Goal: Task Accomplishment & Management: Use online tool/utility

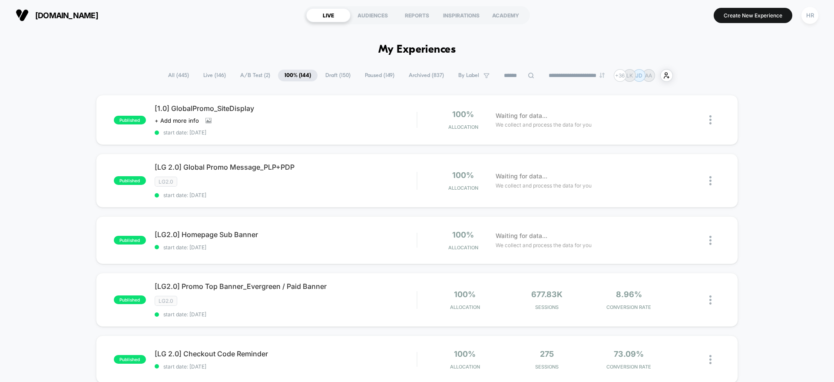
click at [245, 73] on span "A/B Test ( 2 )" at bounding box center [255, 76] width 43 height 12
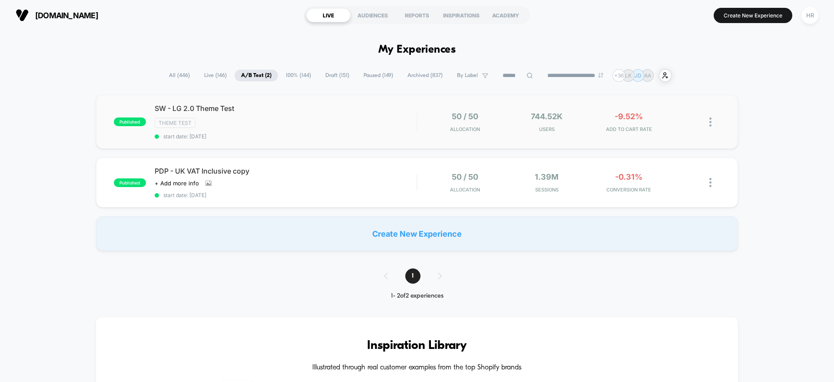
click at [324, 106] on span "SW - LG 2.0 Theme Test" at bounding box center [286, 108] width 262 height 9
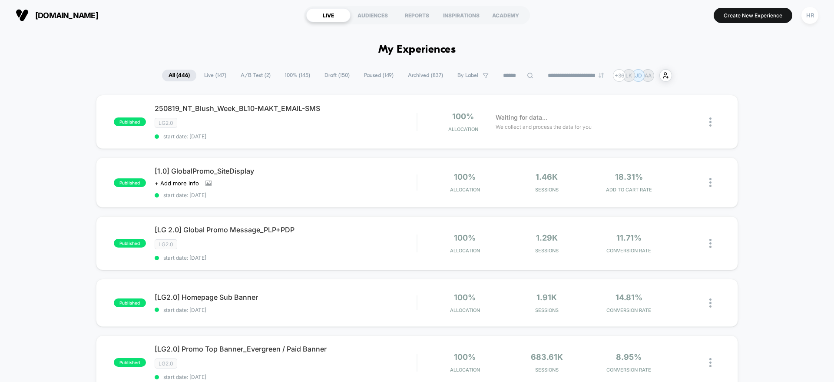
click at [291, 73] on span "100% ( 145 )" at bounding box center [298, 76] width 38 height 12
click at [257, 80] on span "A/B Test ( 2 )" at bounding box center [255, 76] width 43 height 12
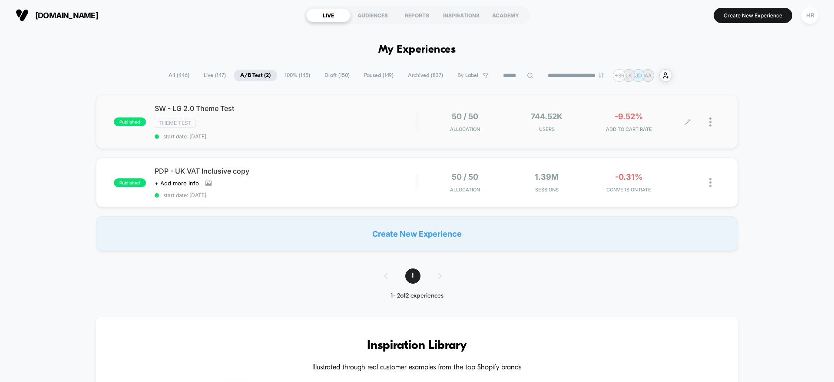
click at [713, 123] on div at bounding box center [715, 122] width 11 height 20
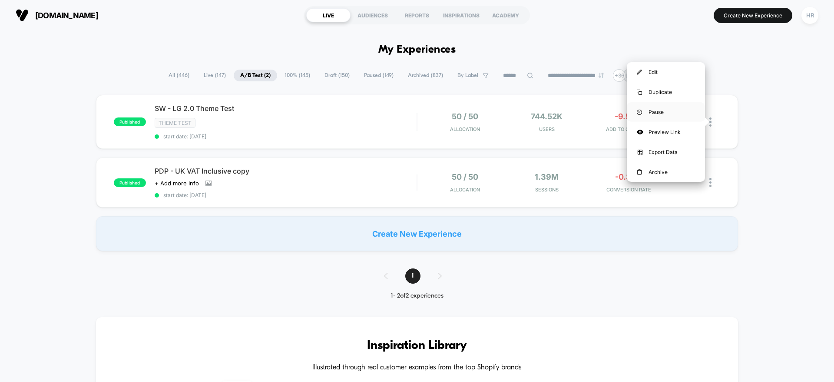
click at [677, 111] on div "Pause" at bounding box center [666, 112] width 78 height 20
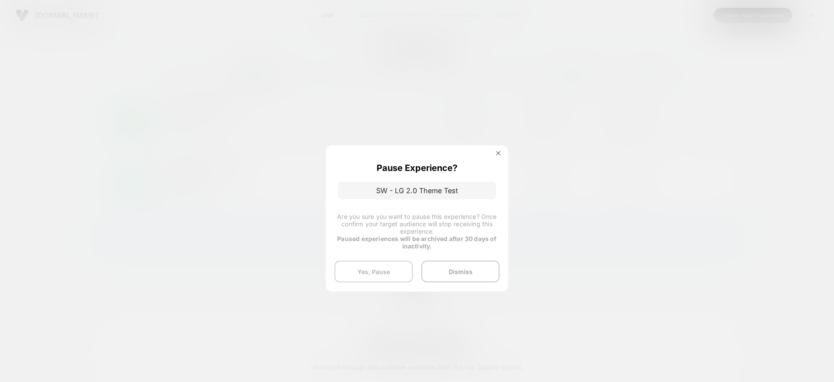
click at [385, 269] on button "Yes, Pause" at bounding box center [374, 271] width 78 height 22
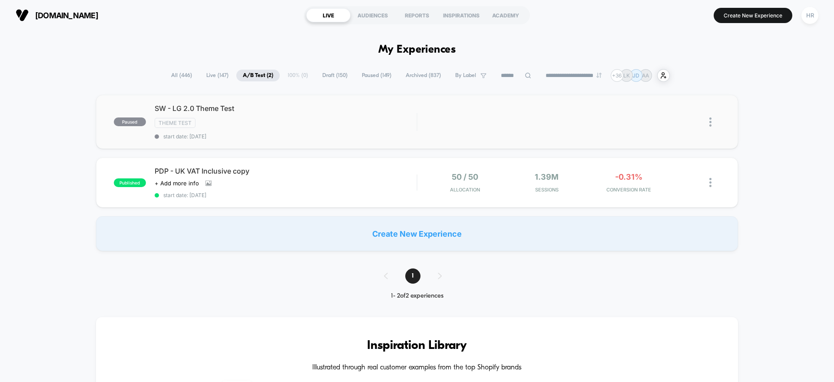
click at [712, 120] on img at bounding box center [711, 121] width 2 height 9
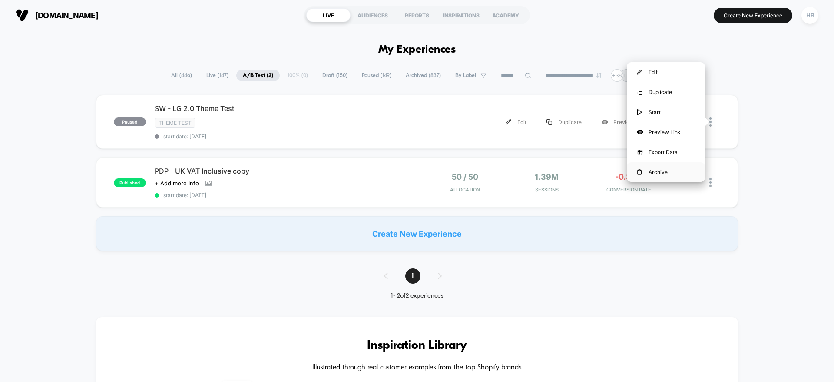
click at [681, 172] on div "Archive" at bounding box center [666, 172] width 78 height 20
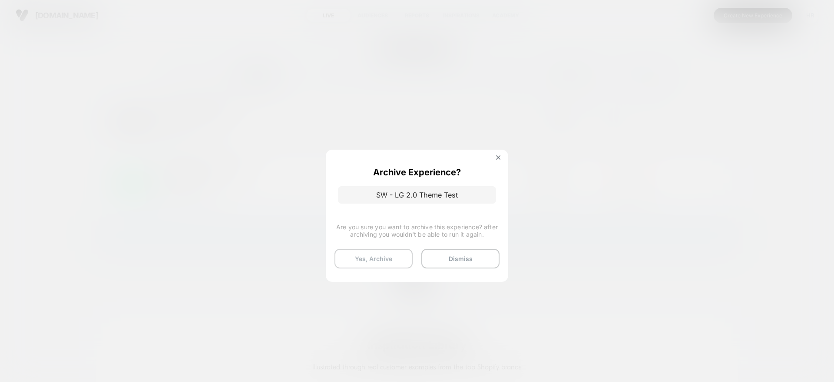
click at [372, 258] on button "Yes, Archive" at bounding box center [374, 259] width 78 height 20
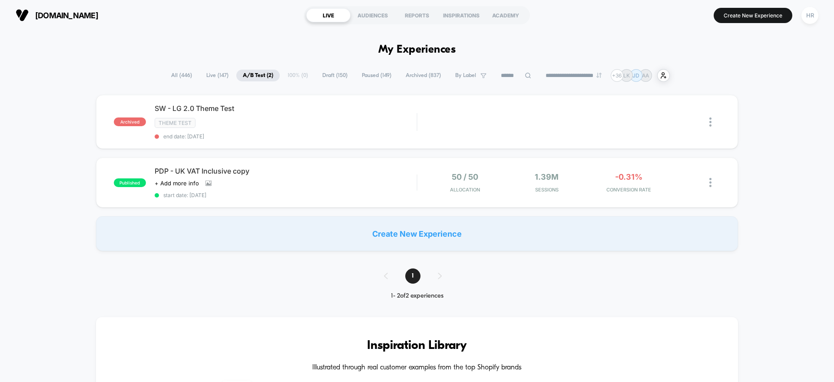
click at [208, 78] on span "Live ( 147 )" at bounding box center [217, 76] width 35 height 12
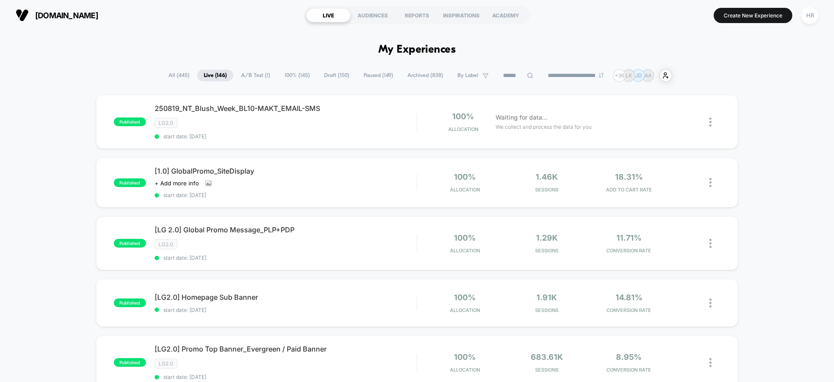
click at [292, 78] on span "100% ( 145 )" at bounding box center [297, 76] width 38 height 12
click at [710, 184] on img at bounding box center [711, 182] width 2 height 9
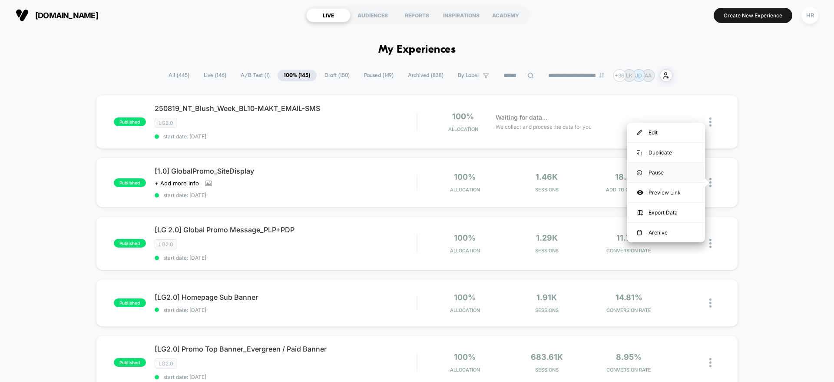
click at [664, 173] on div "Pause" at bounding box center [666, 173] width 78 height 20
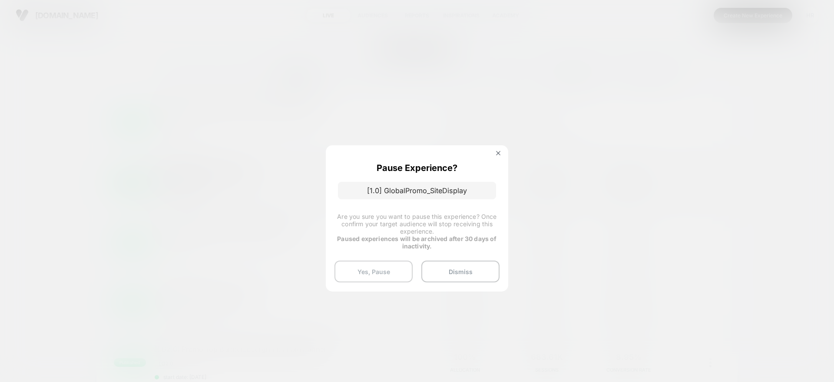
click at [365, 261] on button "Yes, Pause" at bounding box center [374, 271] width 78 height 22
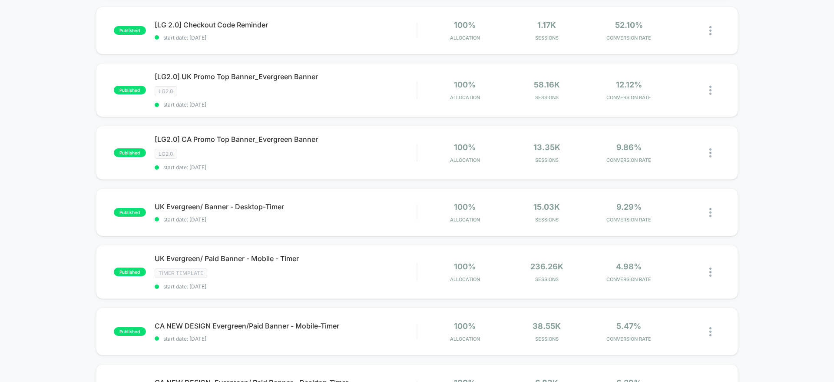
scroll to position [391, 0]
click at [711, 212] on img at bounding box center [711, 212] width 2 height 9
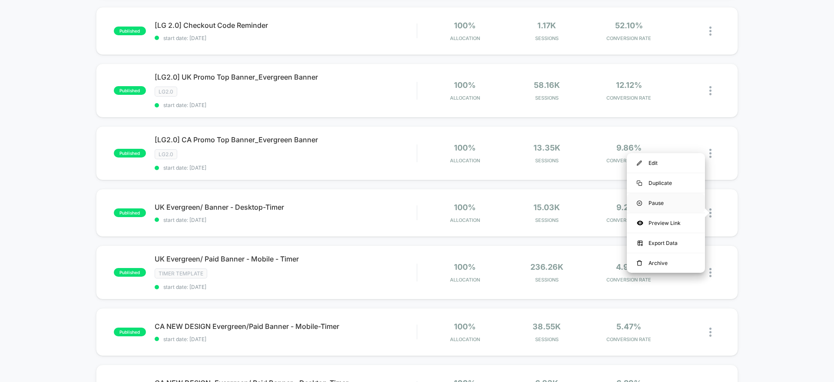
click at [688, 206] on div "Pause" at bounding box center [666, 203] width 78 height 20
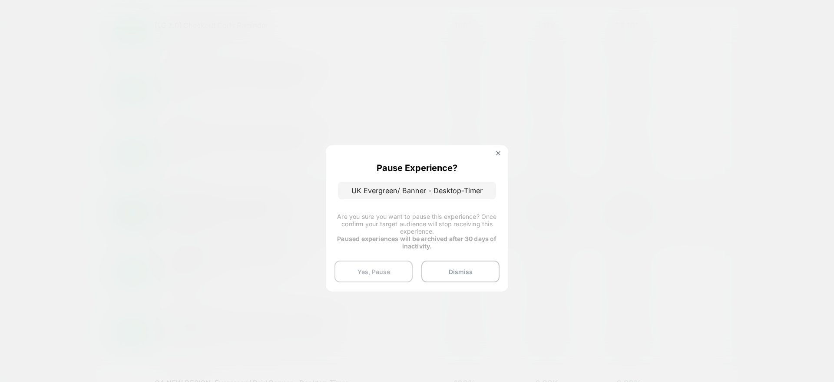
click at [392, 265] on button "Yes, Pause" at bounding box center [374, 271] width 78 height 22
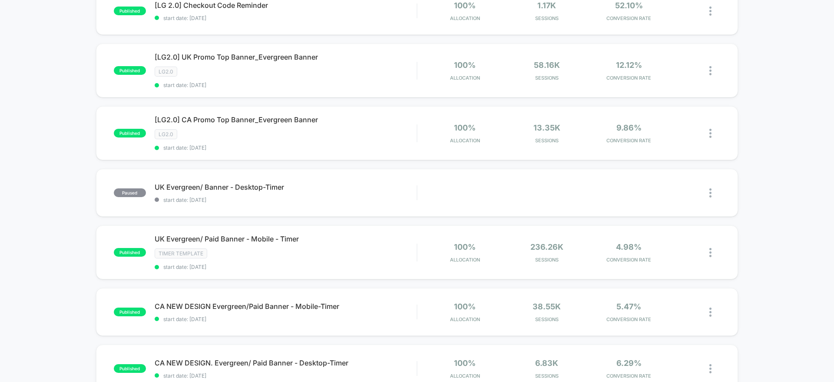
scroll to position [412, 0]
click at [710, 254] on img at bounding box center [711, 251] width 2 height 9
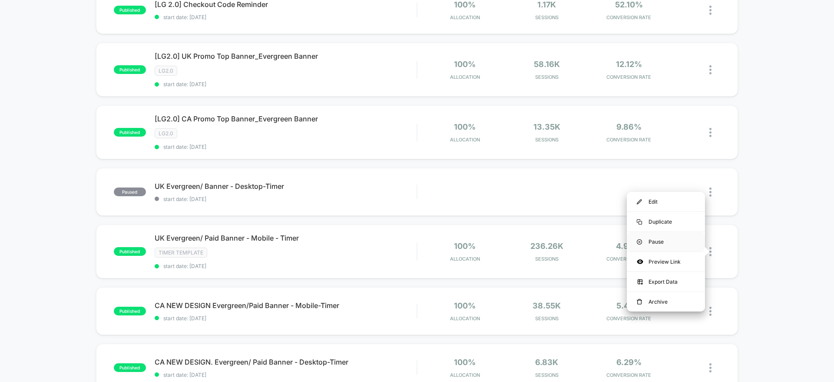
click at [685, 243] on div "Pause" at bounding box center [666, 242] width 78 height 20
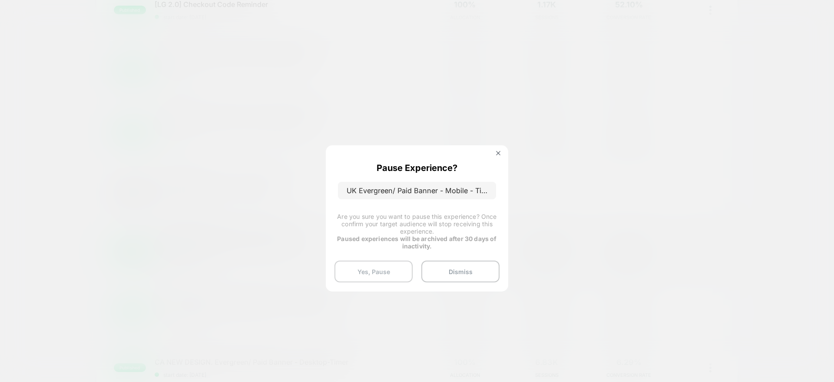
click at [384, 272] on button "Yes, Pause" at bounding box center [374, 271] width 78 height 22
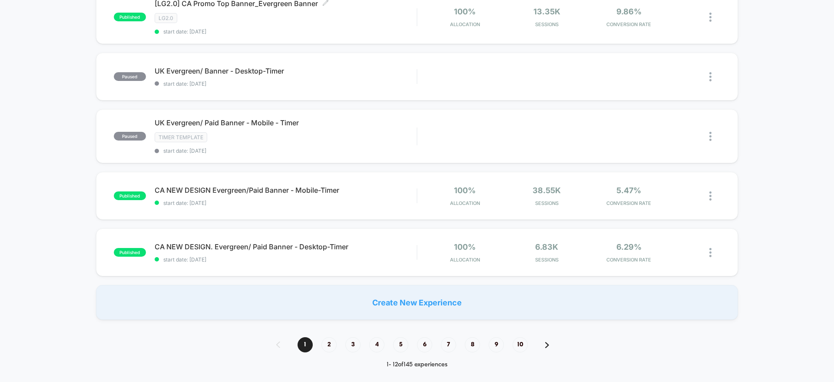
scroll to position [528, 0]
click at [712, 195] on img at bounding box center [711, 194] width 2 height 9
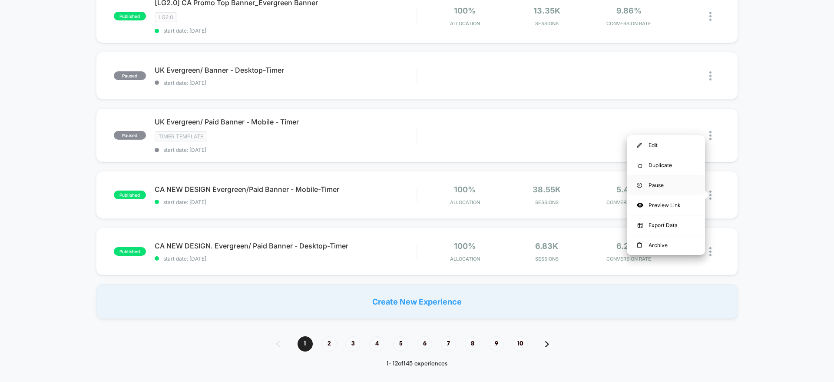
click at [677, 185] on div "Pause" at bounding box center [666, 185] width 78 height 20
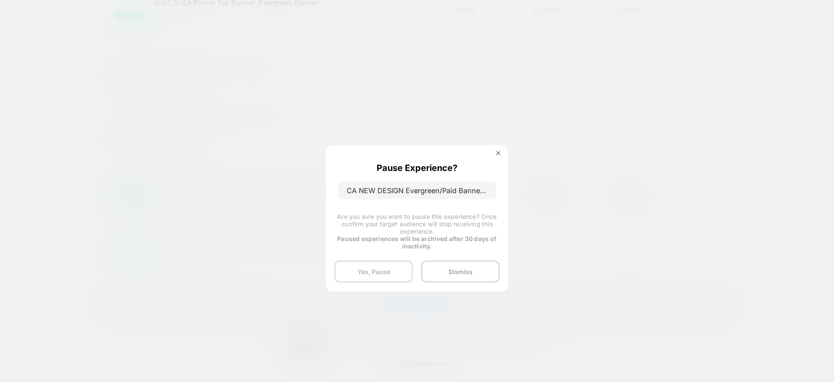
click at [374, 268] on button "Yes, Pause" at bounding box center [374, 271] width 78 height 22
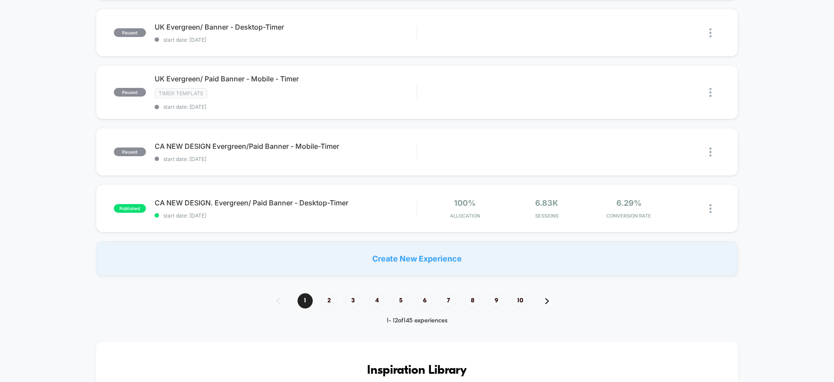
scroll to position [571, 0]
click at [710, 209] on img at bounding box center [711, 207] width 2 height 9
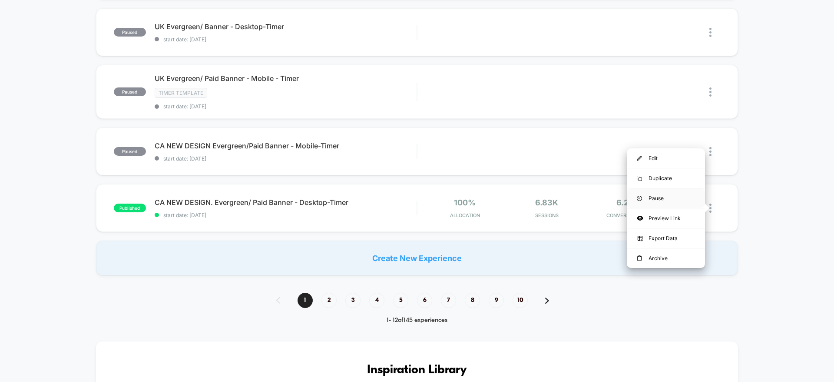
click at [684, 196] on div "Pause" at bounding box center [666, 198] width 78 height 20
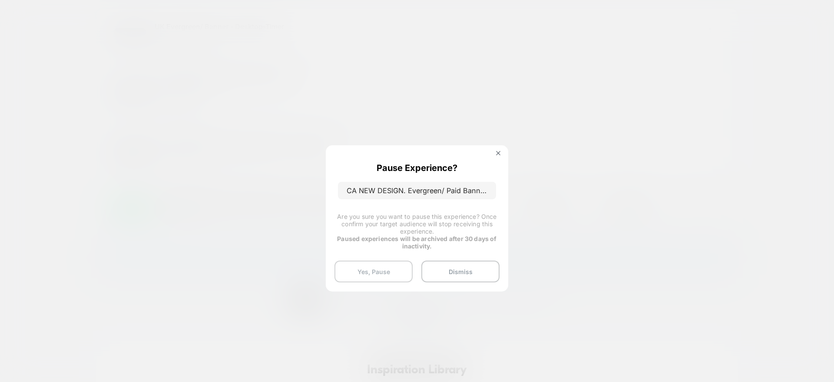
click at [376, 270] on button "Yes, Pause" at bounding box center [374, 271] width 78 height 22
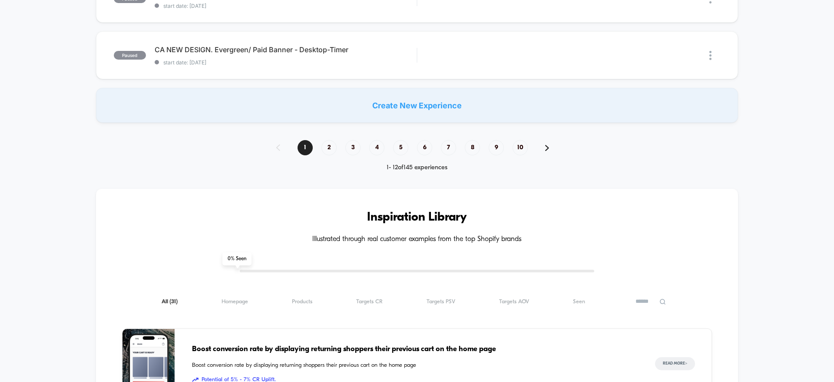
scroll to position [722, 0]
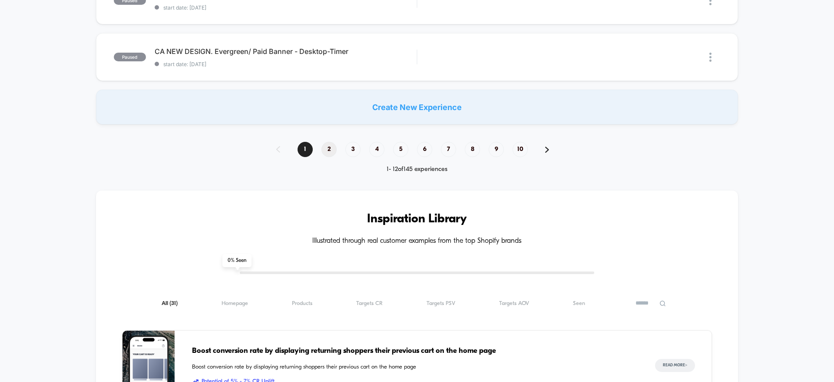
click at [327, 151] on span "2" at bounding box center [329, 149] width 15 height 15
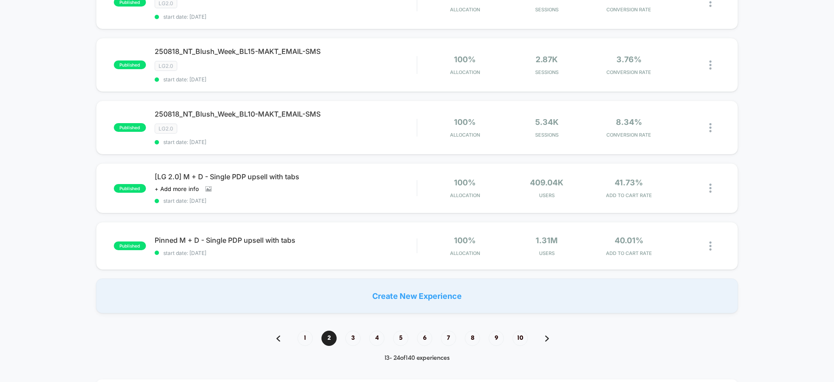
scroll to position [558, 0]
click at [710, 243] on img at bounding box center [711, 245] width 2 height 9
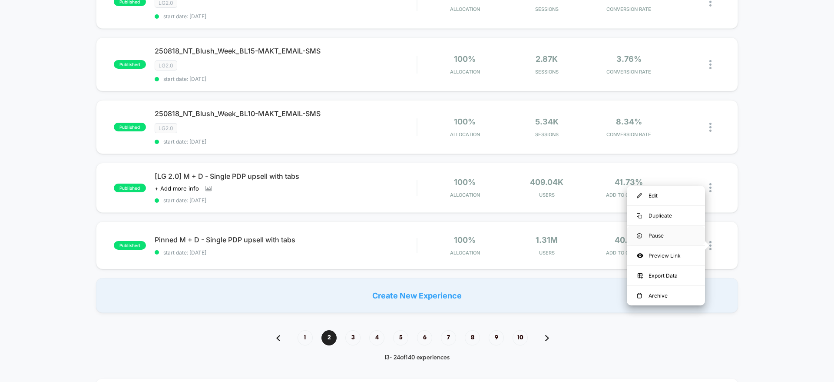
click at [673, 237] on div "Pause" at bounding box center [666, 236] width 78 height 20
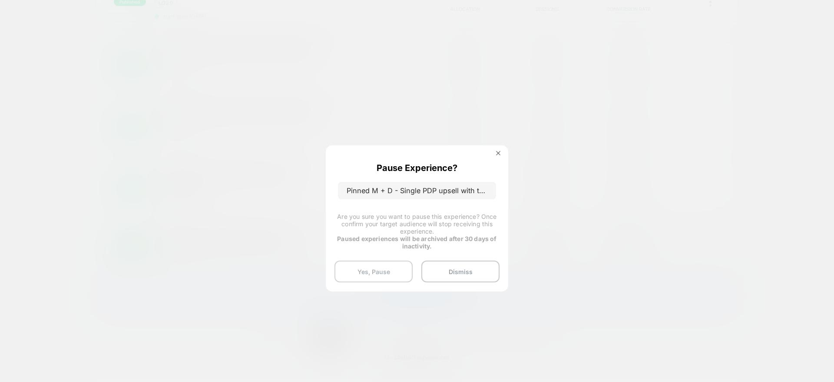
click at [365, 267] on button "Yes, Pause" at bounding box center [374, 271] width 78 height 22
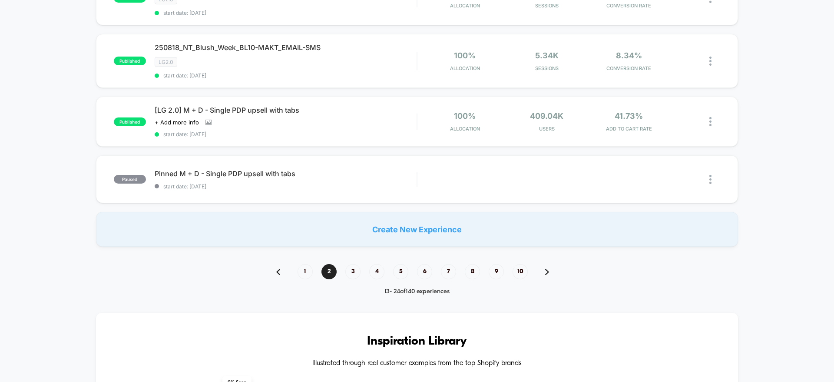
scroll to position [623, 0]
click at [354, 276] on span "3" at bounding box center [352, 272] width 15 height 15
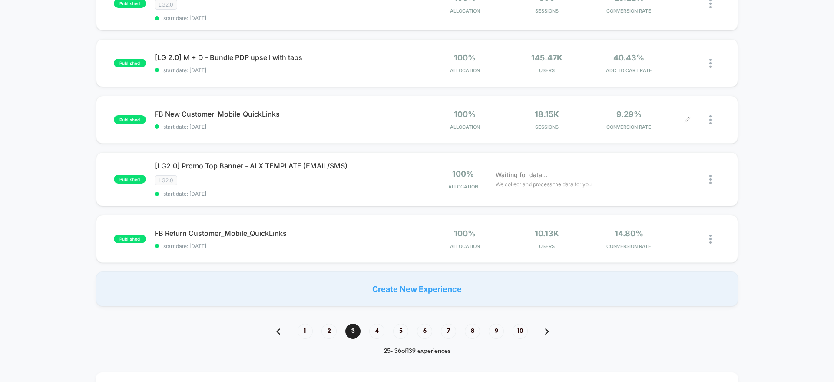
scroll to position [555, 0]
click at [373, 332] on span "4" at bounding box center [376, 331] width 15 height 15
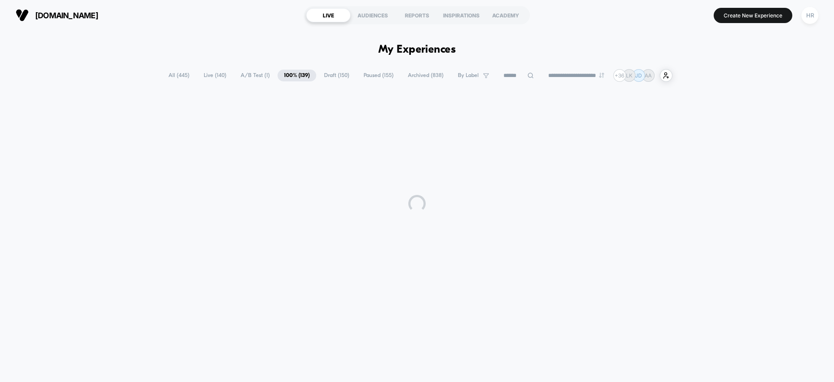
scroll to position [0, 0]
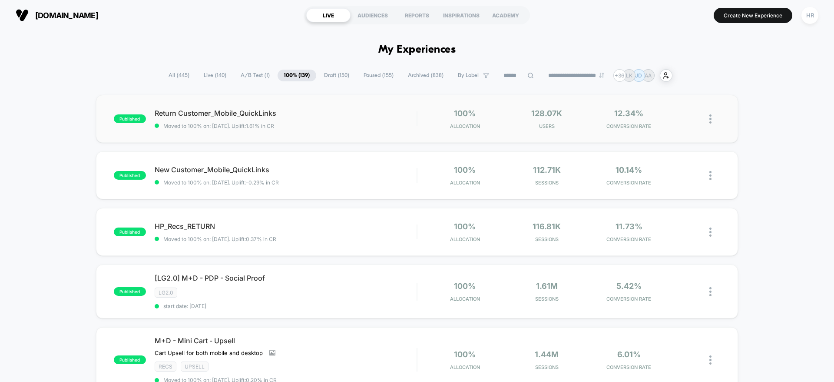
click at [710, 120] on img at bounding box center [711, 118] width 2 height 9
click at [678, 107] on div "Pause" at bounding box center [666, 109] width 78 height 20
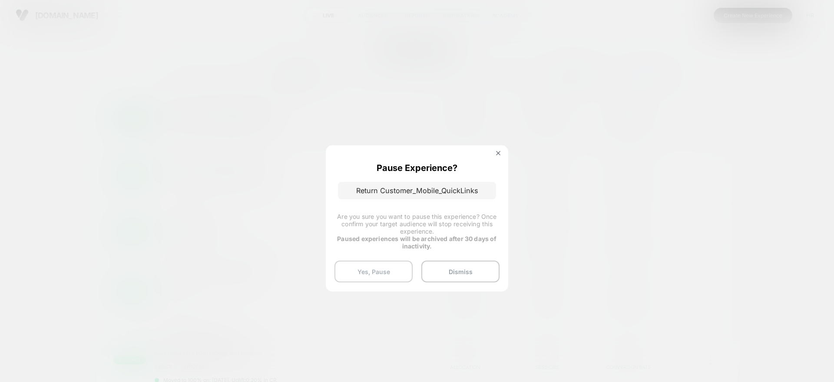
click at [351, 272] on button "Yes, Pause" at bounding box center [374, 271] width 78 height 22
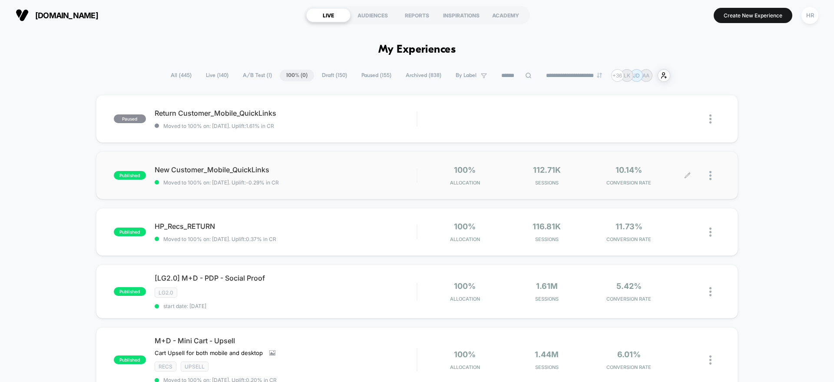
click at [713, 173] on div at bounding box center [715, 175] width 11 height 20
click at [672, 167] on div "Pause" at bounding box center [666, 166] width 78 height 20
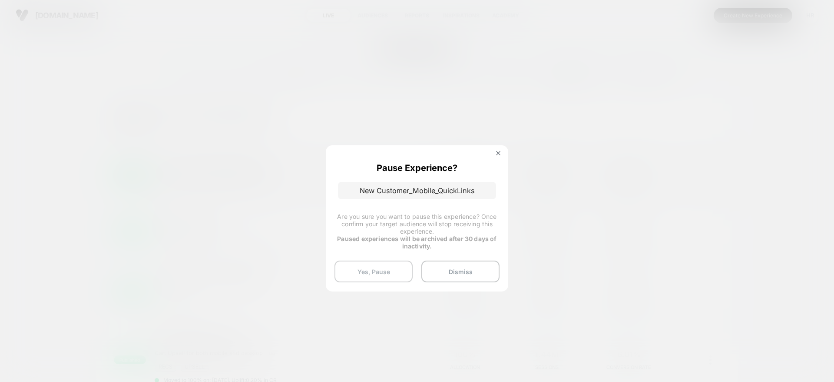
click at [387, 265] on button "Yes, Pause" at bounding box center [374, 271] width 78 height 22
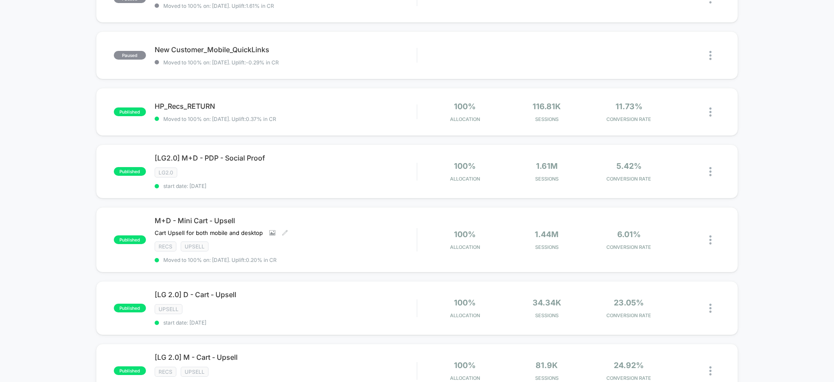
scroll to position [121, 0]
click at [711, 111] on img at bounding box center [711, 110] width 2 height 9
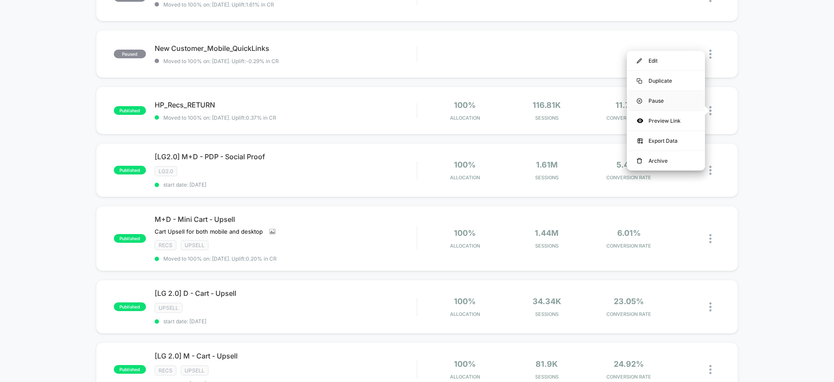
click at [682, 102] on div "Pause" at bounding box center [666, 101] width 78 height 20
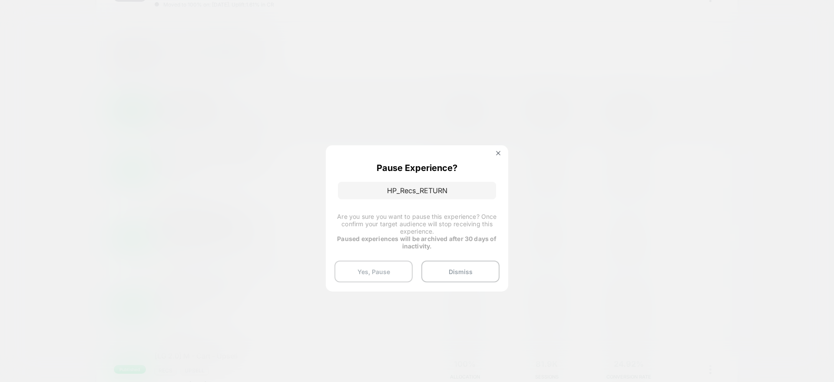
click at [374, 265] on button "Yes, Pause" at bounding box center [374, 271] width 78 height 22
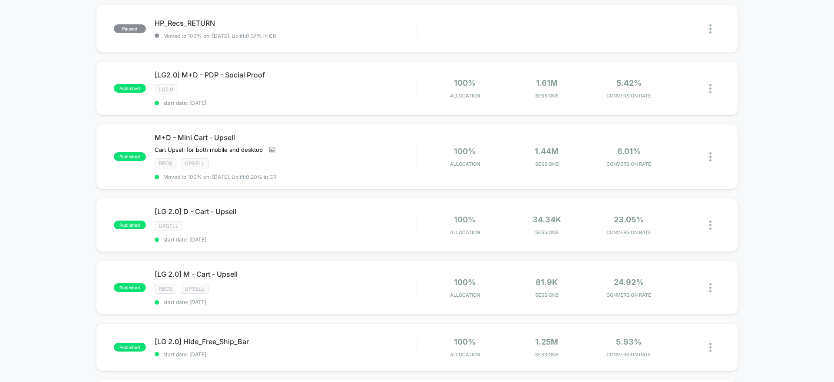
scroll to position [0, 0]
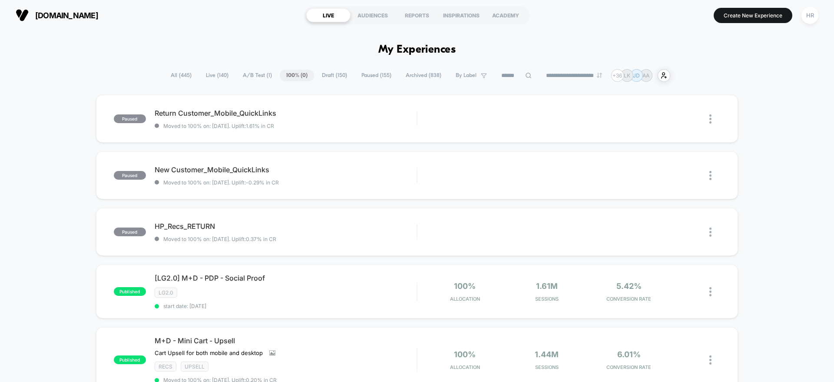
click at [504, 73] on input at bounding box center [516, 75] width 43 height 10
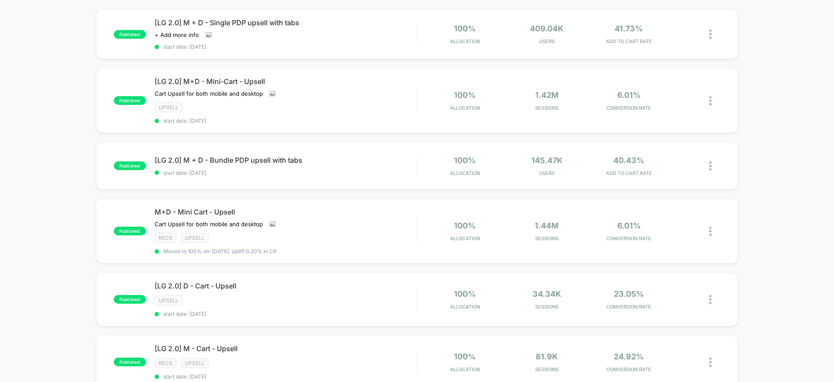
scroll to position [110, 0]
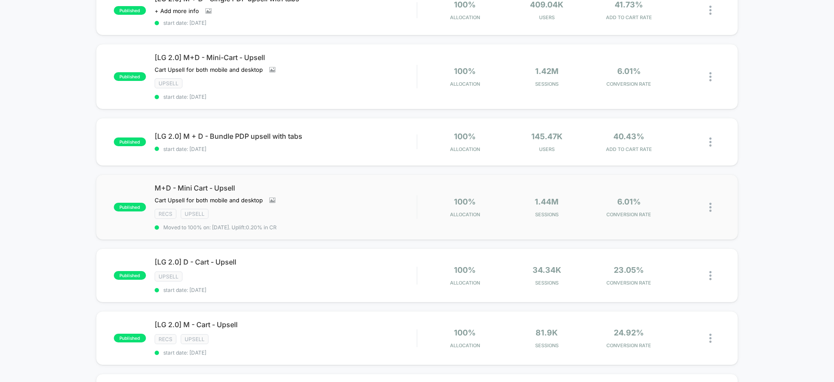
type input "******"
click at [711, 208] on img at bounding box center [711, 207] width 2 height 9
click at [676, 196] on div "Pause" at bounding box center [666, 197] width 78 height 20
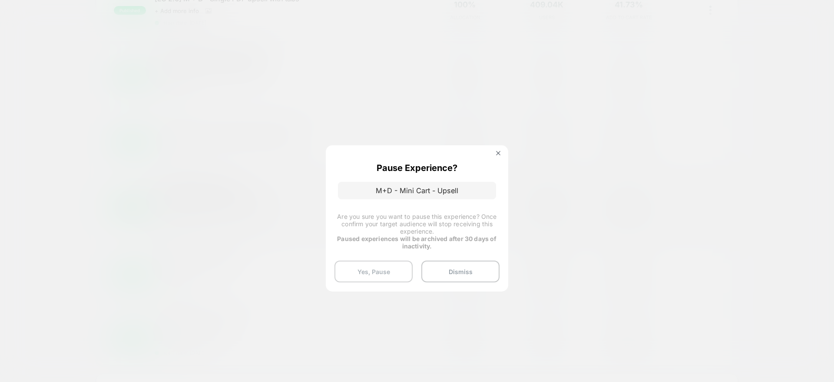
click at [389, 279] on button "Yes, Pause" at bounding box center [374, 271] width 78 height 22
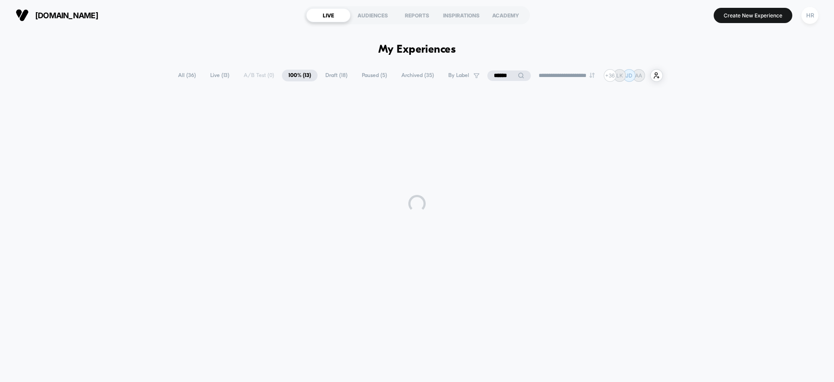
scroll to position [0, 0]
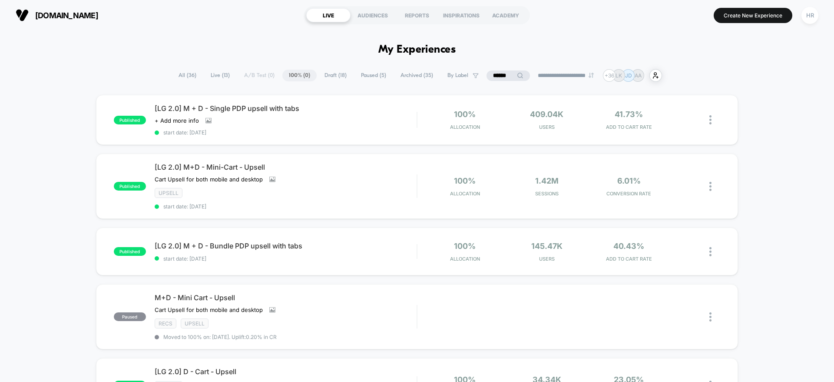
click at [498, 72] on input "******" at bounding box center [508, 75] width 43 height 10
click at [498, 72] on input "******" at bounding box center [508, 75] width 87 height 10
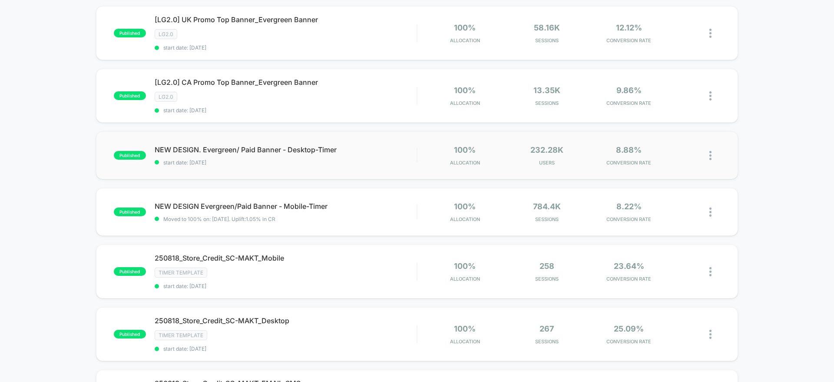
scroll to position [390, 0]
click at [711, 154] on img at bounding box center [711, 154] width 2 height 9
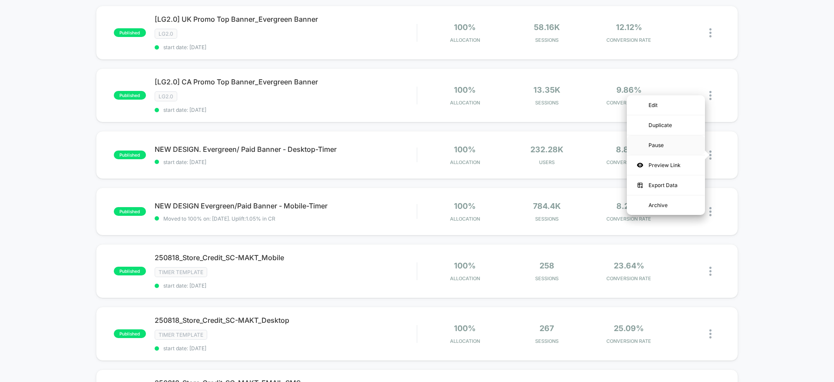
click at [675, 144] on div "Pause" at bounding box center [666, 145] width 78 height 20
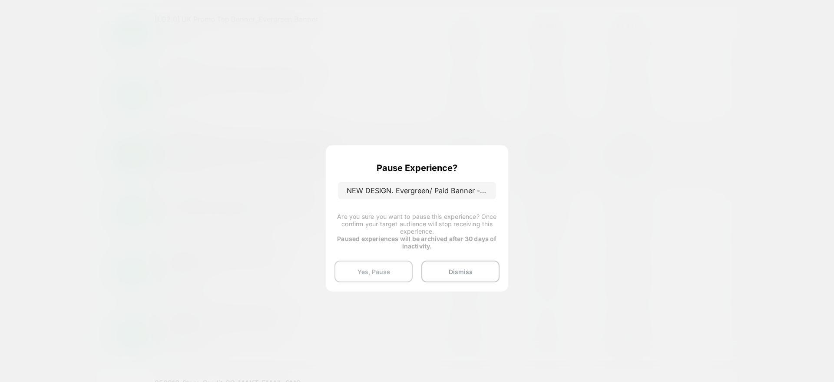
click at [376, 264] on button "Yes, Pause" at bounding box center [374, 271] width 78 height 22
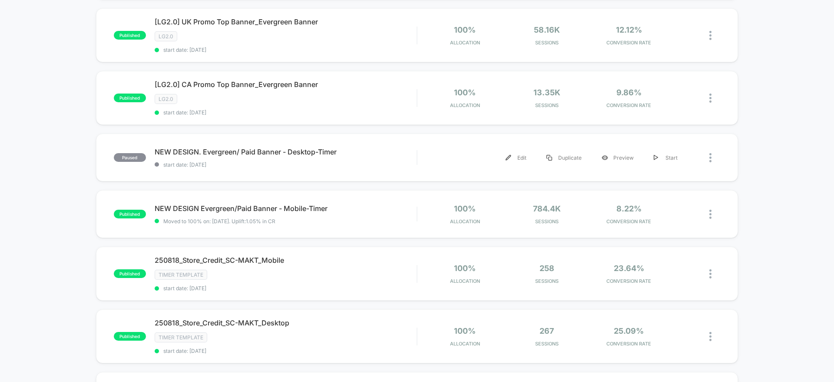
scroll to position [409, 0]
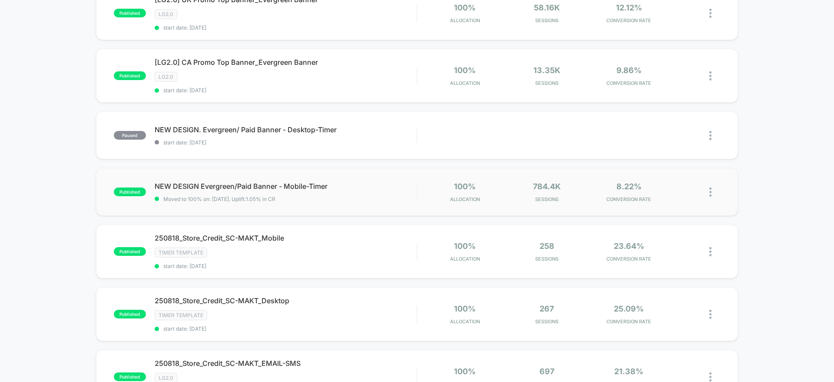
click at [709, 193] on div at bounding box center [704, 192] width 33 height 20
click at [710, 192] on img at bounding box center [711, 191] width 2 height 9
click at [682, 180] on div "Pause" at bounding box center [666, 182] width 78 height 20
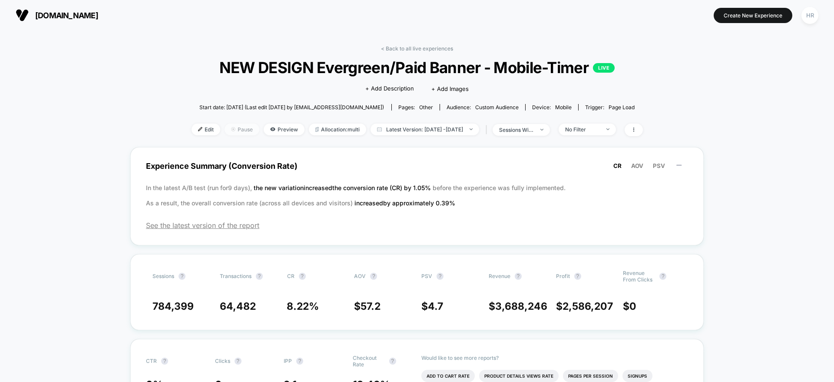
click at [225, 130] on span "Pause" at bounding box center [242, 129] width 35 height 12
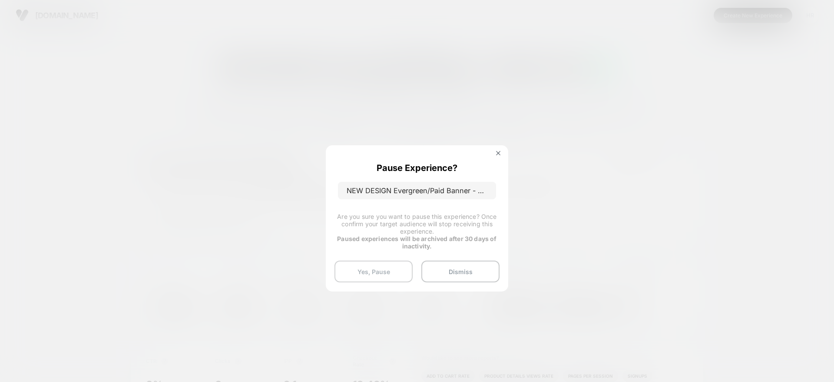
click at [380, 274] on button "Yes, Pause" at bounding box center [374, 271] width 78 height 22
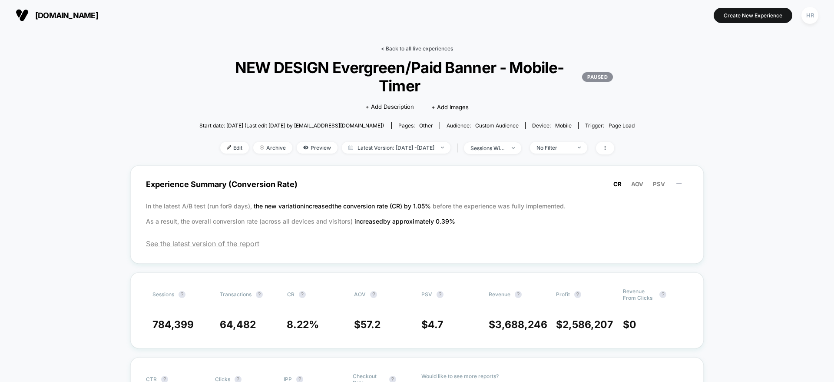
click at [425, 49] on link "< Back to all live experiences" at bounding box center [417, 48] width 72 height 7
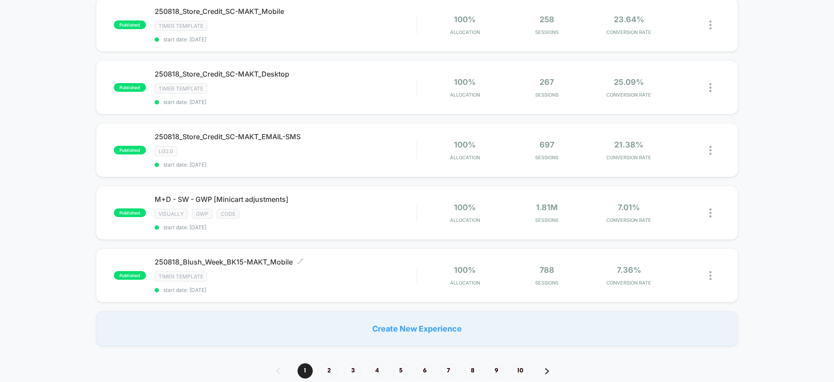
scroll to position [584, 0]
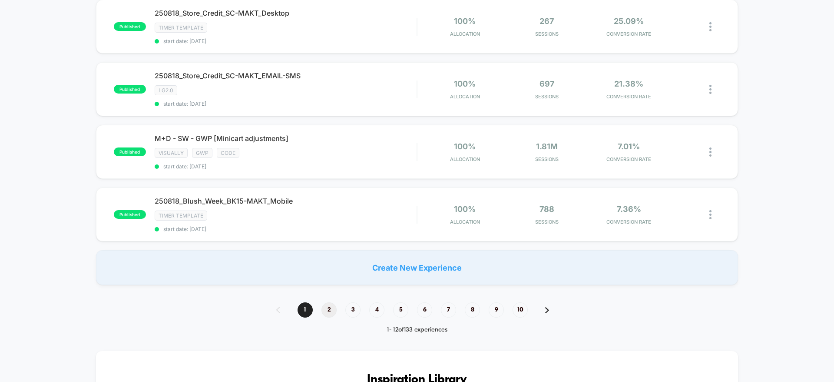
click at [330, 308] on span "2" at bounding box center [329, 309] width 15 height 15
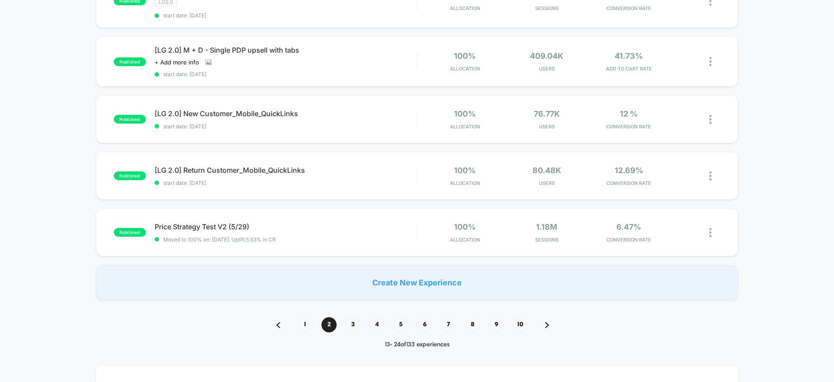
scroll to position [563, 0]
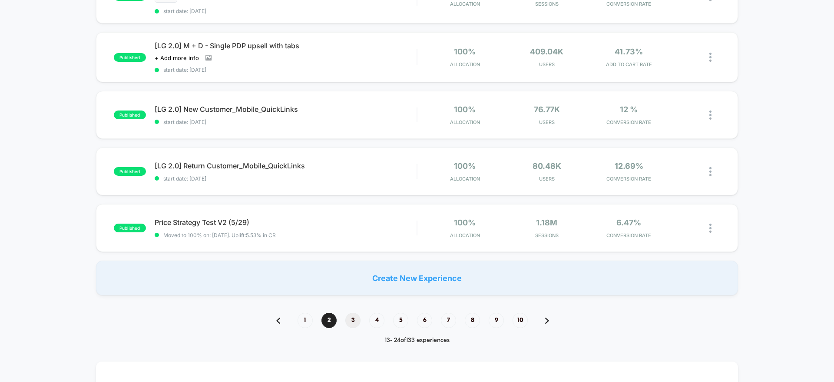
click at [352, 320] on span "3" at bounding box center [352, 319] width 15 height 15
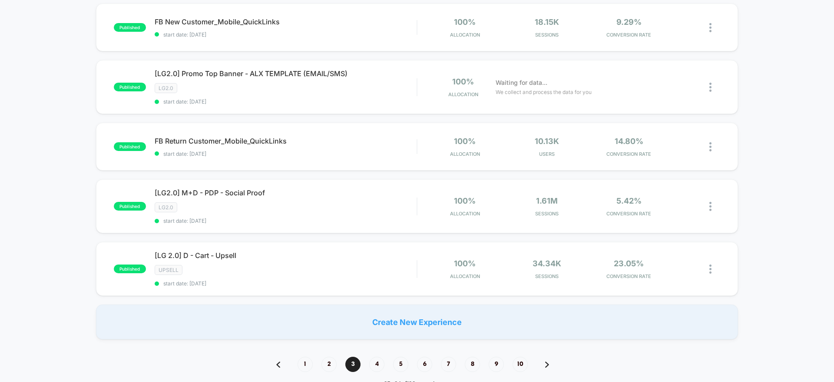
scroll to position [541, 0]
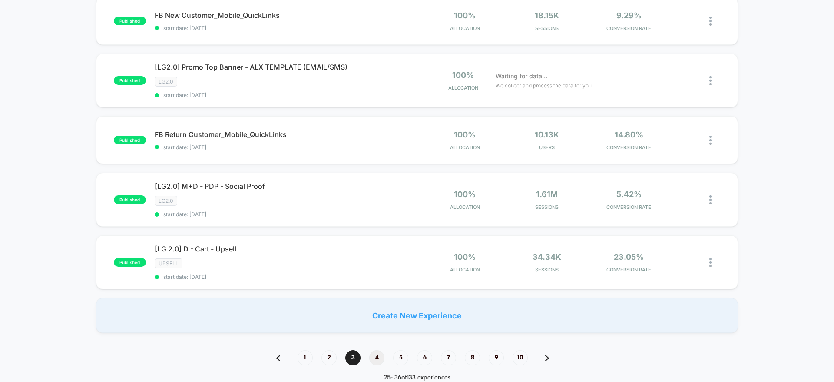
click at [380, 356] on span "4" at bounding box center [376, 357] width 15 height 15
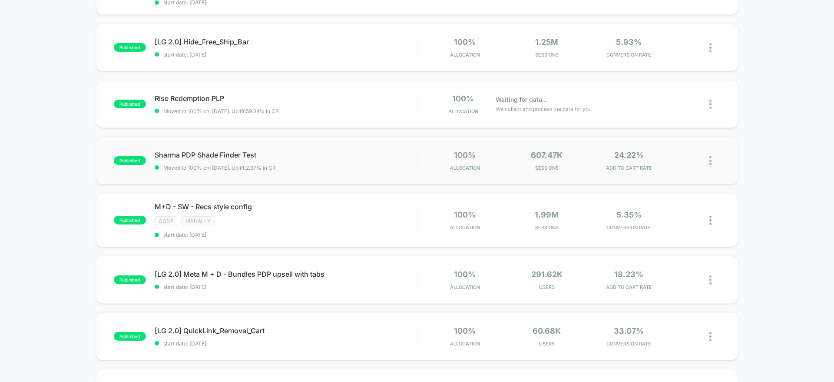
scroll to position [134, 0]
click at [711, 160] on img at bounding box center [711, 160] width 2 height 9
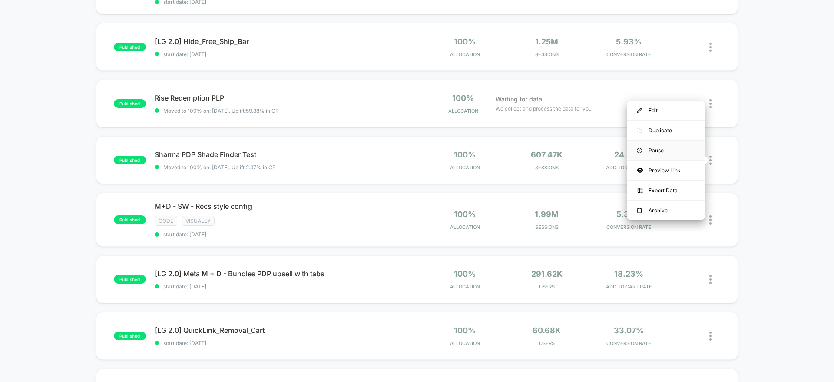
click at [656, 148] on div "Pause" at bounding box center [666, 150] width 78 height 20
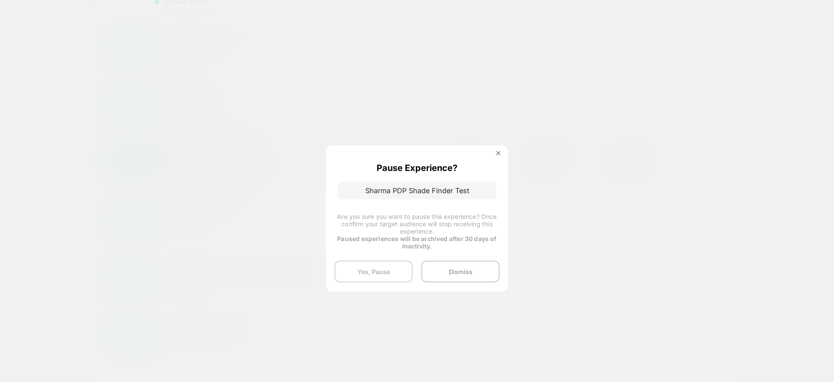
click at [371, 266] on button "Yes, Pause" at bounding box center [374, 271] width 78 height 22
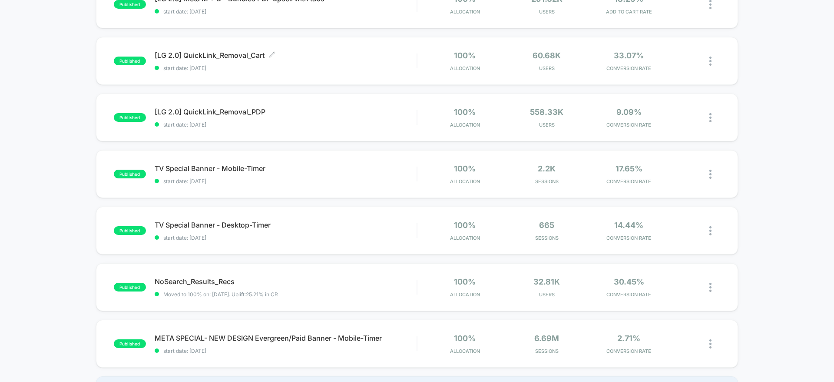
scroll to position [412, 0]
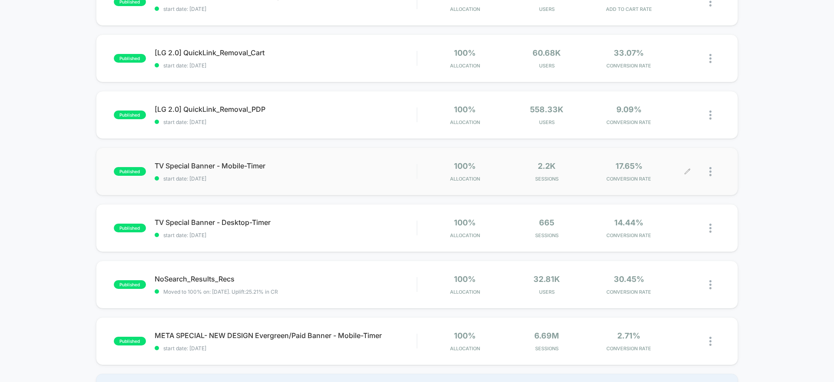
click at [714, 172] on div at bounding box center [715, 171] width 11 height 20
click at [676, 163] on div "Pause" at bounding box center [666, 162] width 78 height 20
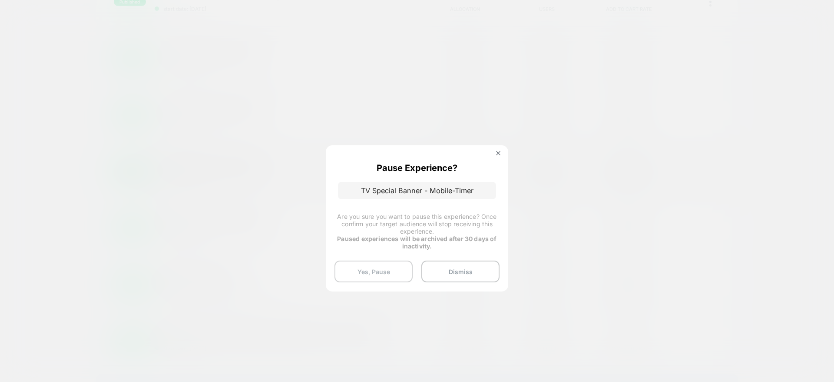
click at [382, 262] on button "Yes, Pause" at bounding box center [374, 271] width 78 height 22
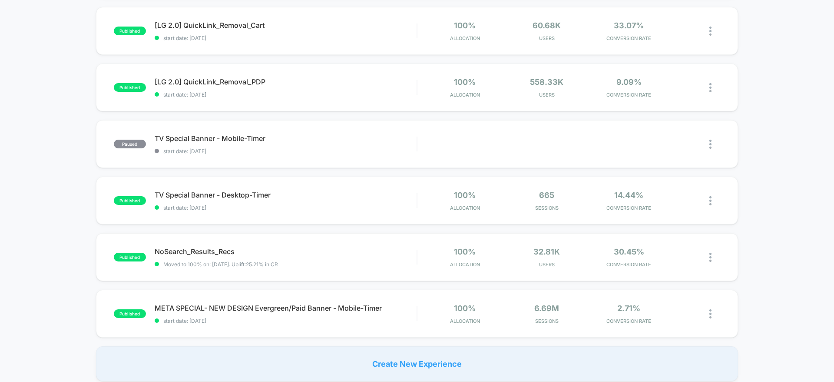
scroll to position [439, 0]
click at [712, 198] on img at bounding box center [711, 200] width 2 height 9
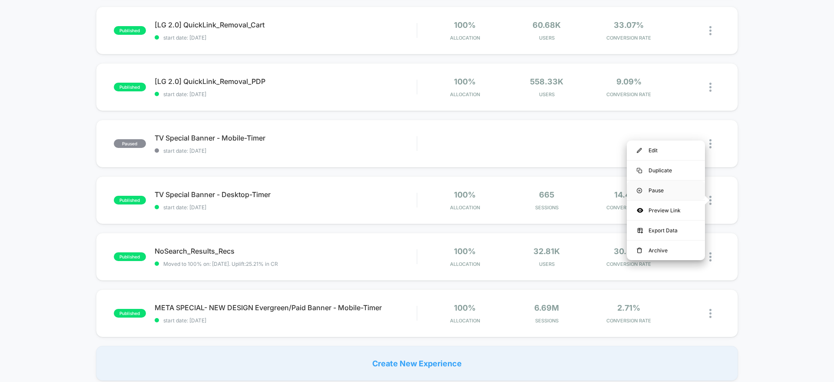
click at [680, 189] on div "Pause" at bounding box center [666, 190] width 78 height 20
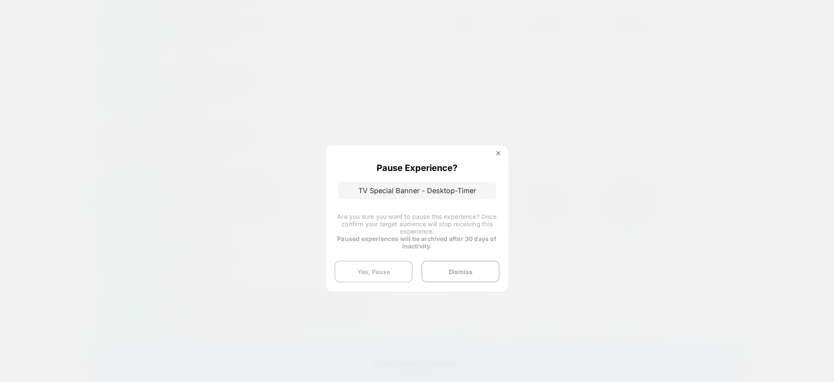
click at [392, 267] on button "Yes, Pause" at bounding box center [374, 271] width 78 height 22
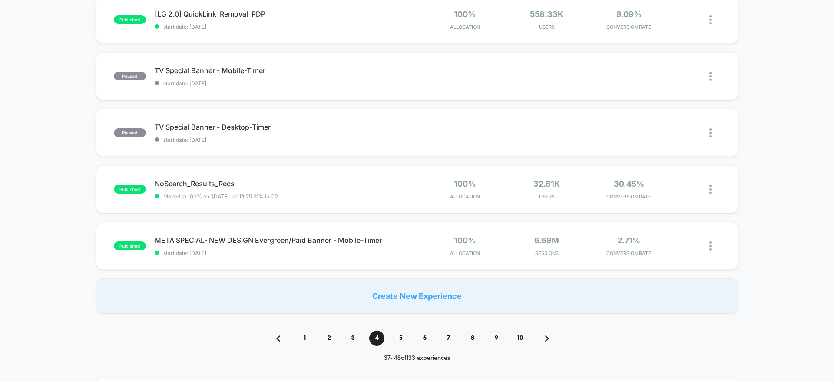
scroll to position [508, 0]
click at [712, 246] on img at bounding box center [711, 244] width 2 height 9
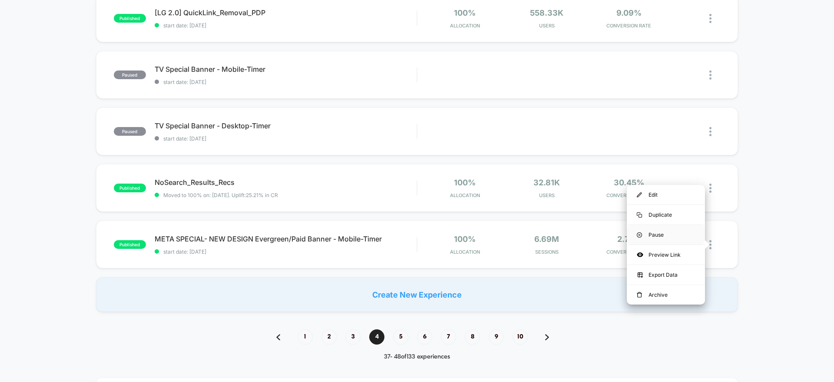
click at [684, 235] on div "Pause" at bounding box center [666, 235] width 78 height 20
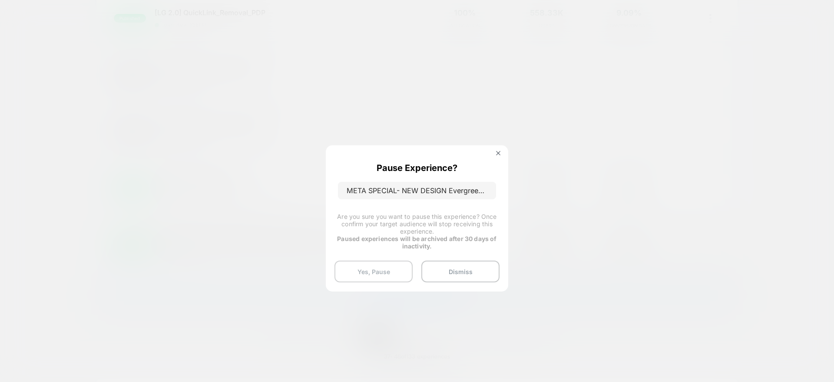
click at [388, 265] on button "Yes, Pause" at bounding box center [374, 271] width 78 height 22
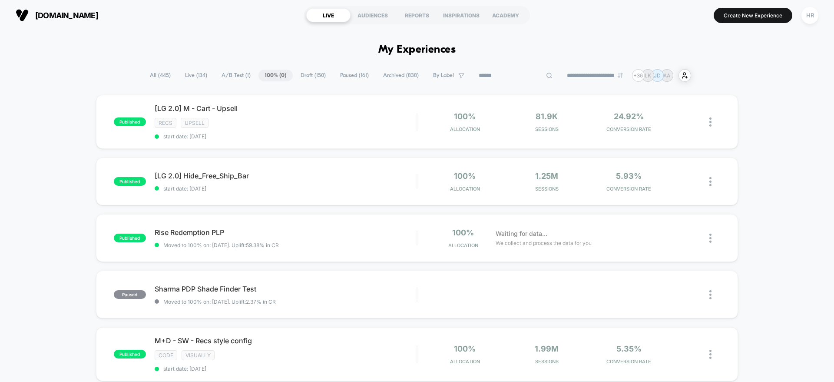
click at [500, 75] on input at bounding box center [515, 75] width 87 height 10
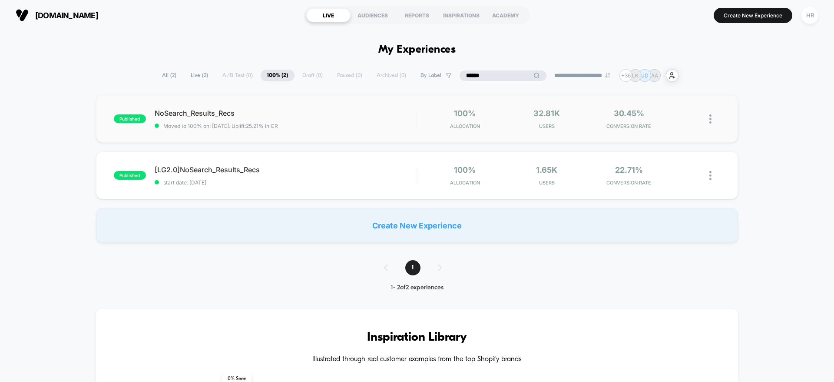
type input "******"
click at [711, 119] on img at bounding box center [711, 118] width 2 height 9
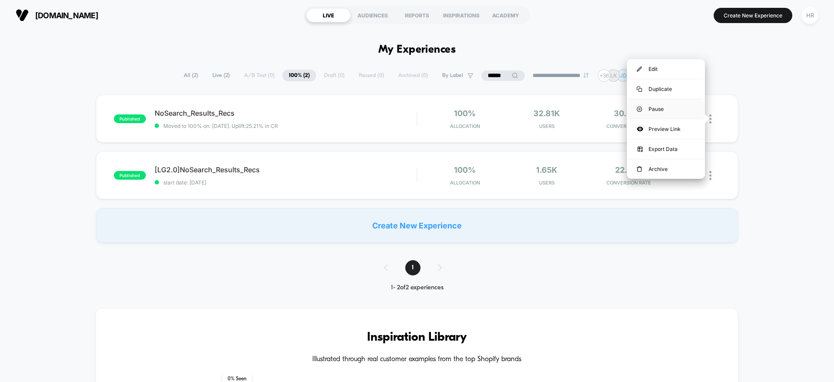
click at [670, 106] on div "Pause" at bounding box center [666, 109] width 78 height 20
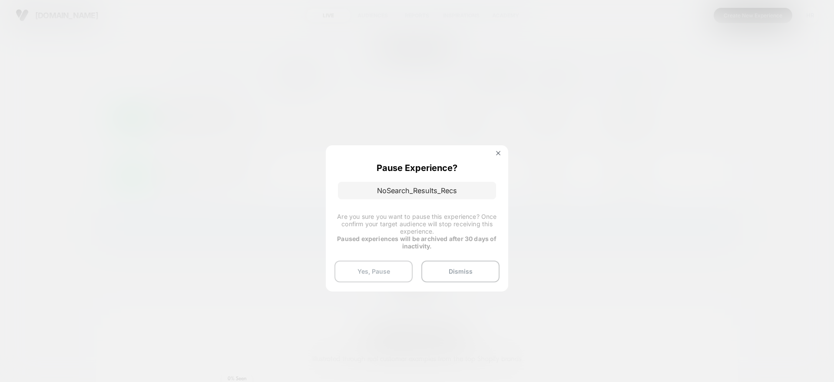
click at [375, 272] on button "Yes, Pause" at bounding box center [374, 271] width 78 height 22
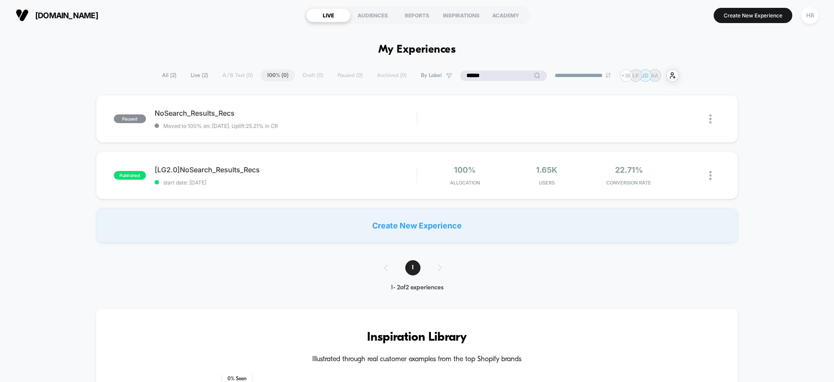
click at [493, 72] on input "******" at bounding box center [503, 75] width 87 height 10
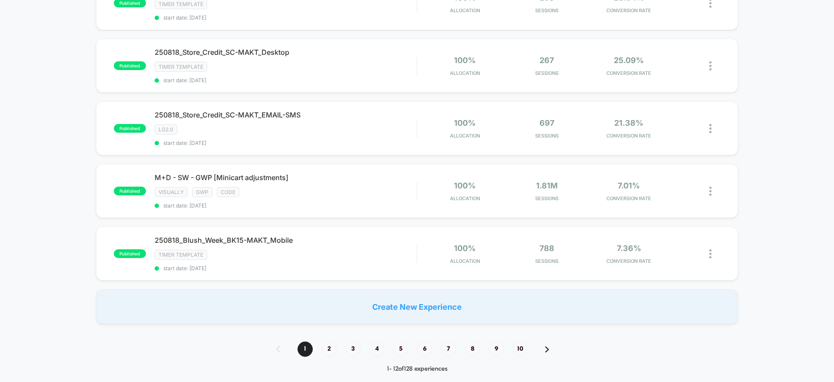
scroll to position [544, 0]
click at [335, 346] on span "2" at bounding box center [329, 349] width 15 height 15
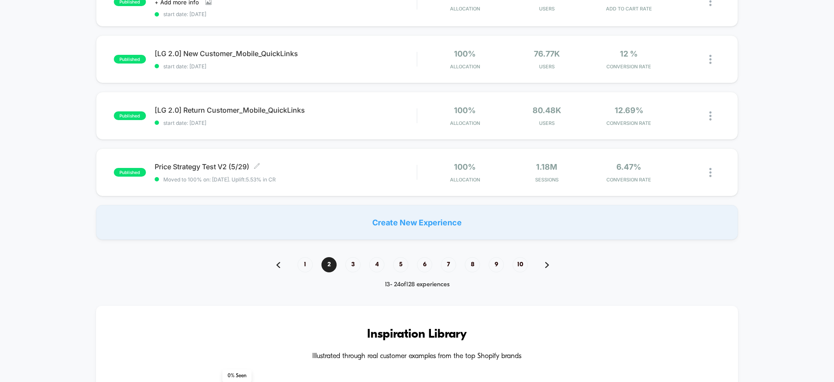
scroll to position [618, 0]
click at [353, 269] on span "3" at bounding box center [352, 265] width 15 height 15
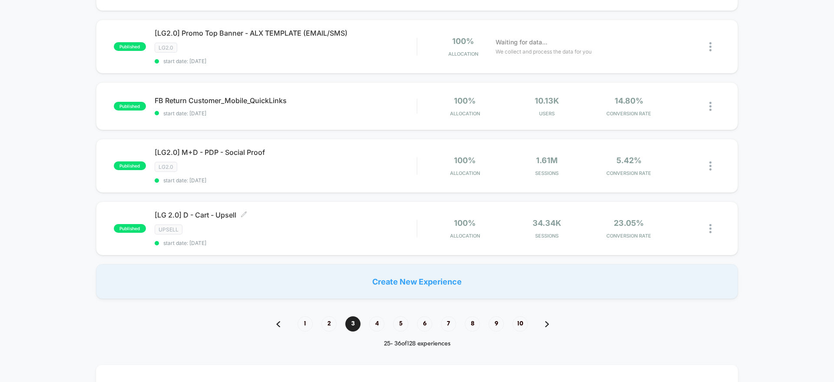
scroll to position [573, 0]
click at [381, 327] on span "4" at bounding box center [376, 325] width 15 height 15
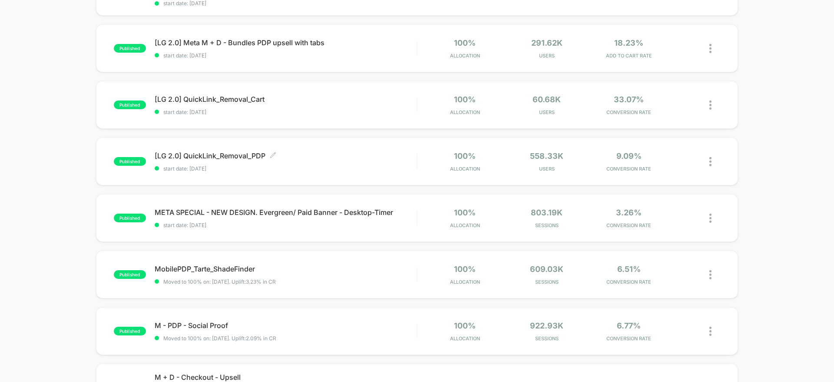
scroll to position [308, 0]
click at [711, 219] on img at bounding box center [711, 218] width 2 height 9
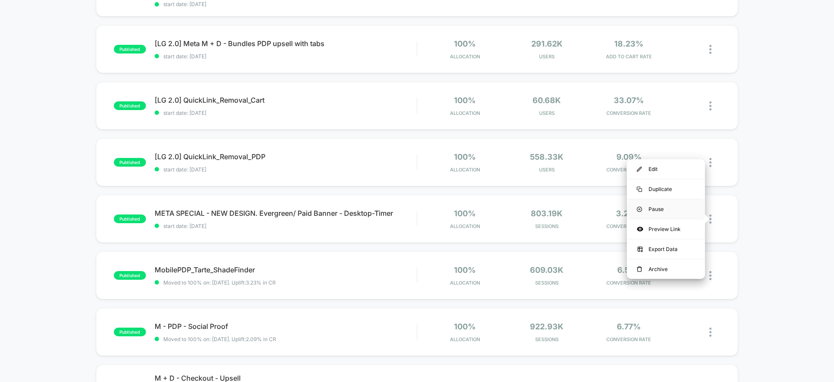
click at [676, 208] on div "Pause" at bounding box center [666, 209] width 78 height 20
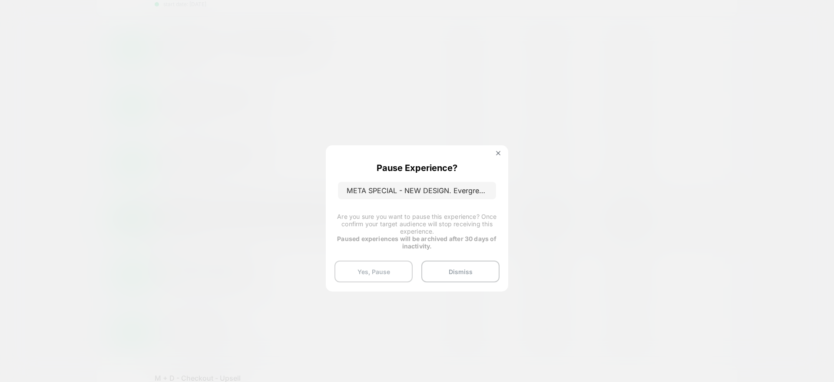
click at [368, 274] on button "Yes, Pause" at bounding box center [374, 271] width 78 height 22
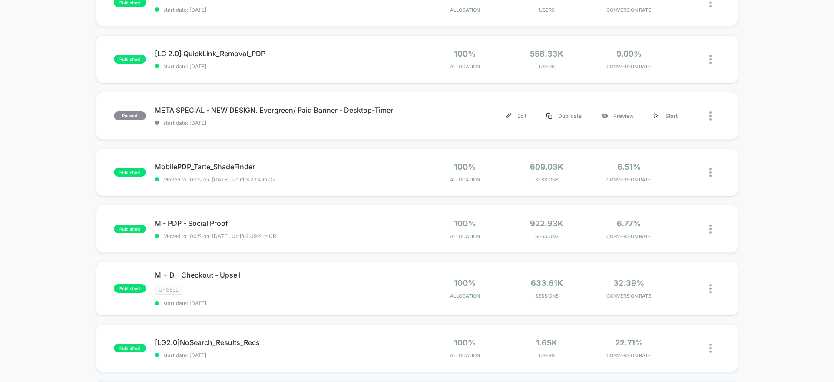
scroll to position [443, 0]
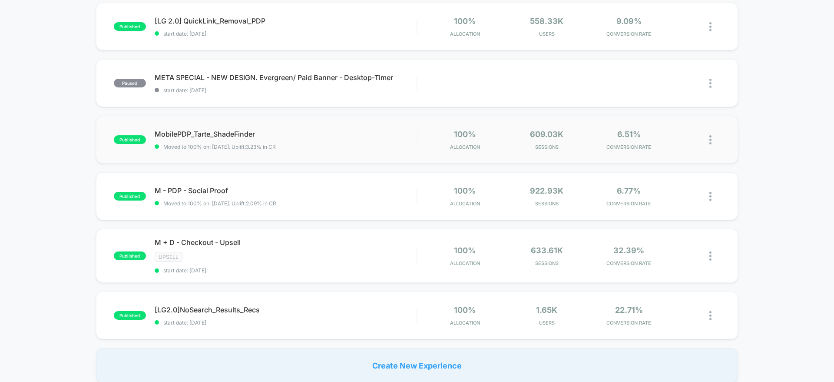
click at [711, 140] on img at bounding box center [711, 139] width 2 height 9
click at [674, 127] on div "Pause" at bounding box center [666, 130] width 78 height 20
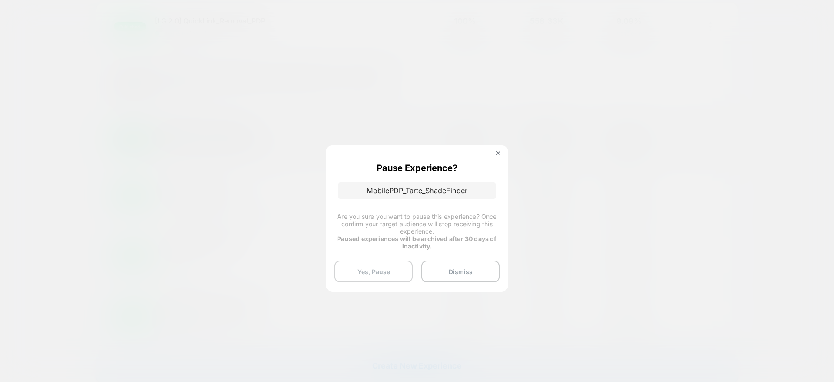
click at [356, 269] on button "Yes, Pause" at bounding box center [374, 271] width 78 height 22
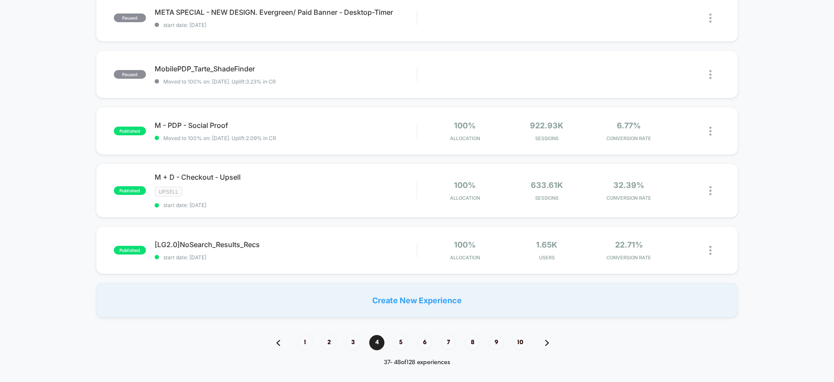
scroll to position [508, 0]
click at [713, 132] on div at bounding box center [715, 131] width 11 height 20
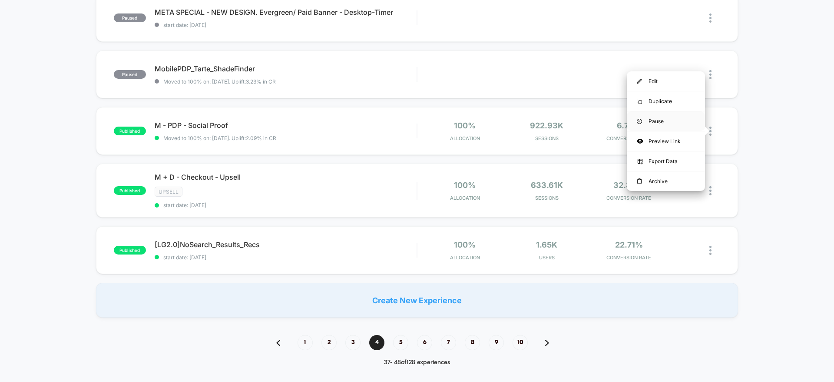
click at [684, 121] on div "Pause" at bounding box center [666, 121] width 78 height 20
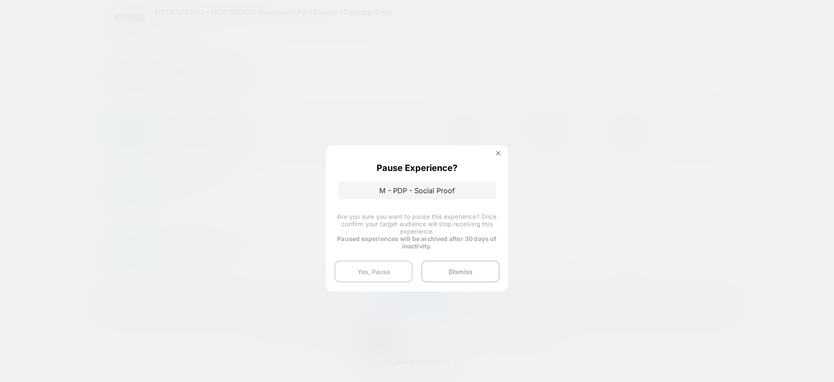
click at [386, 269] on button "Yes, Pause" at bounding box center [374, 271] width 78 height 22
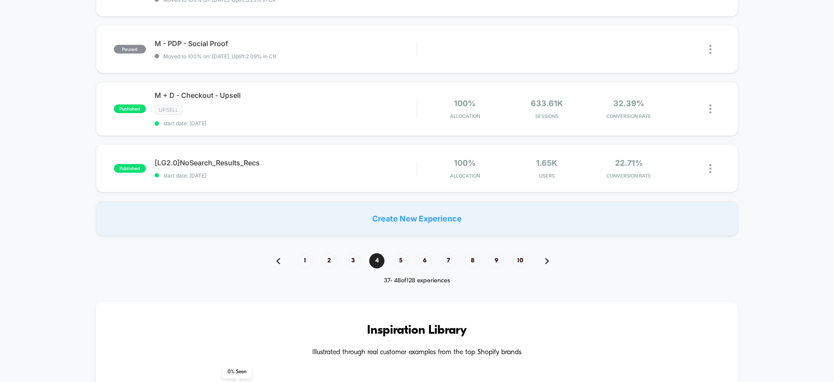
scroll to position [563, 0]
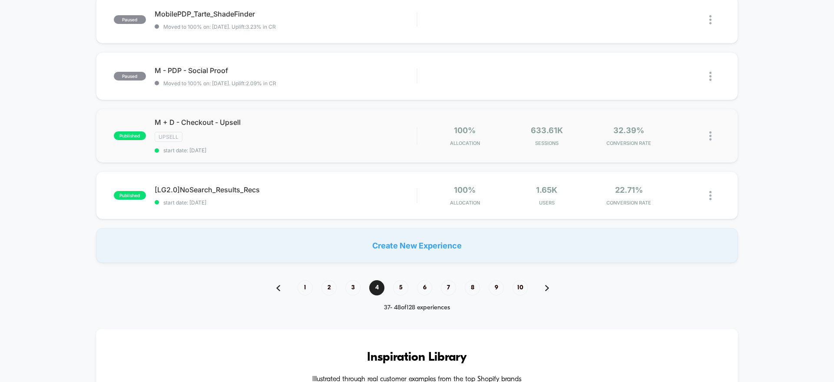
click at [712, 137] on div at bounding box center [715, 136] width 11 height 20
click at [666, 126] on div "Pause" at bounding box center [666, 126] width 78 height 20
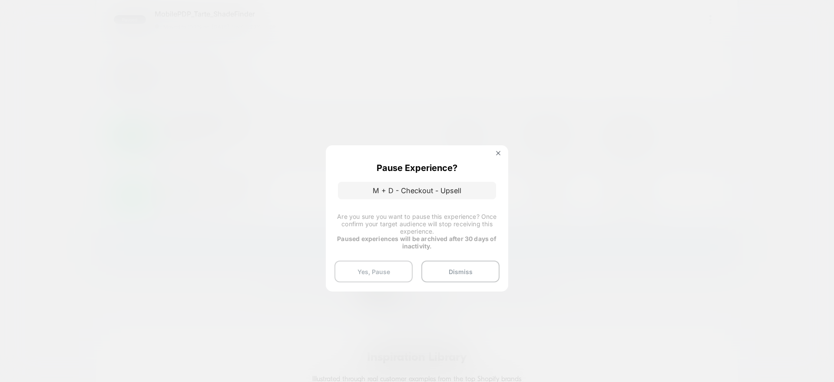
click at [385, 266] on button "Yes, Pause" at bounding box center [374, 271] width 78 height 22
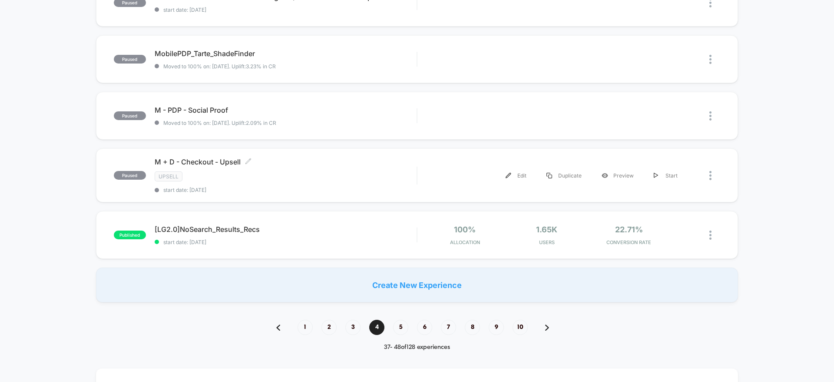
scroll to position [524, 0]
click at [407, 329] on span "5" at bounding box center [400, 326] width 15 height 15
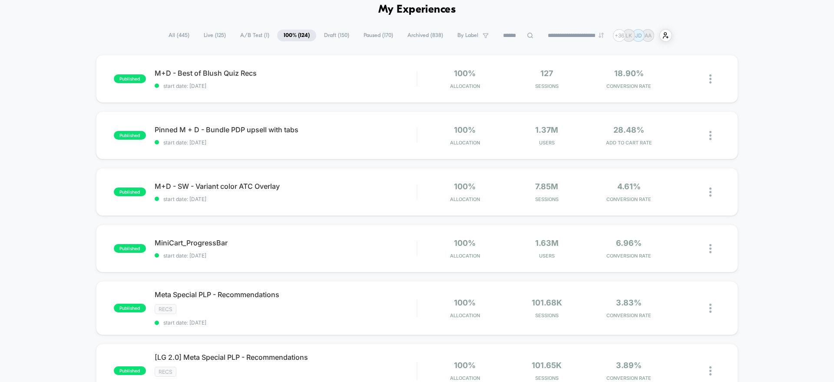
scroll to position [39, 0]
click at [710, 134] on img at bounding box center [711, 136] width 2 height 9
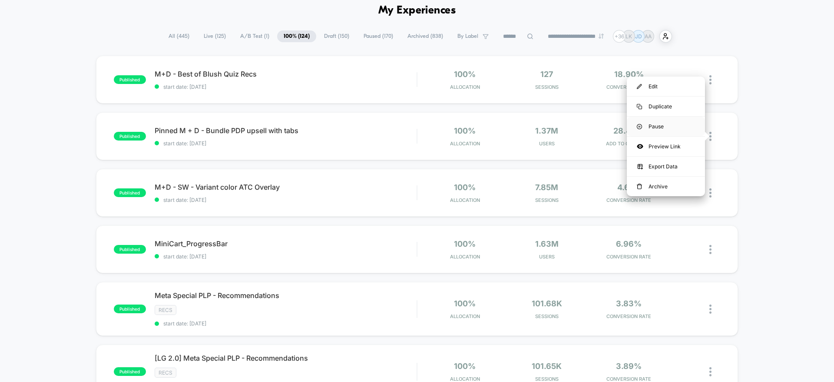
click at [678, 127] on div "Pause" at bounding box center [666, 126] width 78 height 20
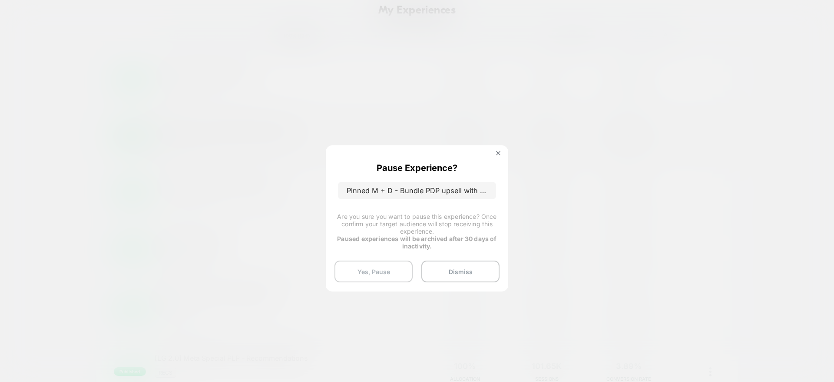
click at [388, 265] on button "Yes, Pause" at bounding box center [374, 271] width 78 height 22
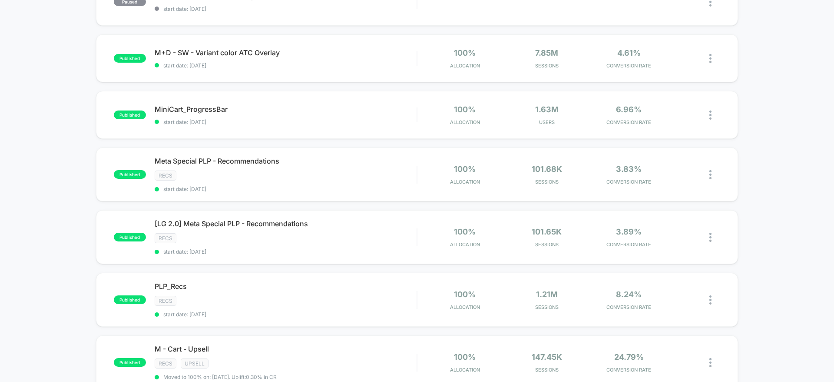
scroll to position [174, 0]
click at [712, 174] on div at bounding box center [715, 173] width 11 height 20
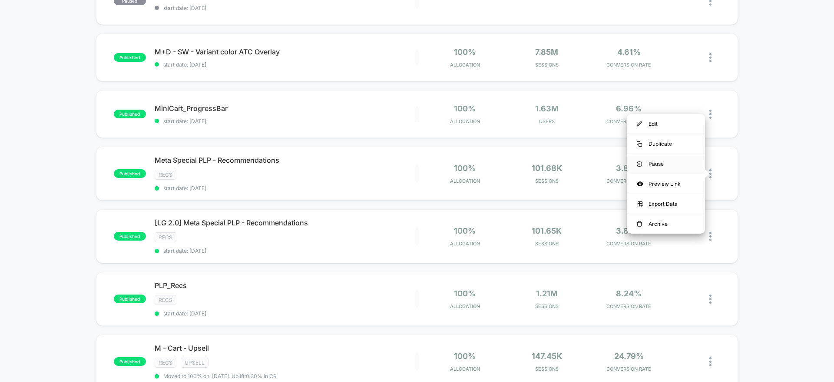
click at [668, 160] on div "Pause" at bounding box center [666, 164] width 78 height 20
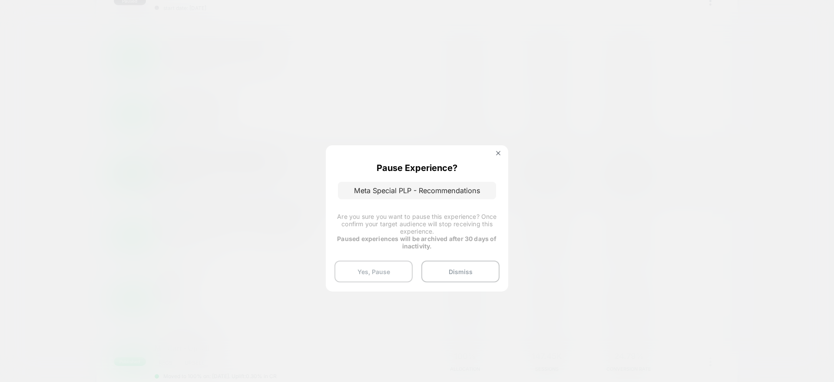
click at [379, 273] on button "Yes, Pause" at bounding box center [374, 271] width 78 height 22
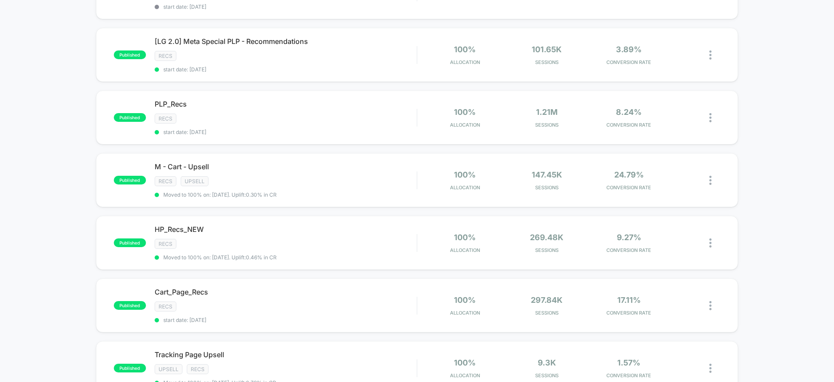
scroll to position [357, 0]
click at [711, 115] on img at bounding box center [711, 116] width 2 height 9
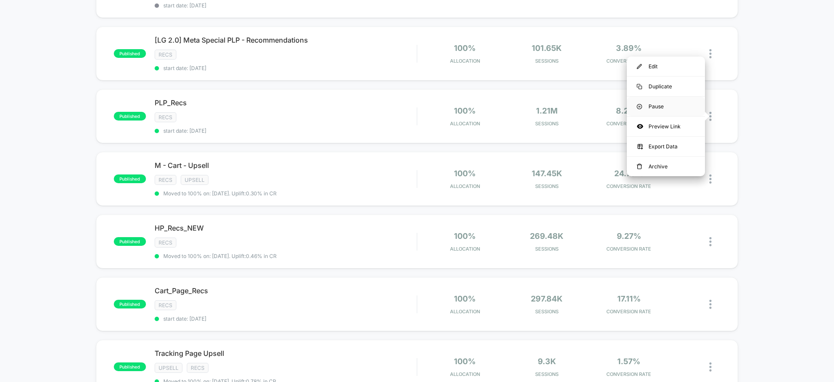
click at [683, 110] on div "Pause" at bounding box center [666, 106] width 78 height 20
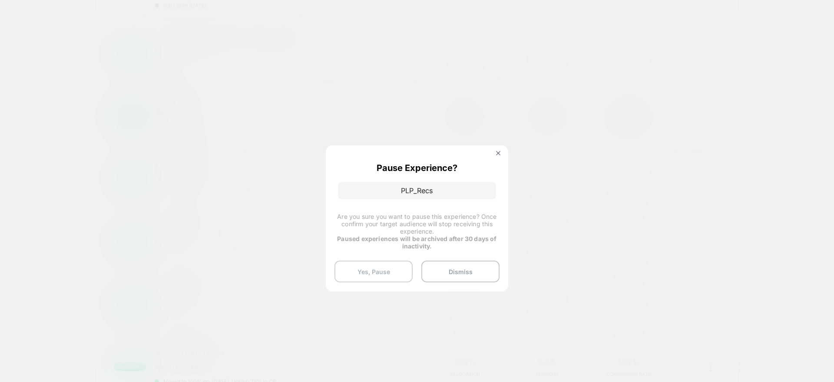
click at [369, 264] on button "Yes, Pause" at bounding box center [374, 271] width 78 height 22
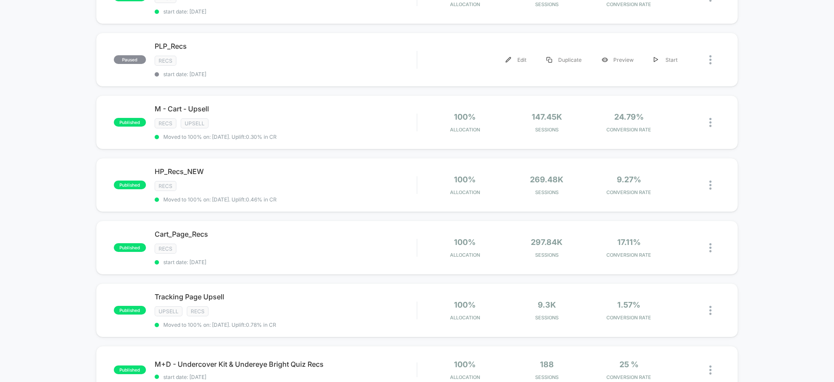
scroll to position [413, 0]
click at [714, 124] on div at bounding box center [715, 123] width 11 height 20
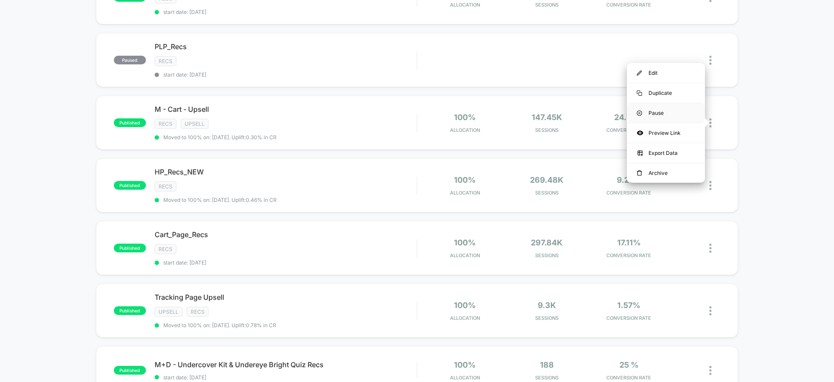
click at [687, 108] on div "Pause" at bounding box center [666, 113] width 78 height 20
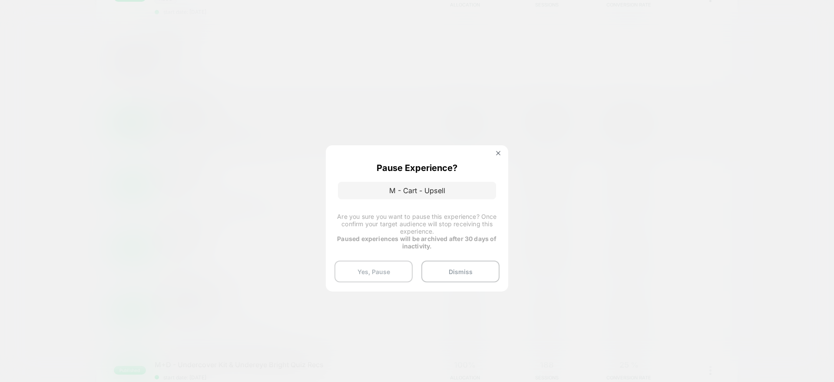
click at [387, 270] on button "Yes, Pause" at bounding box center [374, 271] width 78 height 22
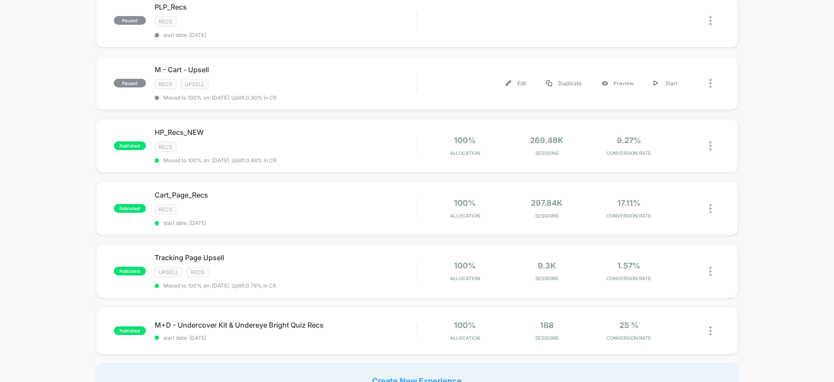
scroll to position [456, 0]
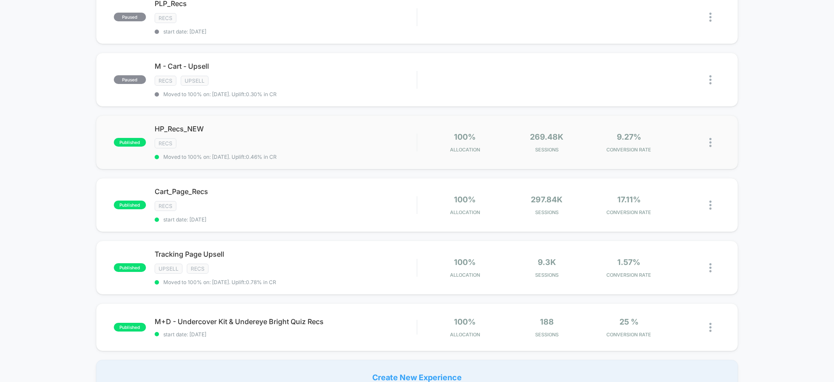
click at [711, 139] on img at bounding box center [711, 142] width 2 height 9
click at [686, 133] on div "Pause" at bounding box center [666, 133] width 78 height 20
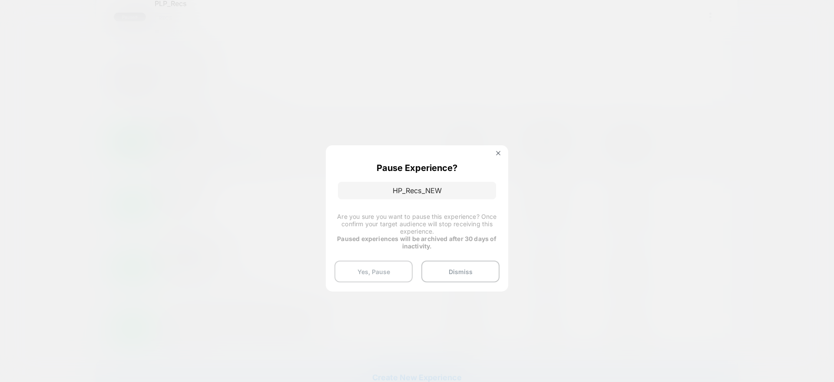
click at [391, 260] on button "Yes, Pause" at bounding box center [374, 271] width 78 height 22
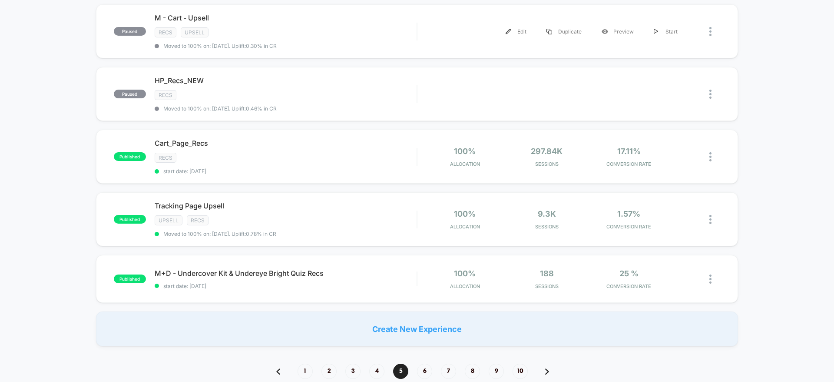
scroll to position [505, 0]
click at [711, 157] on img at bounding box center [711, 156] width 2 height 9
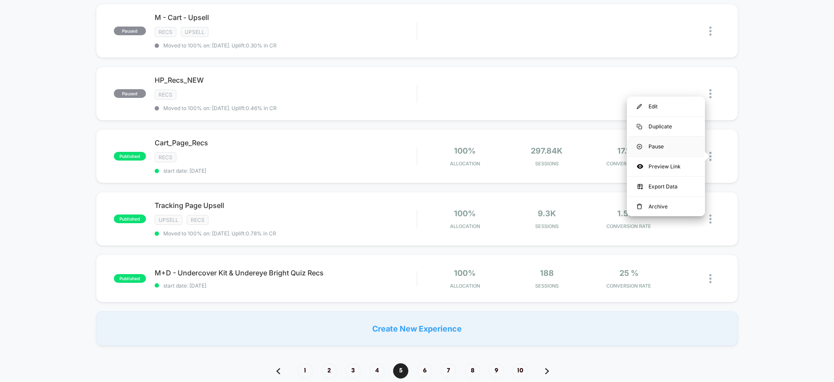
click at [684, 146] on div "Pause" at bounding box center [666, 146] width 78 height 20
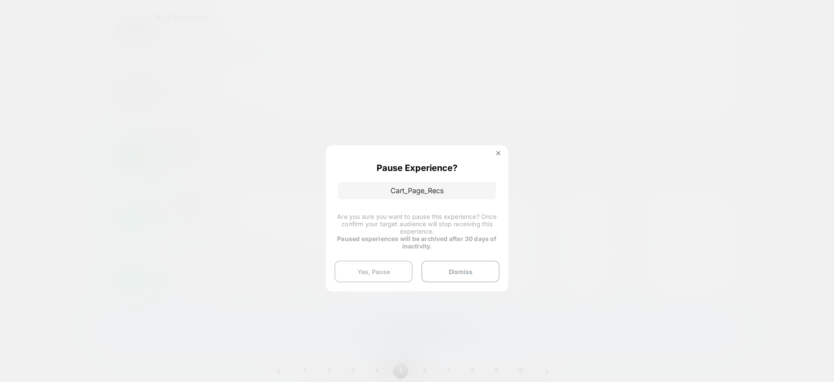
click at [352, 275] on button "Yes, Pause" at bounding box center [374, 271] width 78 height 22
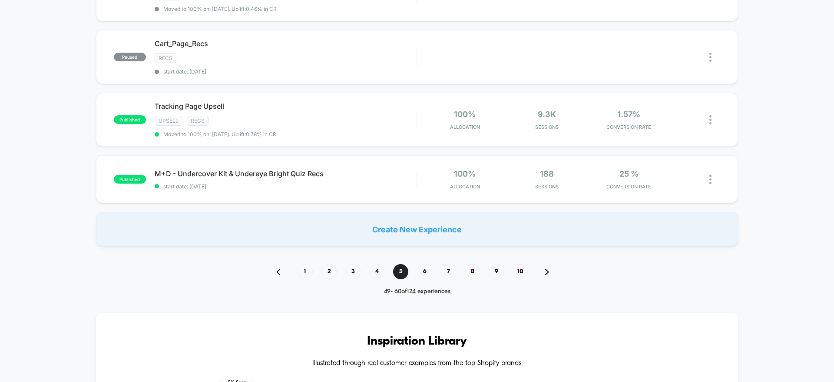
scroll to position [593, 0]
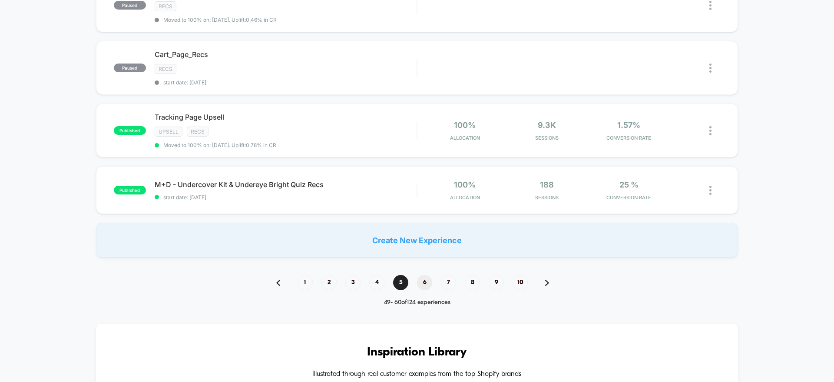
click at [428, 280] on span "6" at bounding box center [424, 282] width 15 height 15
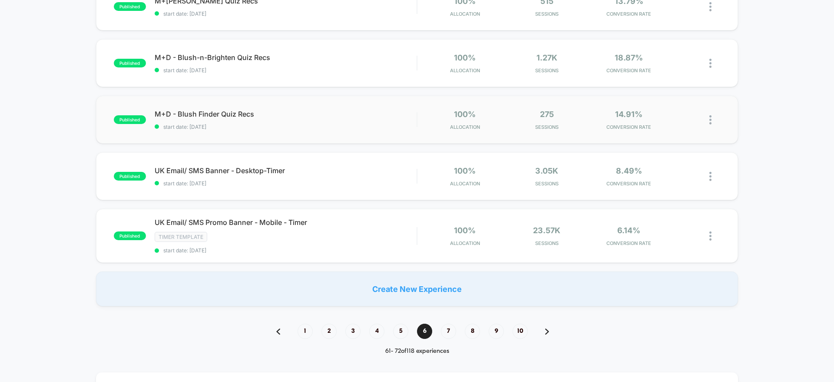
scroll to position [515, 0]
click at [449, 330] on span "7" at bounding box center [448, 329] width 15 height 15
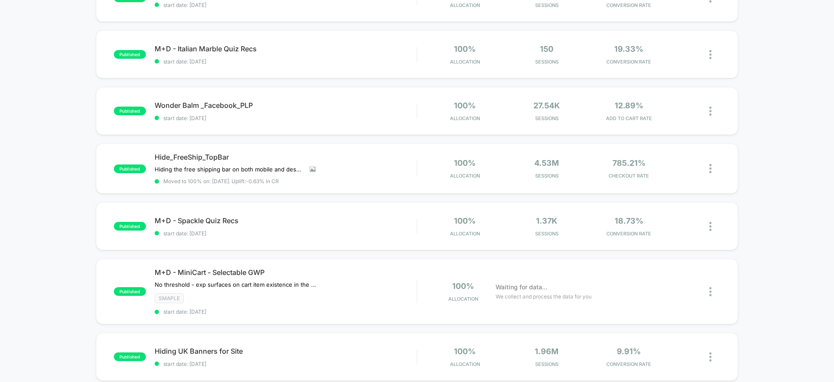
scroll to position [121, 0]
click at [800, 161] on div "published M+D - SW - Hide value label non US start date: 7/22/2025 100% Allocat…" at bounding box center [417, 343] width 834 height 740
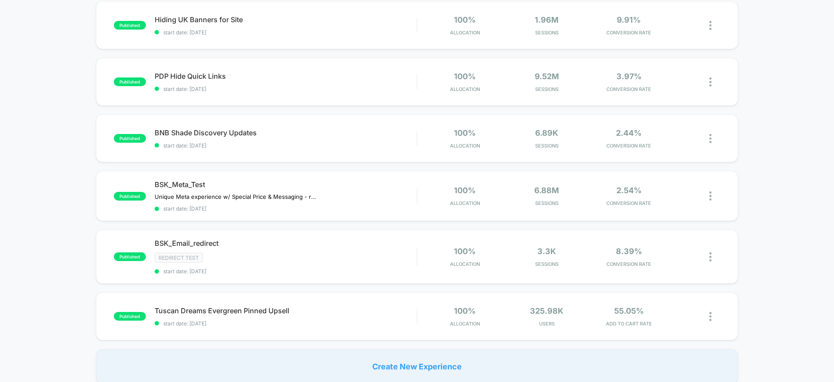
scroll to position [452, 0]
click at [712, 83] on div at bounding box center [715, 81] width 11 height 20
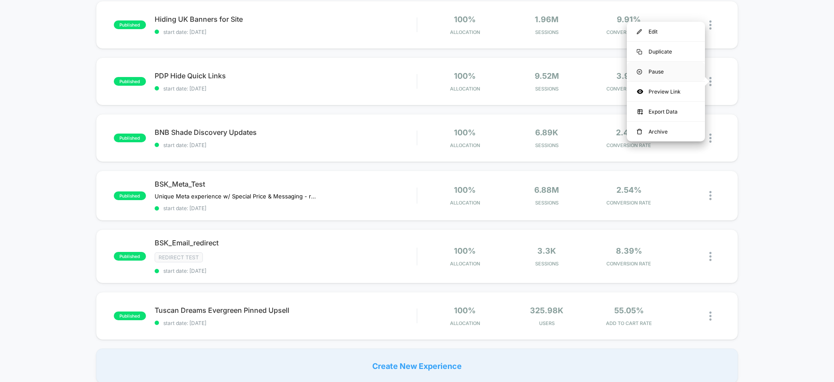
click at [677, 73] on div "Pause" at bounding box center [666, 72] width 78 height 20
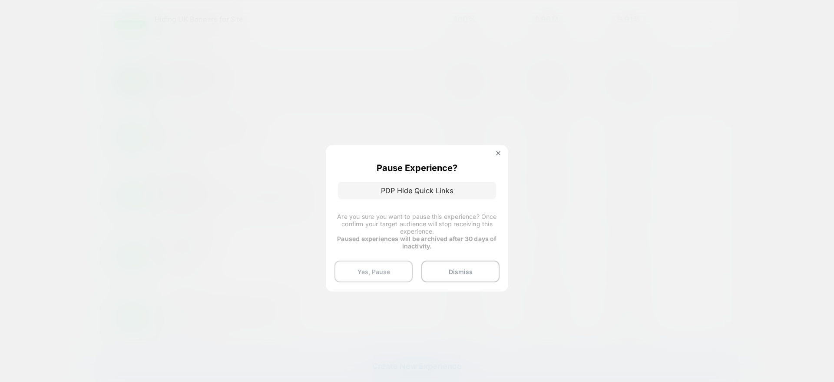
click at [385, 265] on button "Yes, Pause" at bounding box center [374, 271] width 78 height 22
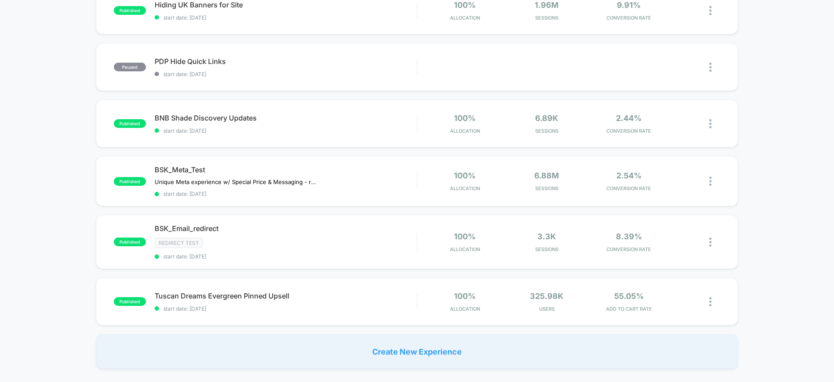
scroll to position [466, 0]
click at [713, 240] on div at bounding box center [715, 242] width 11 height 20
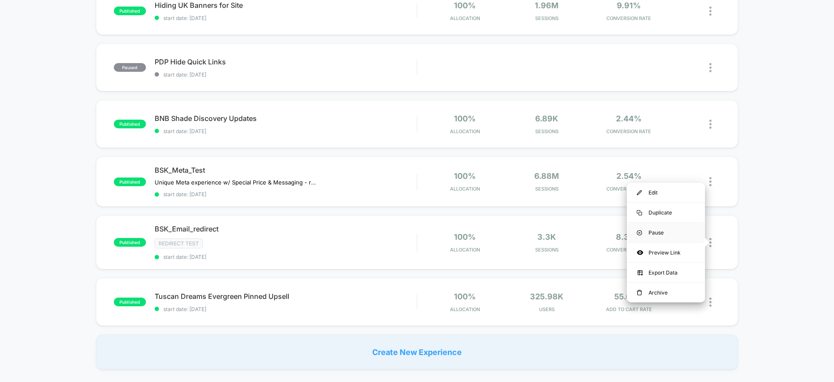
click at [682, 232] on div "Pause" at bounding box center [666, 232] width 78 height 20
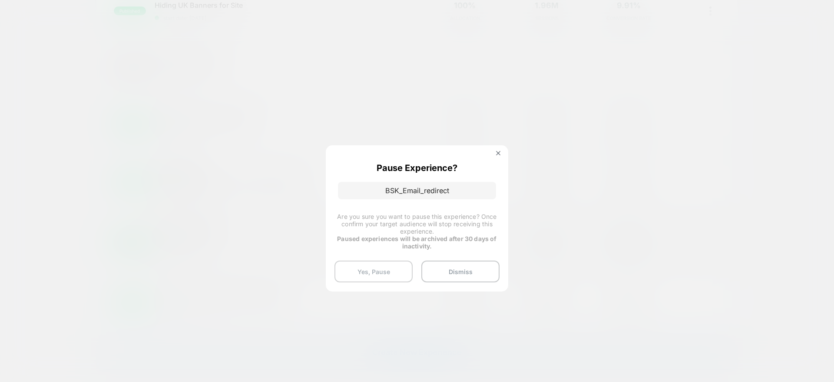
click at [381, 271] on button "Yes, Pause" at bounding box center [374, 271] width 78 height 22
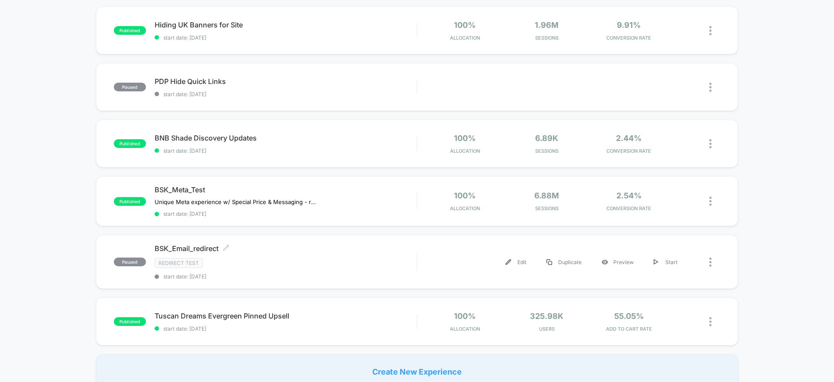
scroll to position [523, 0]
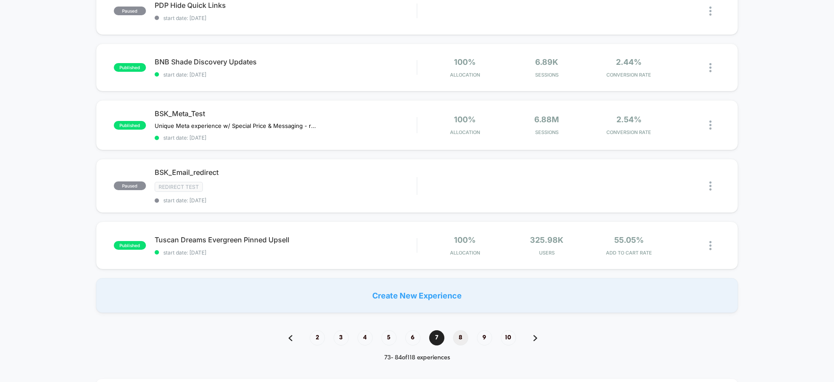
click at [460, 335] on span "8" at bounding box center [460, 337] width 15 height 15
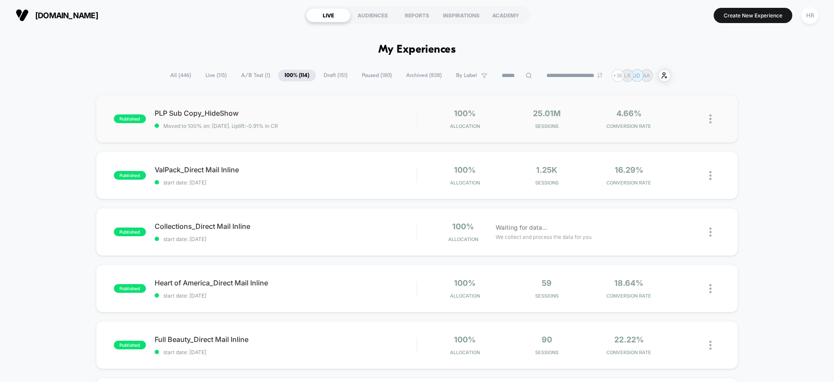
click at [712, 119] on img at bounding box center [711, 118] width 2 height 9
click at [691, 108] on div "Pause" at bounding box center [666, 109] width 78 height 20
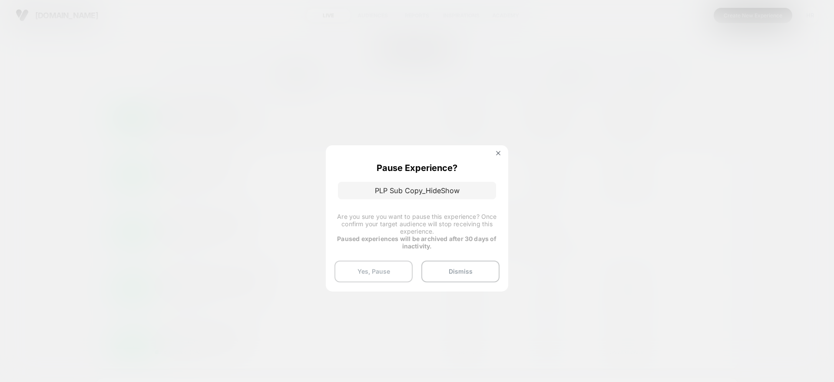
click at [373, 267] on button "Yes, Pause" at bounding box center [374, 271] width 78 height 22
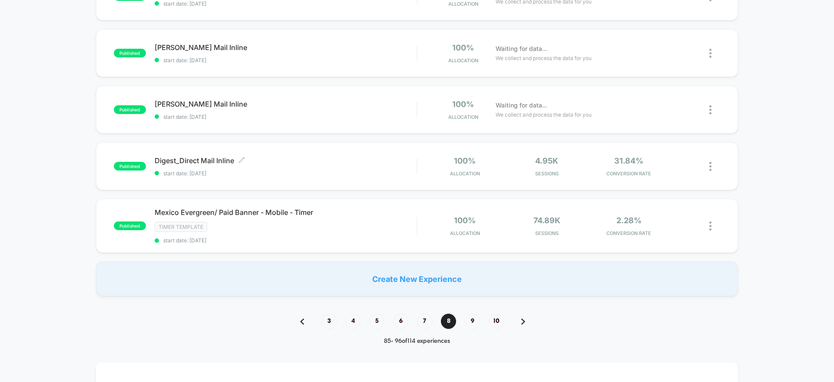
scroll to position [517, 0]
click at [712, 227] on img at bounding box center [711, 226] width 2 height 9
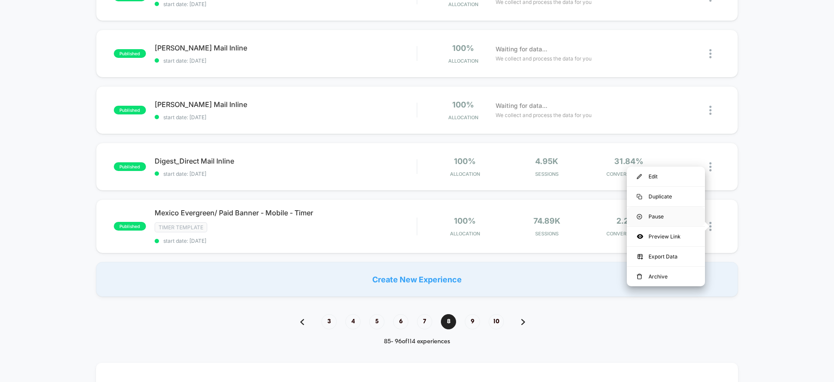
click at [685, 213] on div "Pause" at bounding box center [666, 216] width 78 height 20
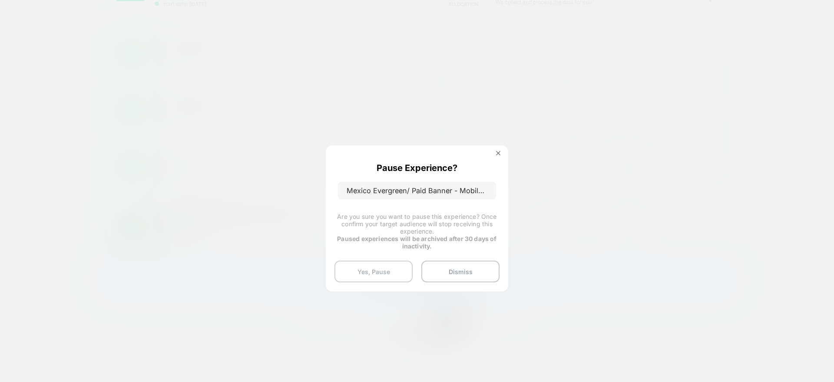
click at [376, 272] on button "Yes, Pause" at bounding box center [374, 271] width 78 height 22
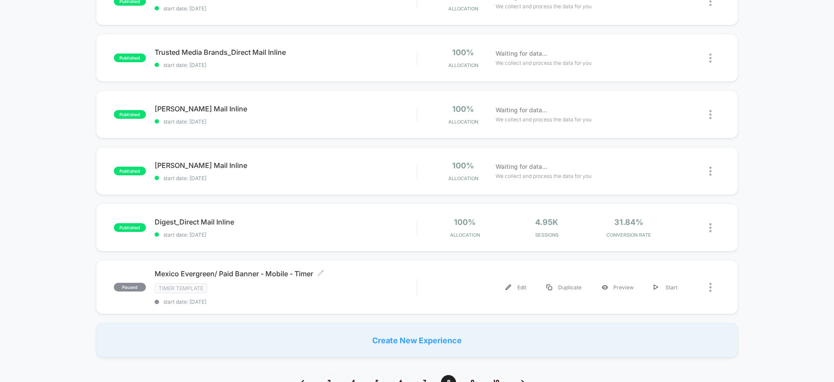
scroll to position [603, 0]
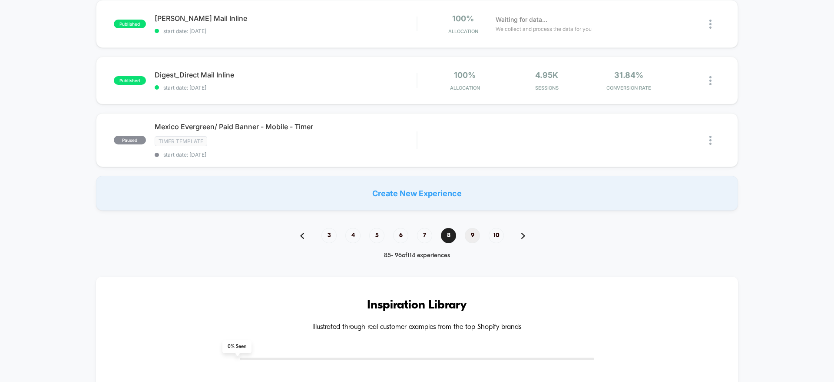
click at [476, 234] on span "9" at bounding box center [472, 235] width 15 height 15
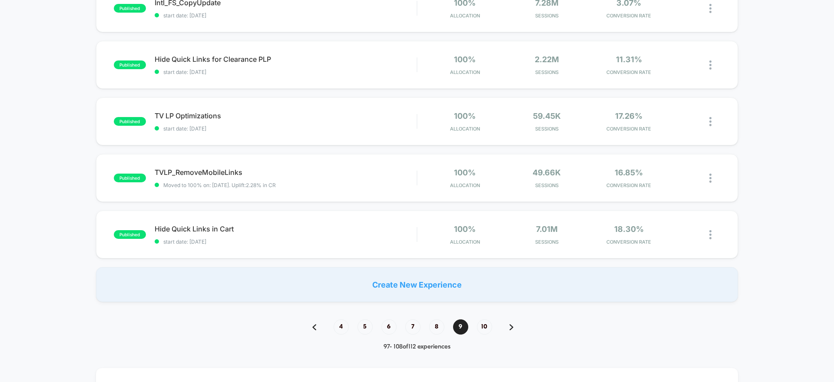
scroll to position [508, 0]
click at [711, 230] on img at bounding box center [711, 233] width 2 height 9
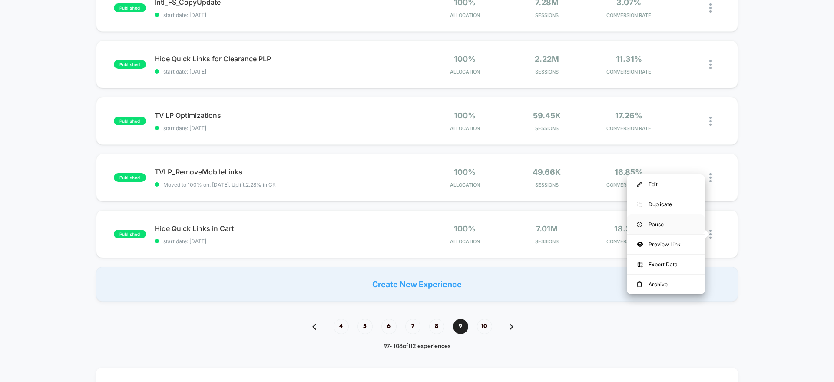
click at [678, 223] on div "Pause" at bounding box center [666, 224] width 78 height 20
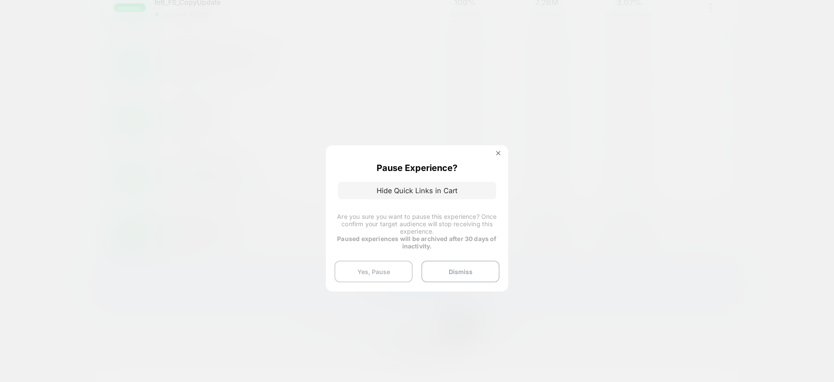
click at [378, 262] on button "Yes, Pause" at bounding box center [374, 271] width 78 height 22
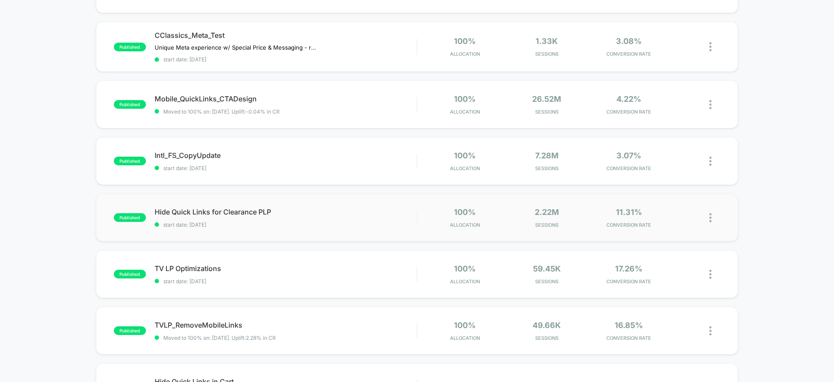
scroll to position [355, 0]
click at [711, 221] on img at bounding box center [711, 218] width 2 height 9
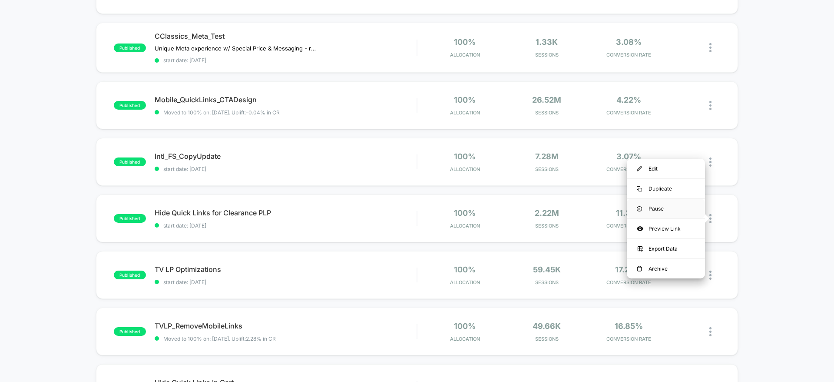
click at [683, 211] on div "Pause" at bounding box center [666, 209] width 78 height 20
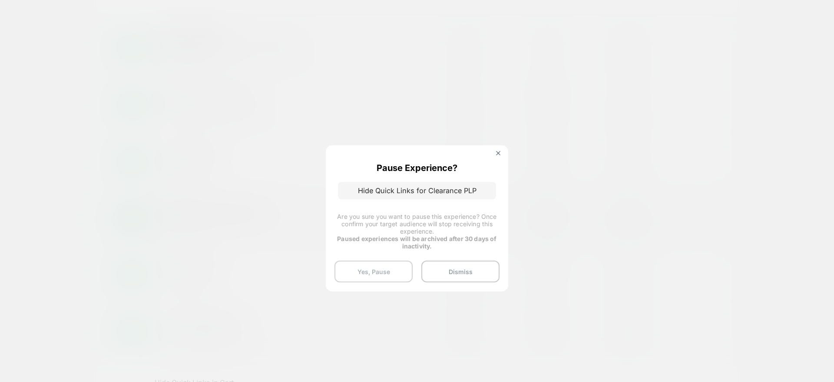
click at [377, 263] on button "Yes, Pause" at bounding box center [374, 271] width 78 height 22
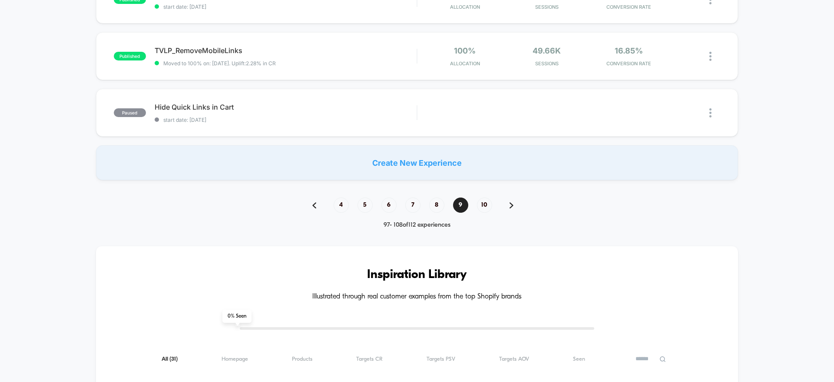
scroll to position [573, 0]
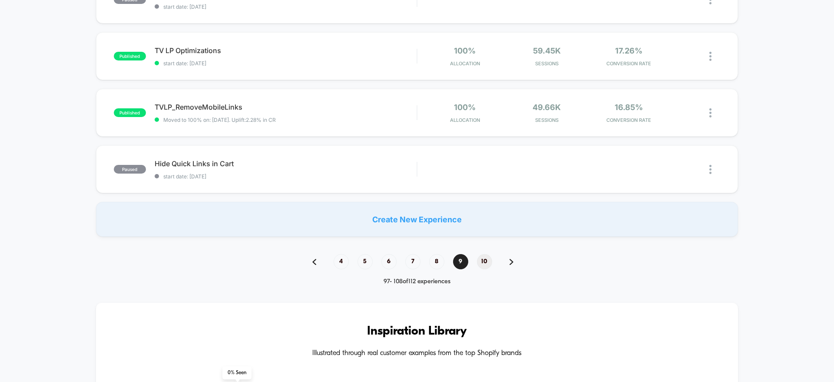
click at [485, 263] on span "10" at bounding box center [484, 261] width 15 height 15
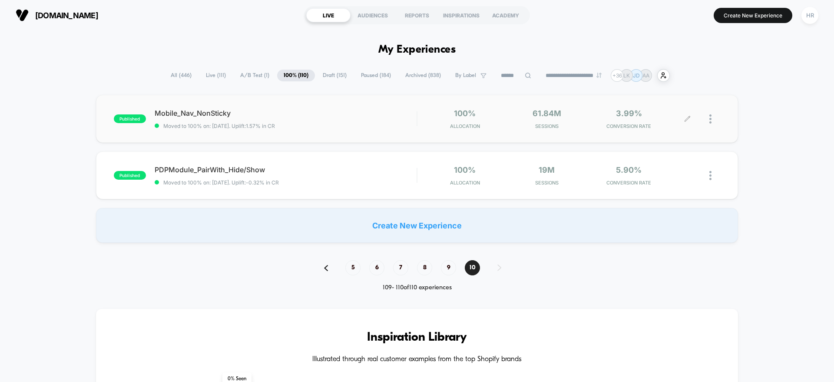
click at [710, 124] on div at bounding box center [715, 119] width 11 height 20
click at [675, 110] on div "Pause" at bounding box center [666, 109] width 78 height 20
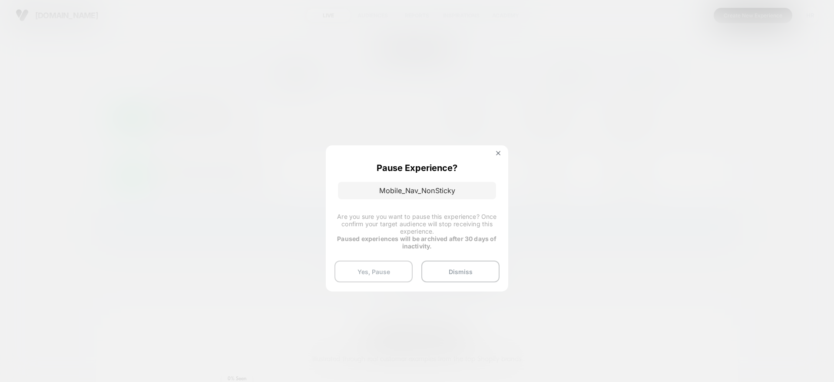
click at [378, 269] on button "Yes, Pause" at bounding box center [374, 271] width 78 height 22
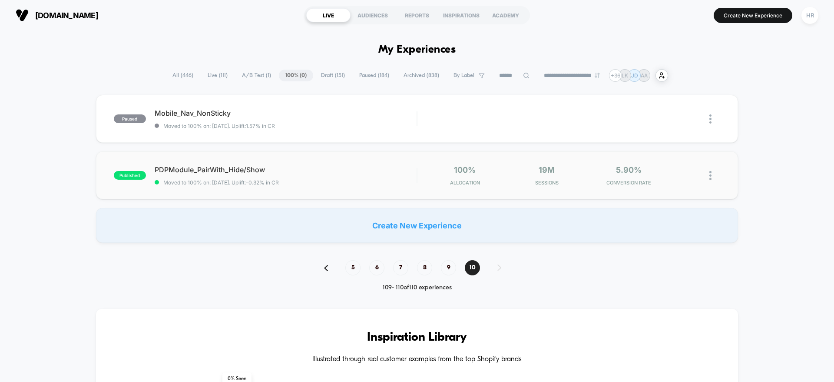
click at [710, 176] on img at bounding box center [711, 175] width 2 height 9
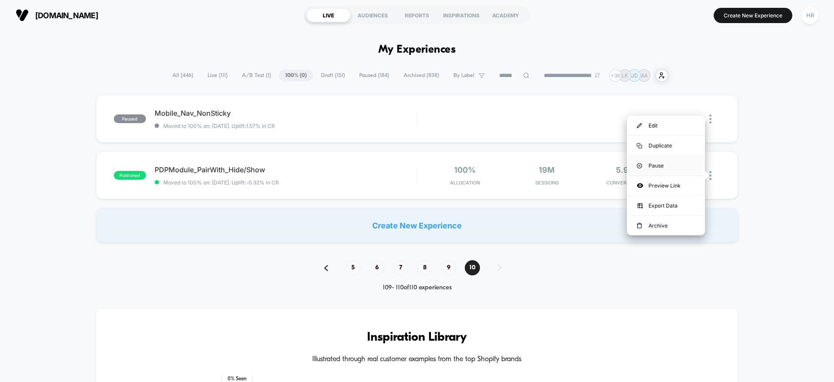
click at [669, 164] on div "Pause" at bounding box center [666, 166] width 78 height 20
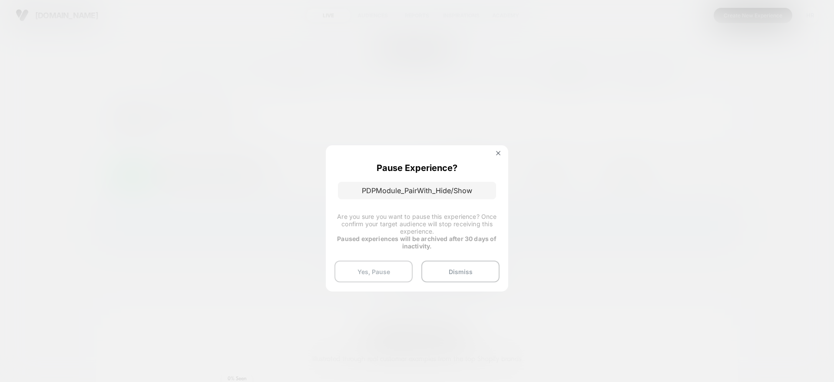
click at [366, 276] on button "Yes, Pause" at bounding box center [374, 271] width 78 height 22
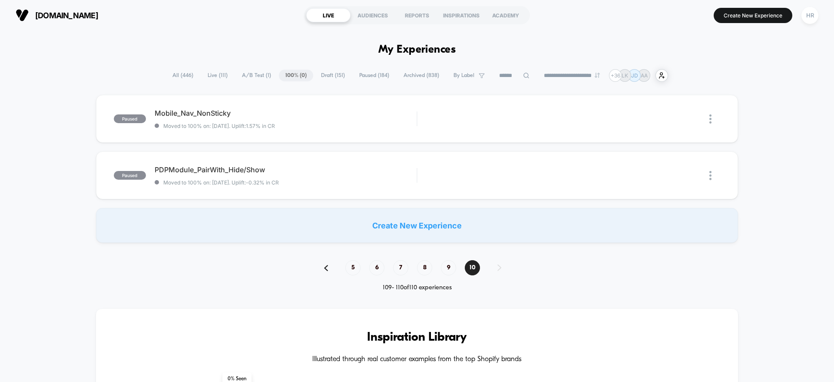
click at [176, 71] on span "All ( 446 )" at bounding box center [183, 76] width 34 height 12
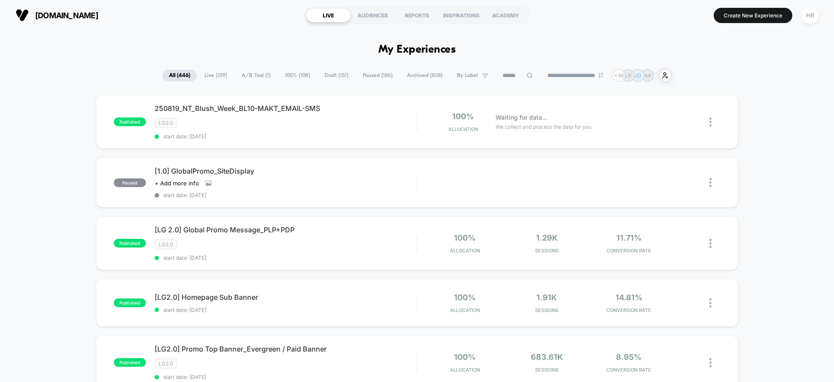
click at [244, 73] on span "A/B Test ( 1 )" at bounding box center [256, 76] width 42 height 12
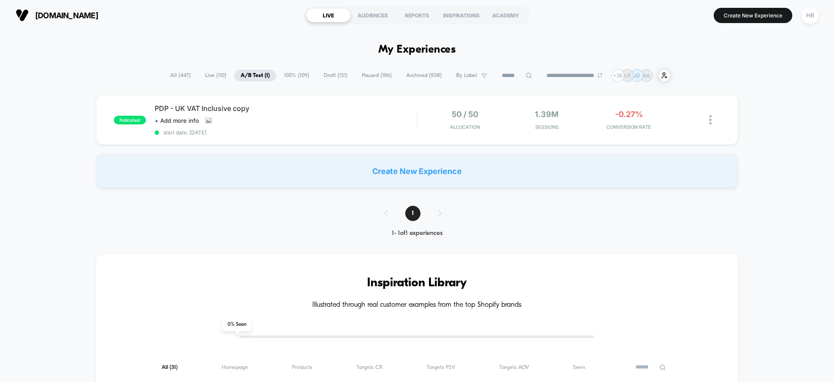
click at [168, 76] on span "All ( 447 )" at bounding box center [180, 76] width 33 height 12
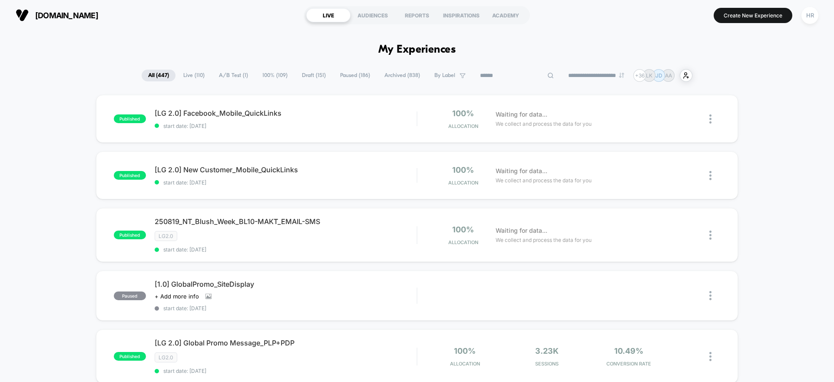
click at [510, 77] on input at bounding box center [517, 75] width 87 height 10
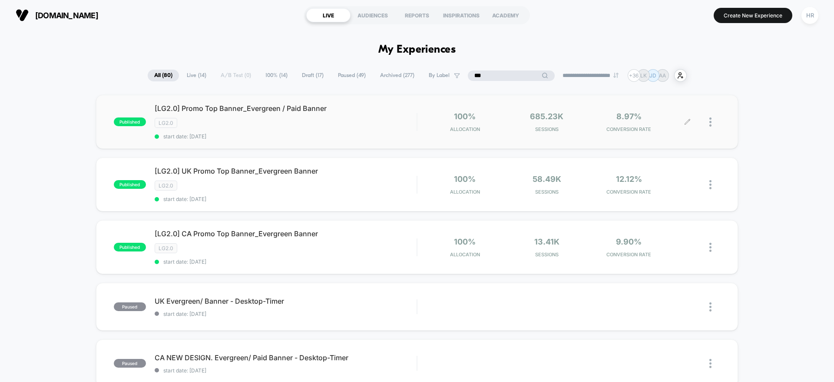
type input "***"
click at [687, 121] on icon at bounding box center [687, 122] width 7 height 7
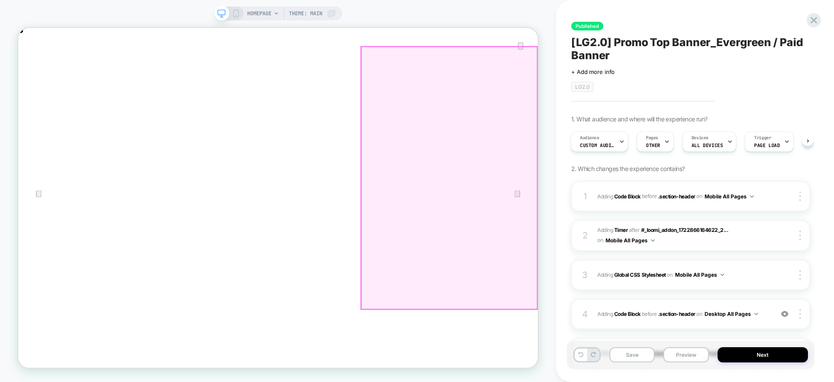
scroll to position [111, 0]
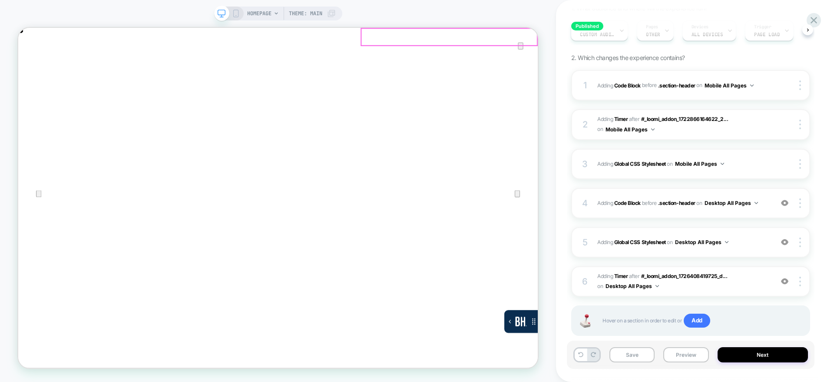
click at [698, 33] on div "your bag ( 2 )" at bounding box center [364, 54] width 693 height 53
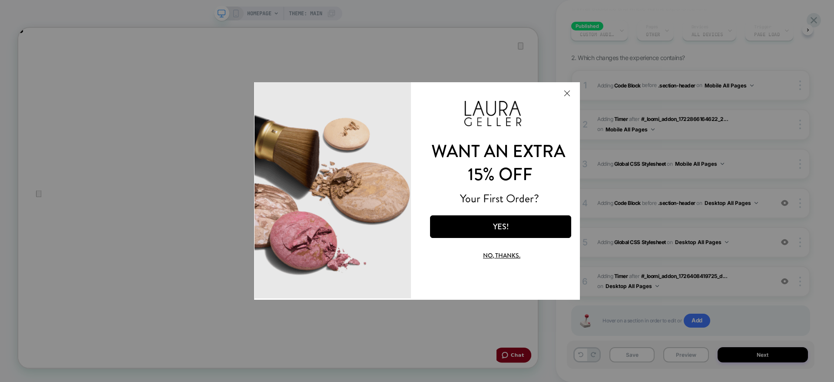
scroll to position [0, 0]
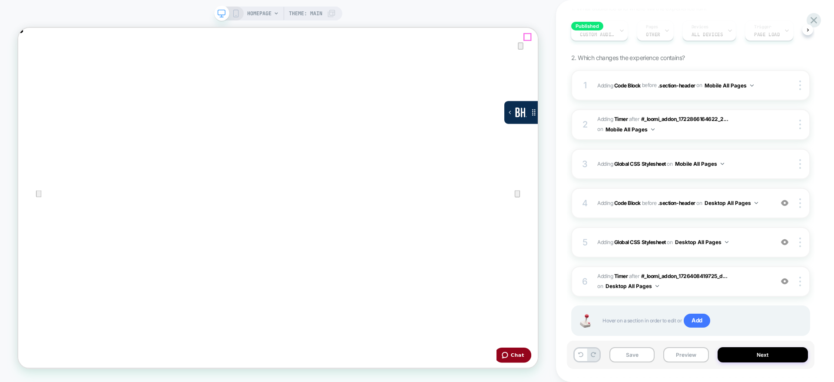
click at [32, 66] on icon "Close" at bounding box center [27, 71] width 10 height 10
click at [237, 11] on rect at bounding box center [235, 13] width 5 height 7
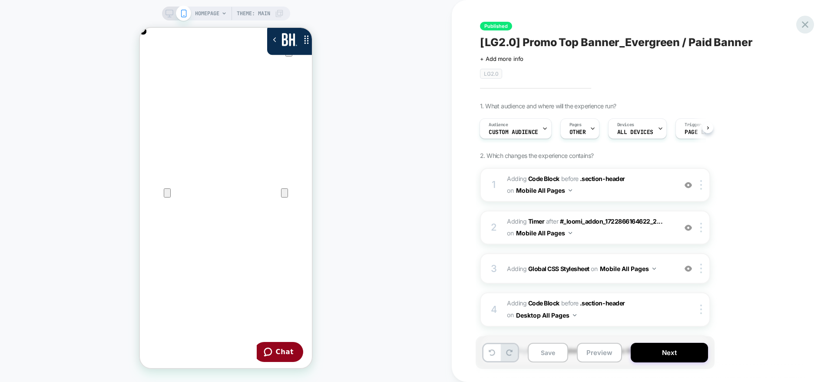
click at [805, 25] on icon at bounding box center [805, 24] width 7 height 7
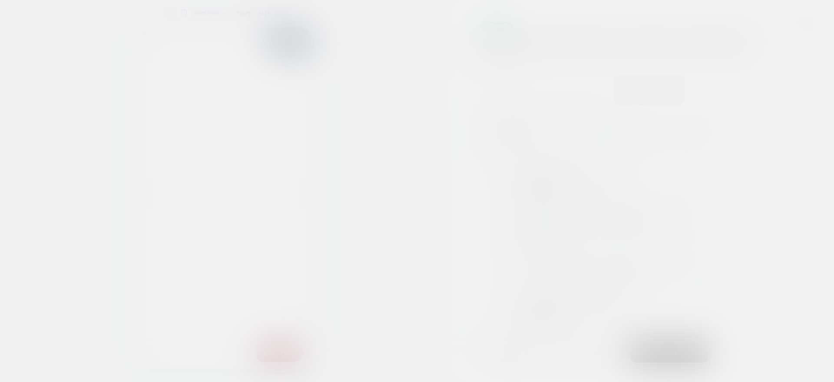
scroll to position [0, 172]
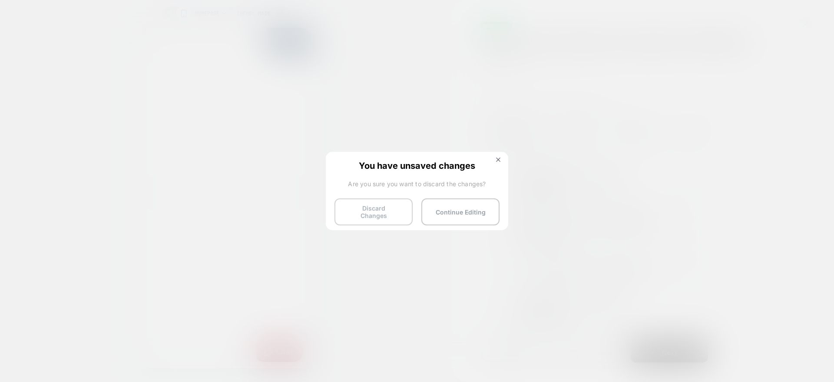
click at [366, 213] on button "Discard Changes" at bounding box center [374, 211] width 78 height 27
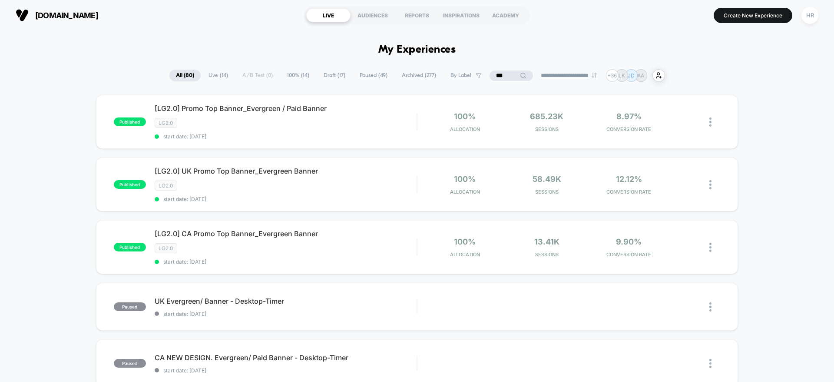
click at [506, 78] on input "***" at bounding box center [511, 75] width 43 height 10
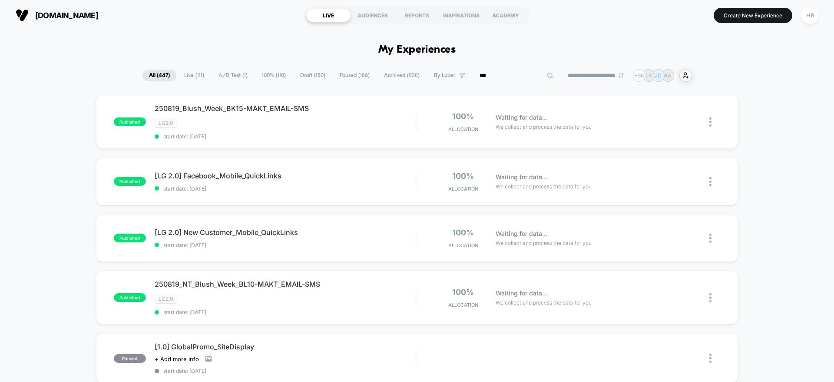
type input "****"
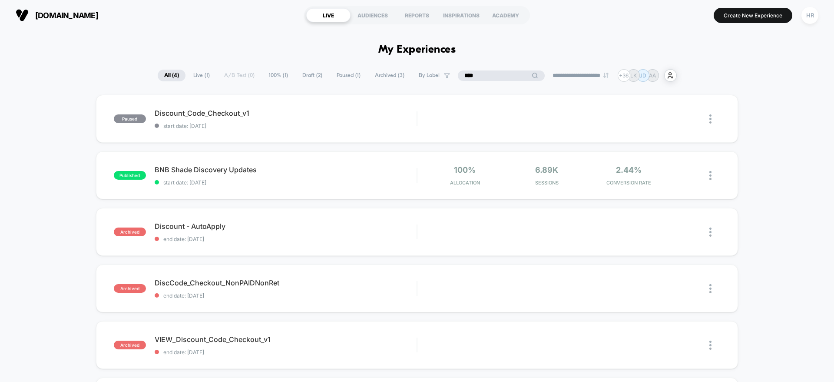
click at [479, 77] on input "****" at bounding box center [501, 75] width 87 height 10
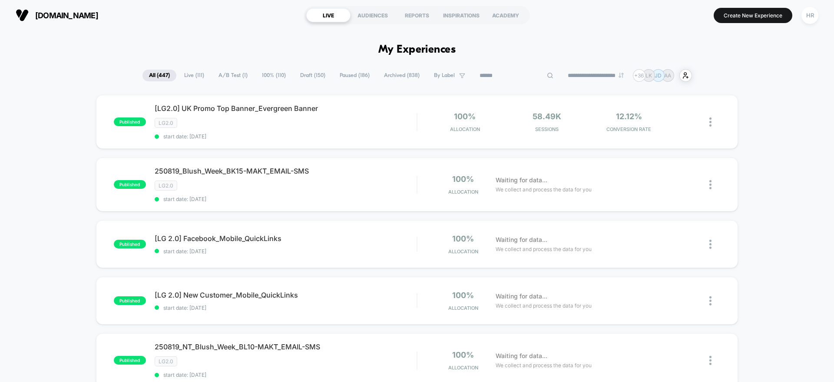
click at [307, 75] on span "Draft ( 150 )" at bounding box center [313, 76] width 38 height 12
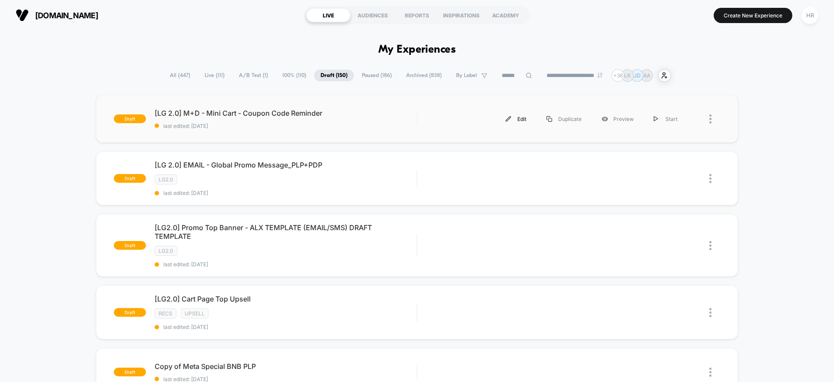
click at [521, 119] on div "Edit" at bounding box center [516, 119] width 41 height 20
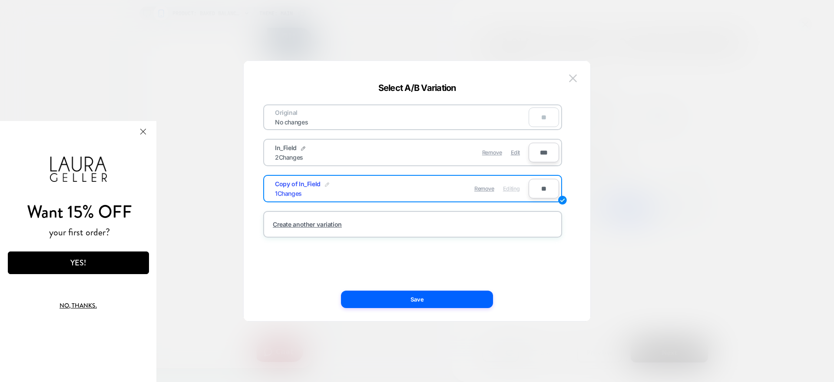
click at [325, 182] on img at bounding box center [327, 184] width 4 height 4
click at [311, 185] on input "**********" at bounding box center [306, 188] width 63 height 17
type input "**********"
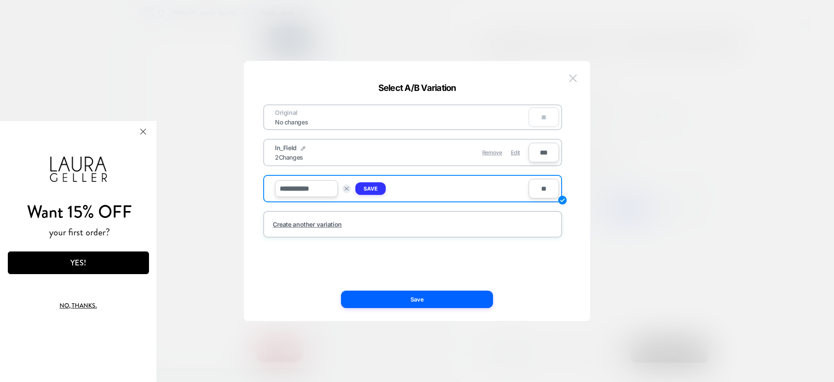
click at [374, 189] on strong "Save" at bounding box center [371, 188] width 14 height 7
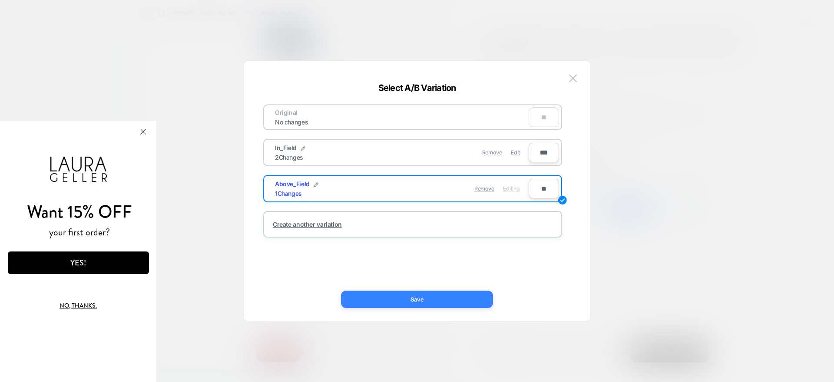
click at [378, 292] on button "Save" at bounding box center [417, 298] width 152 height 17
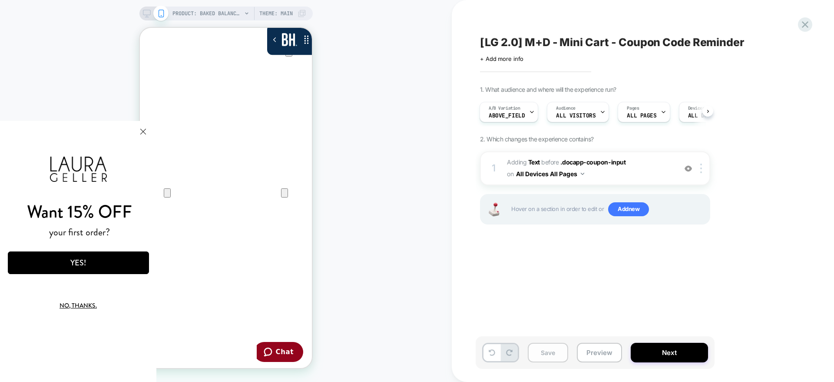
click at [552, 352] on button "Save" at bounding box center [548, 352] width 40 height 20
click html "Want 15% OFF your first order? YES! No, thanks. We've added your code to your c…"
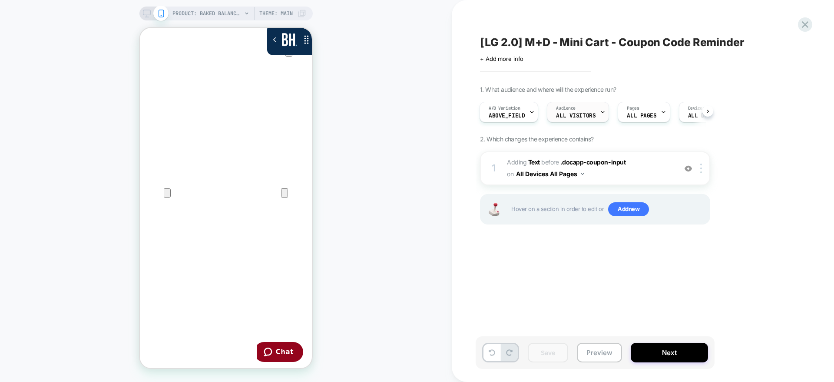
click at [592, 111] on div "Audience All Visitors" at bounding box center [576, 112] width 57 height 20
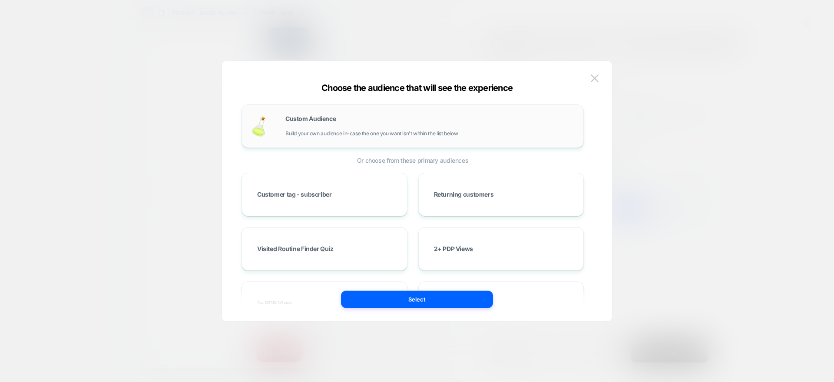
click at [397, 132] on span "Build your own audience in-case the one you want isn't within the list below" at bounding box center [372, 133] width 173 height 6
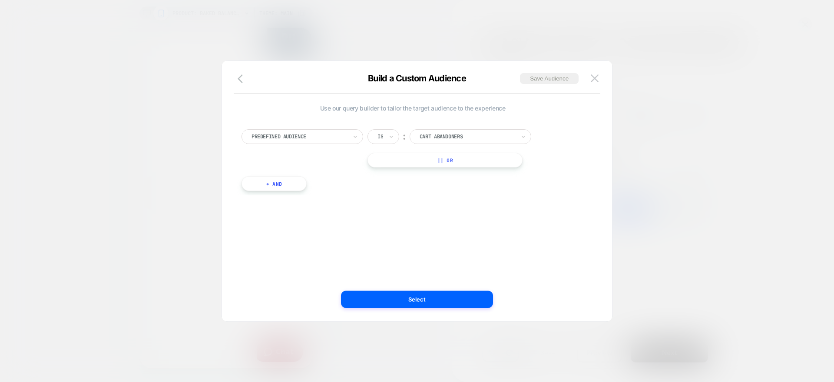
click at [317, 135] on div at bounding box center [300, 137] width 96 height 8
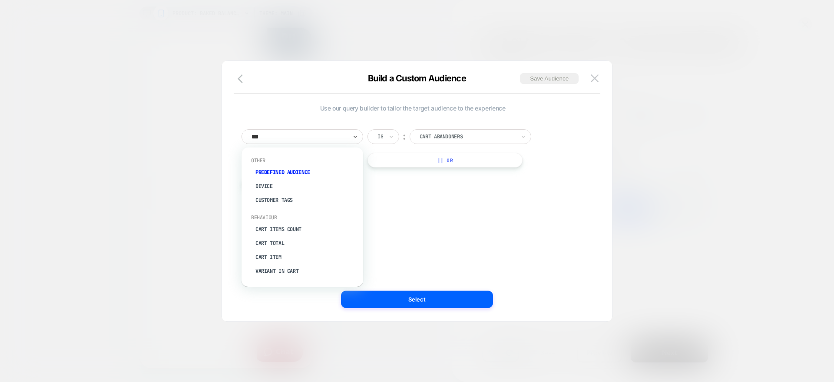
type input "****"
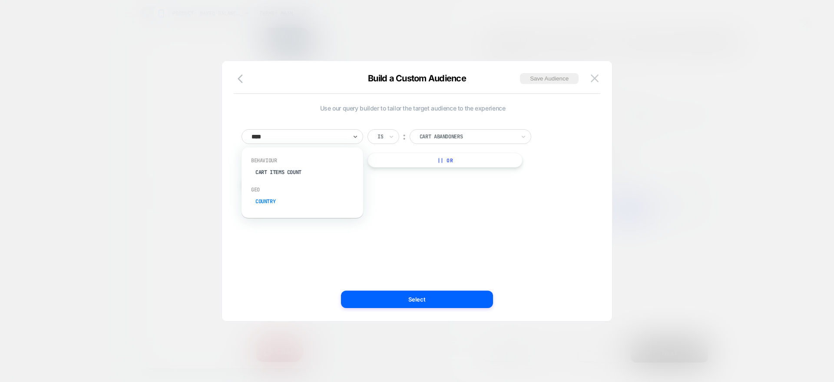
click at [267, 205] on div "Country" at bounding box center [306, 201] width 113 height 14
click at [490, 139] on div at bounding box center [468, 137] width 96 height 8
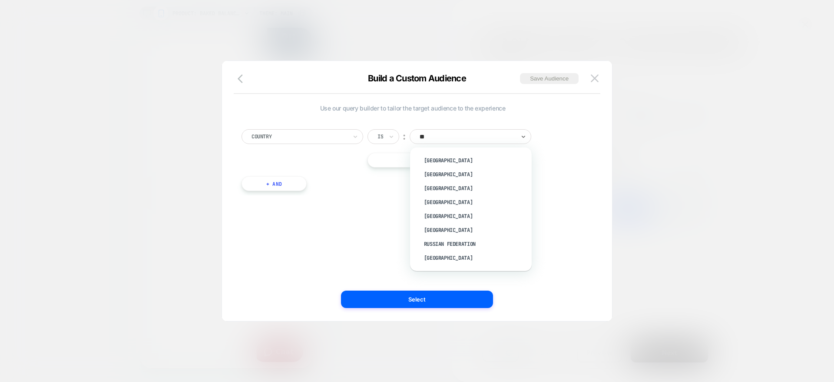
type input "***"
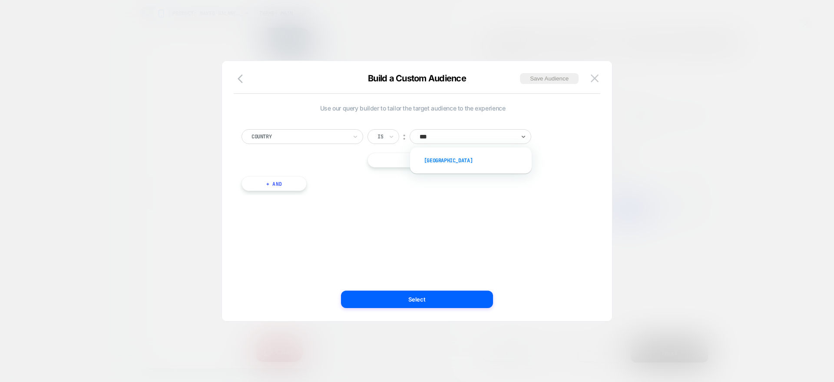
click at [425, 161] on div "[GEOGRAPHIC_DATA]" at bounding box center [475, 160] width 113 height 14
click at [277, 190] on button "+ And" at bounding box center [274, 183] width 65 height 15
click at [320, 189] on div at bounding box center [321, 192] width 96 height 8
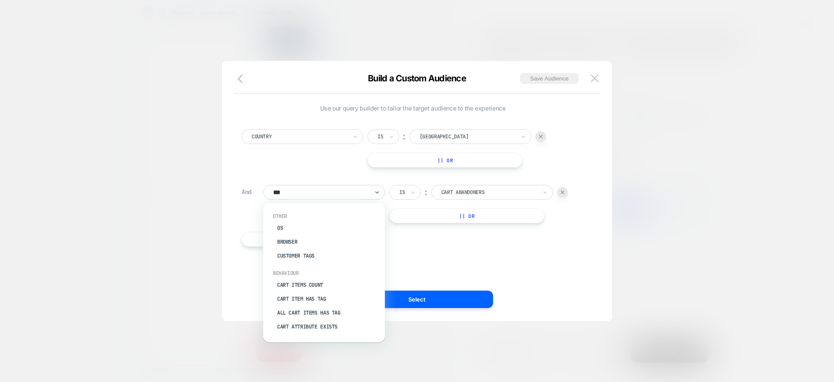
type input "****"
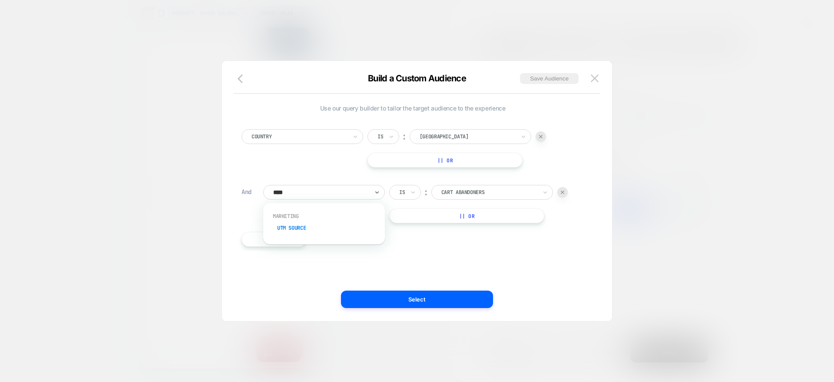
click at [295, 229] on div "UTM Source" at bounding box center [328, 228] width 113 height 14
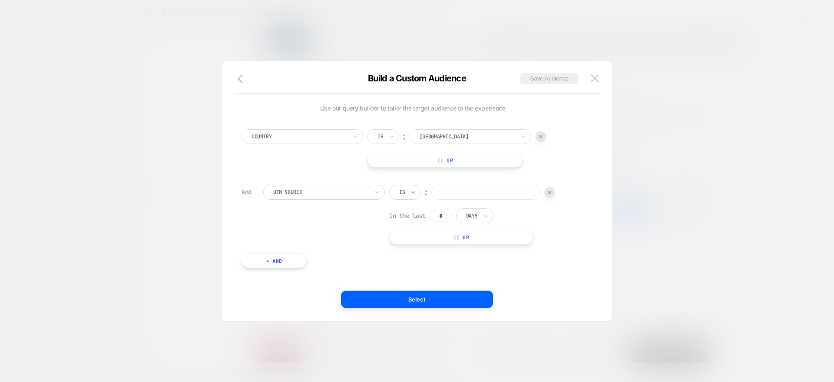
click at [414, 193] on icon at bounding box center [413, 192] width 6 height 9
click at [411, 190] on icon at bounding box center [413, 192] width 6 height 9
click at [414, 259] on div "Not includes" at bounding box center [426, 258] width 56 height 14
click at [460, 199] on input at bounding box center [514, 192] width 109 height 15
type input "*******"
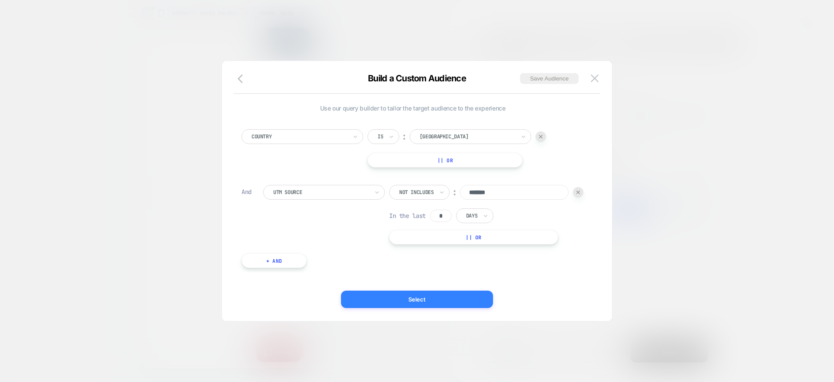
click at [406, 304] on button "Select" at bounding box center [417, 298] width 152 height 17
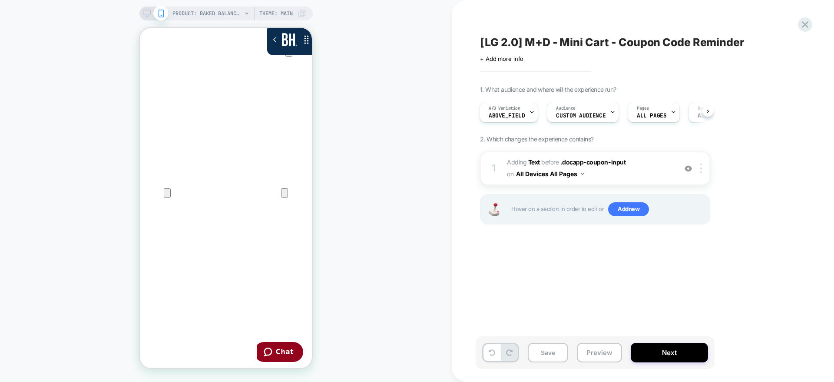
scroll to position [0, 1]
click at [553, 353] on button "Save" at bounding box center [548, 352] width 40 height 20
click at [806, 26] on icon at bounding box center [806, 25] width 12 height 12
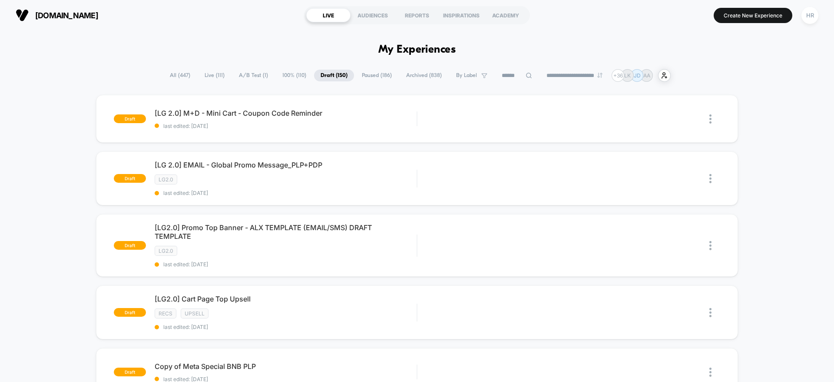
click at [292, 75] on span "100% ( 110 )" at bounding box center [294, 76] width 37 height 12
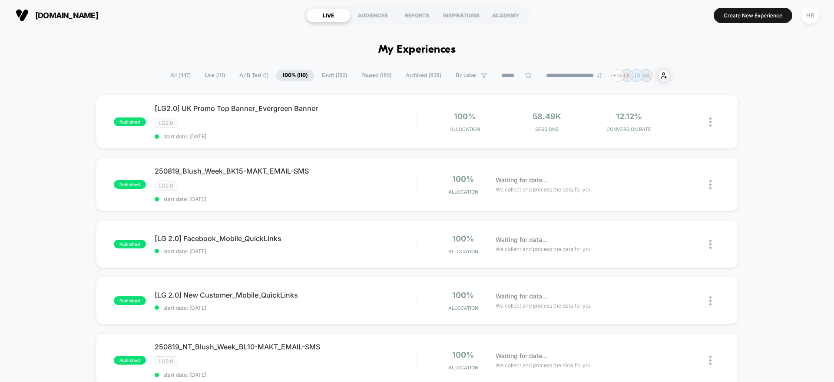
click at [509, 80] on input at bounding box center [516, 75] width 43 height 10
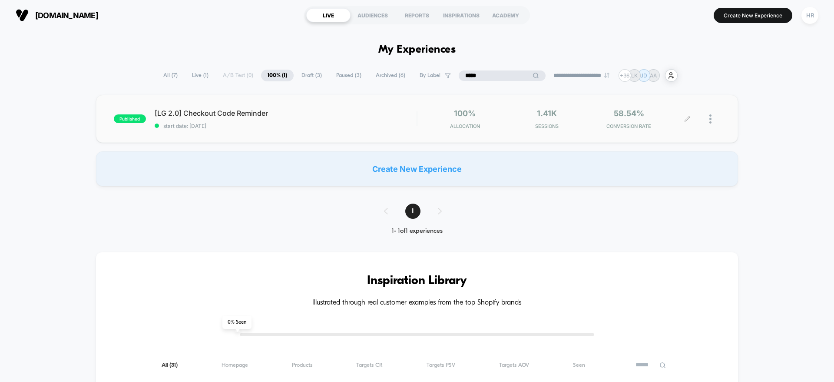
type input "*****"
click at [689, 121] on icon at bounding box center [687, 119] width 7 height 7
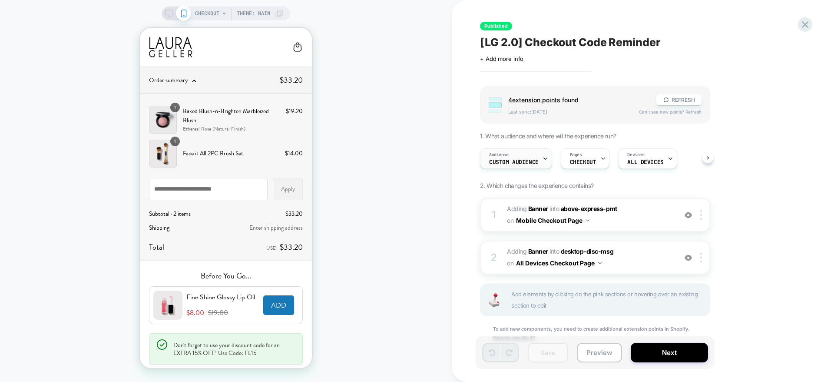
click at [505, 162] on span "Custom Audience" at bounding box center [514, 162] width 50 height 6
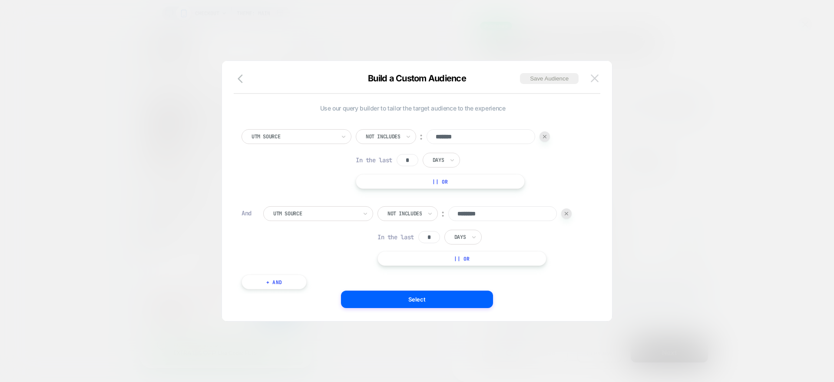
click at [598, 76] on img at bounding box center [595, 77] width 8 height 7
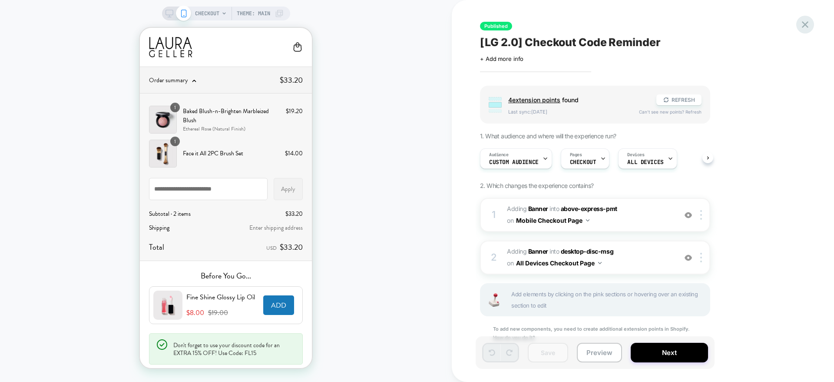
click at [807, 23] on icon at bounding box center [805, 24] width 7 height 7
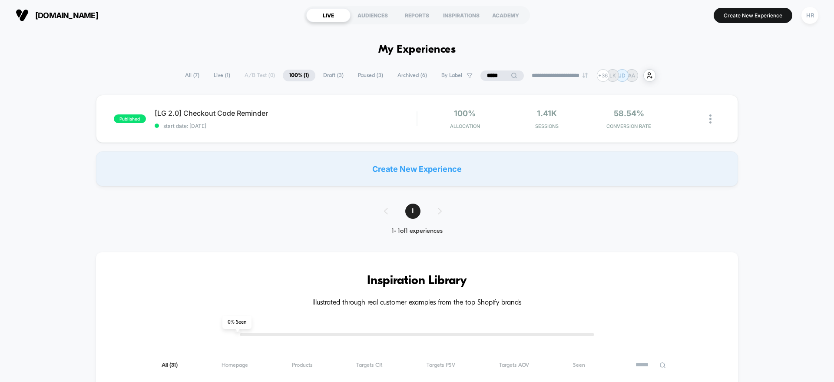
click at [333, 76] on span "Draft ( 3 )" at bounding box center [333, 76] width 33 height 12
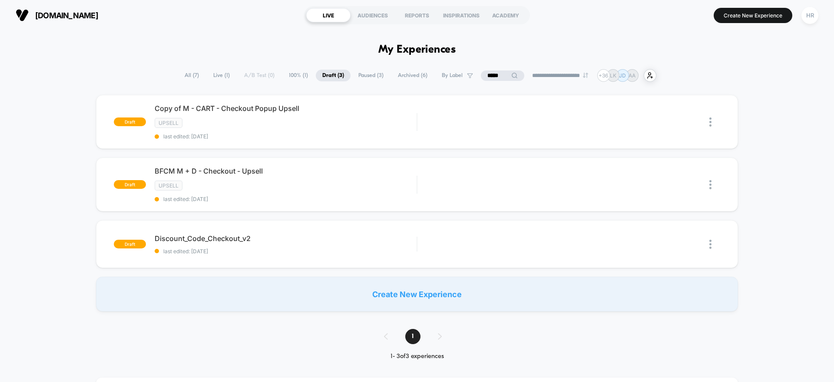
click at [486, 76] on input "*****" at bounding box center [502, 75] width 43 height 10
click at [486, 76] on input "*****" at bounding box center [502, 75] width 87 height 10
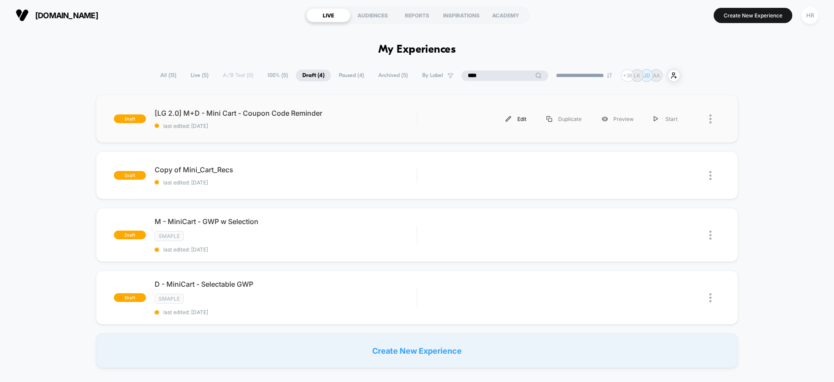
type input "****"
click at [523, 122] on div "Edit" at bounding box center [516, 119] width 41 height 20
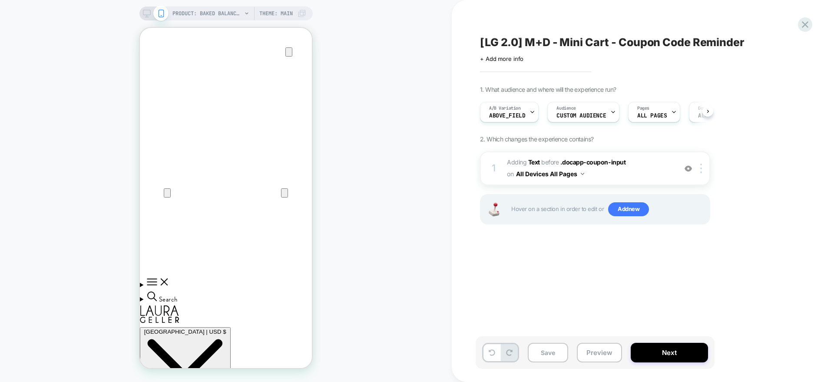
scroll to position [0, 0]
click at [699, 170] on div at bounding box center [703, 168] width 14 height 10
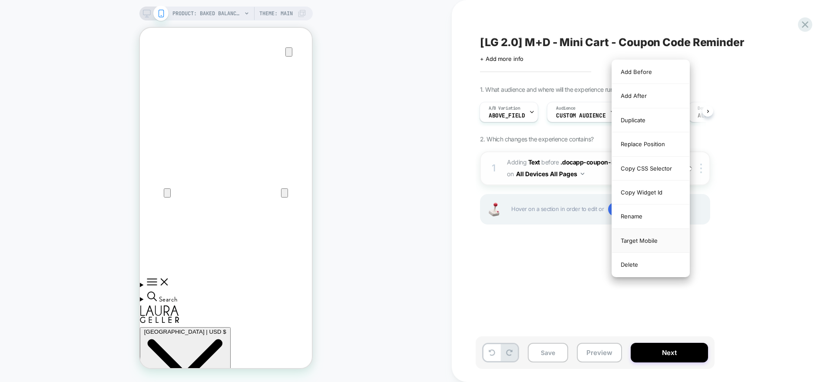
click at [658, 240] on div "Target Mobile" at bounding box center [650, 241] width 77 height 24
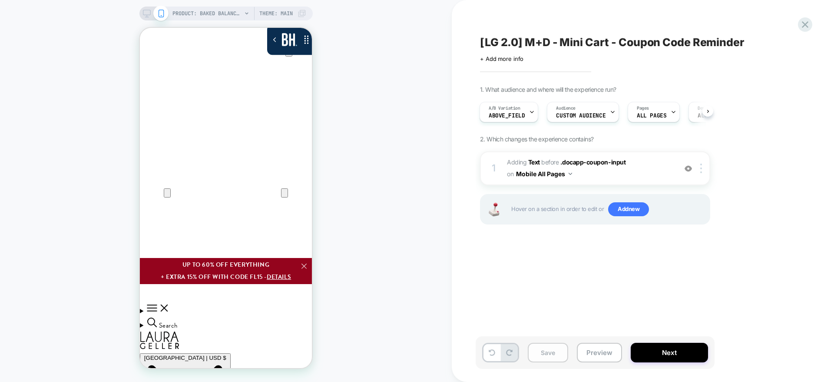
click at [547, 352] on button "Save" at bounding box center [548, 352] width 40 height 20
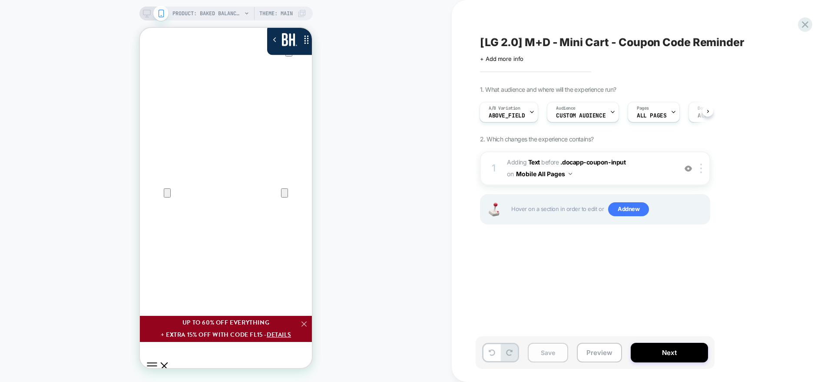
click at [549, 353] on button "Save" at bounding box center [548, 352] width 40 height 20
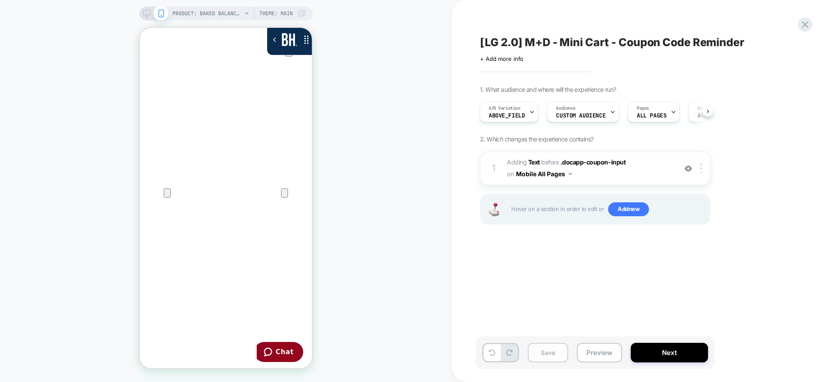
click at [549, 353] on button "Save" at bounding box center [548, 352] width 40 height 20
click at [701, 167] on img at bounding box center [702, 168] width 2 height 10
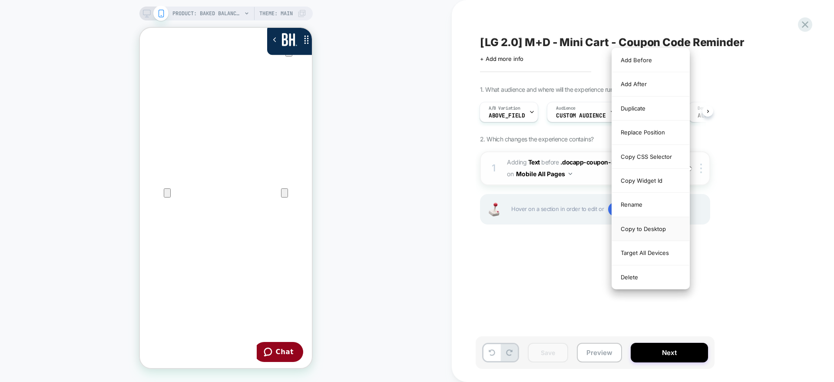
click at [643, 230] on div "Copy to Desktop" at bounding box center [650, 229] width 77 height 24
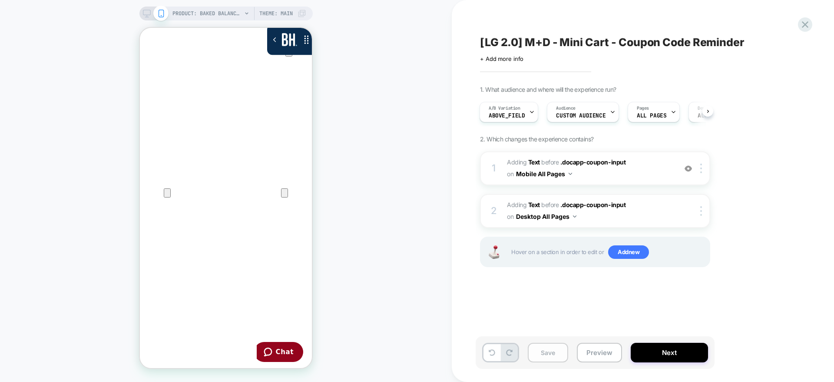
click at [564, 348] on button "Save" at bounding box center [548, 352] width 40 height 20
click at [609, 353] on button "Preview" at bounding box center [599, 352] width 45 height 20
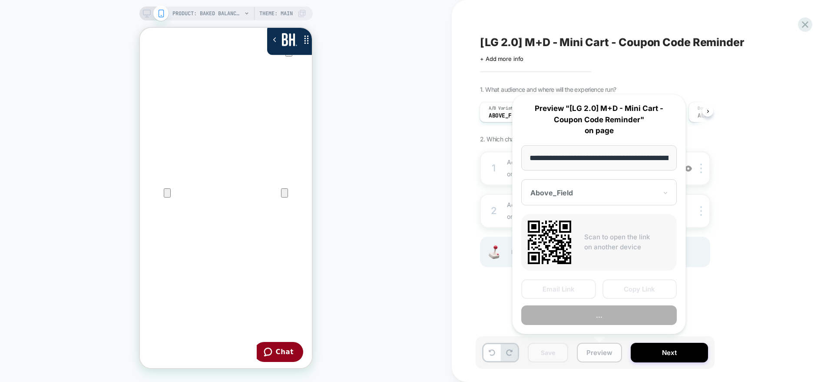
scroll to position [0, 248]
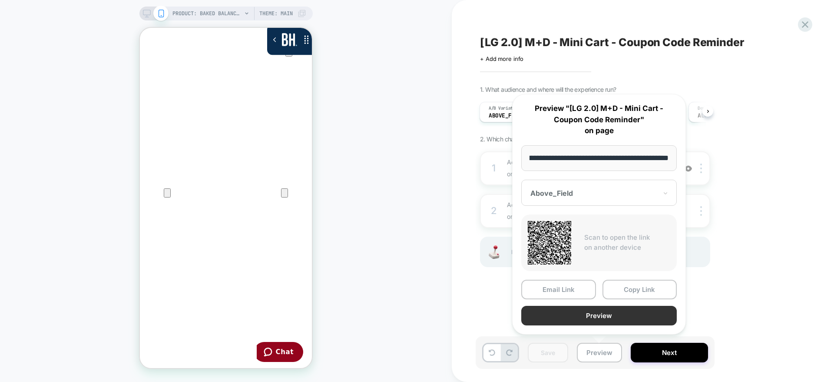
click at [611, 311] on button "Preview" at bounding box center [599, 315] width 156 height 20
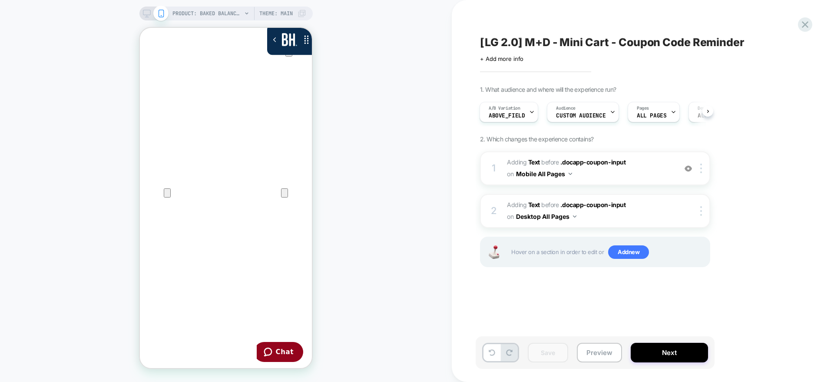
click at [143, 13] on rect at bounding box center [146, 12] width 7 height 5
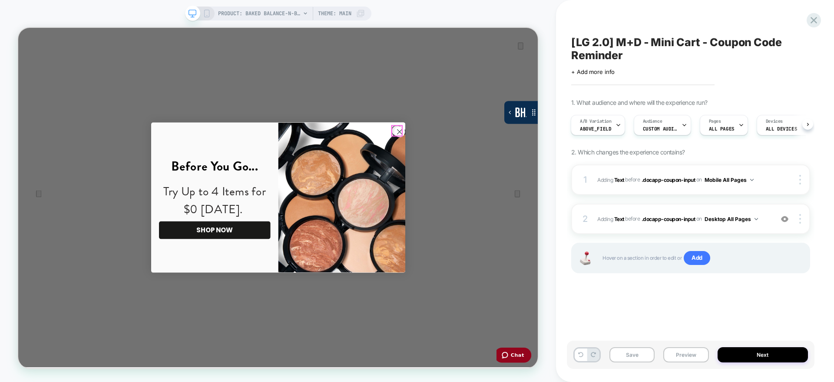
click at [523, 169] on circle "Close dialog" at bounding box center [526, 166] width 14 height 14
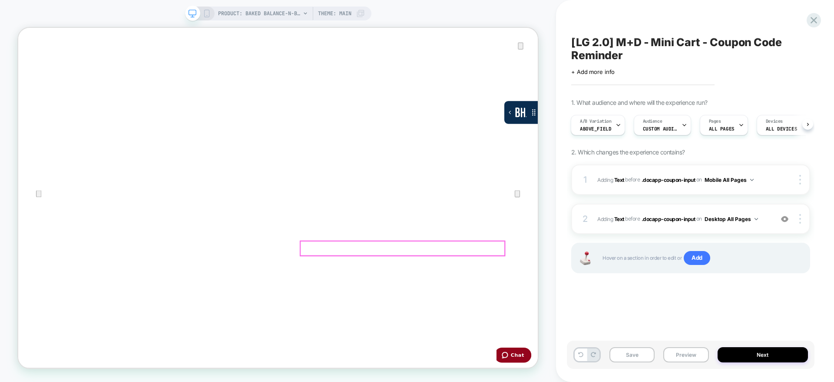
click at [765, 219] on span "#_loomi_addon_1755543910874 Adding Text BEFORE .docapp-coupon-input .docapp-cou…" at bounding box center [684, 218] width 172 height 11
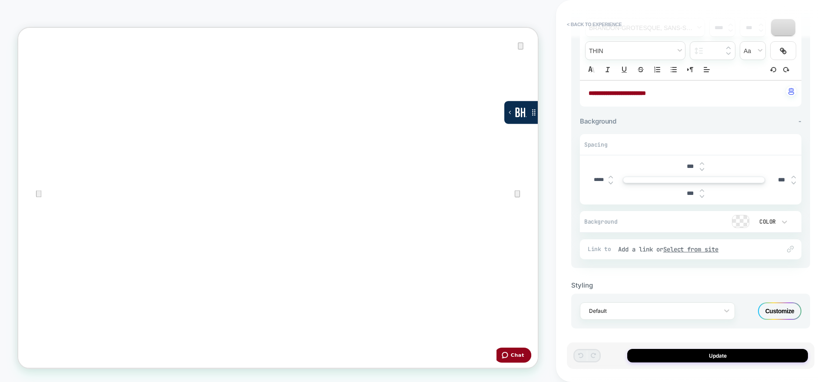
scroll to position [102, 0]
click at [686, 163] on input "***" at bounding box center [691, 162] width 20 height 7
type input "*****"
click at [686, 191] on input "***" at bounding box center [691, 189] width 20 height 7
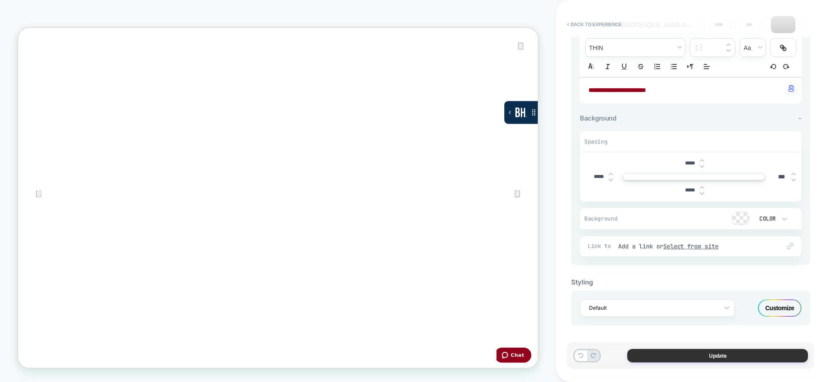
type input "*****"
click at [660, 353] on button "Update" at bounding box center [717, 355] width 181 height 13
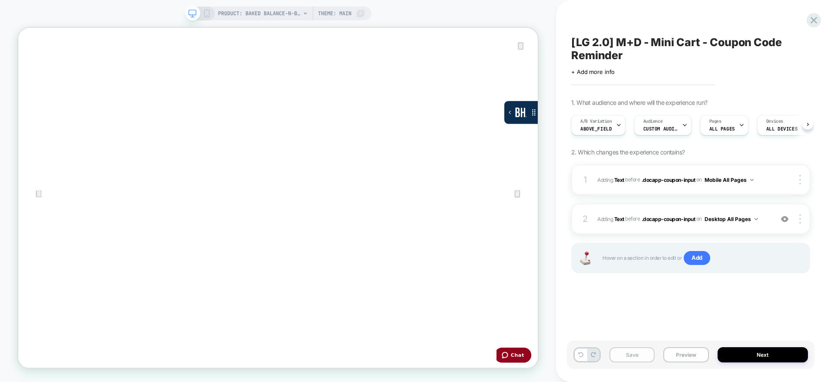
scroll to position [0, 0]
click at [634, 354] on button "Save" at bounding box center [632, 354] width 45 height 15
click at [767, 219] on span "#_loomi_addon_1755543910874 Adding Text BEFORE .docapp-coupon-input .docapp-cou…" at bounding box center [684, 218] width 172 height 11
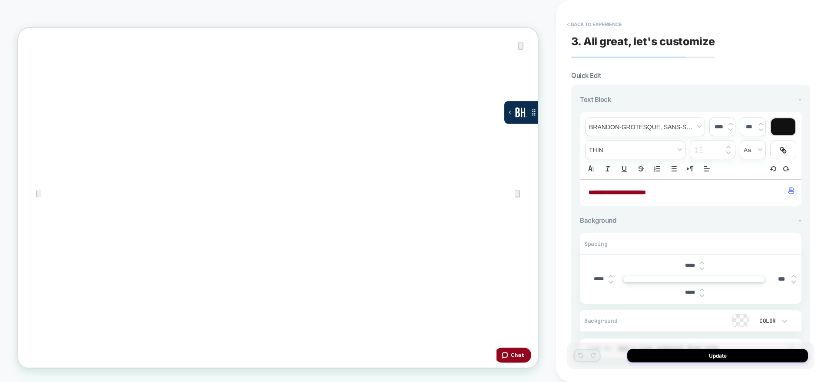
click at [646, 189] on strong "**********" at bounding box center [617, 192] width 57 height 6
click at [732, 123] on img at bounding box center [731, 123] width 4 height 3
click at [730, 123] on img at bounding box center [731, 123] width 4 height 3
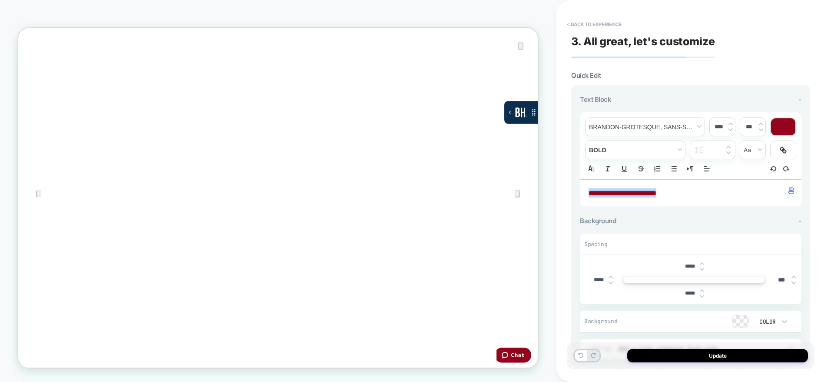
type input "****"
click at [671, 351] on button "Update" at bounding box center [717, 355] width 181 height 13
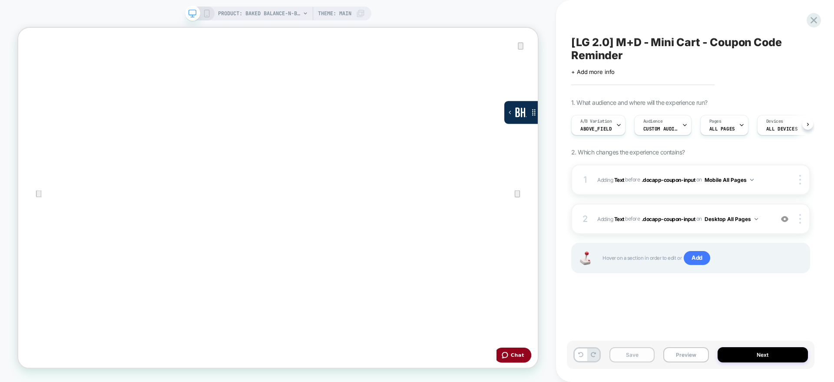
click at [634, 351] on button "Save" at bounding box center [632, 354] width 45 height 15
click at [207, 11] on icon at bounding box center [207, 14] width 8 height 8
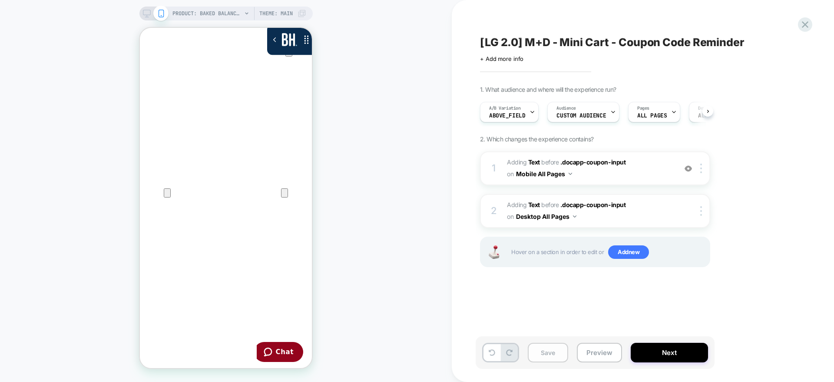
scroll to position [0, 0]
click at [537, 352] on button "Save" at bounding box center [548, 352] width 40 height 20
click at [540, 352] on button "Save" at bounding box center [548, 352] width 40 height 20
click at [542, 348] on button "Save" at bounding box center [548, 352] width 40 height 20
click at [655, 166] on span "#_loomi_addon_1755204626820 Adding Text BEFORE .docapp-coupon-input .docapp-cou…" at bounding box center [590, 167] width 166 height 23
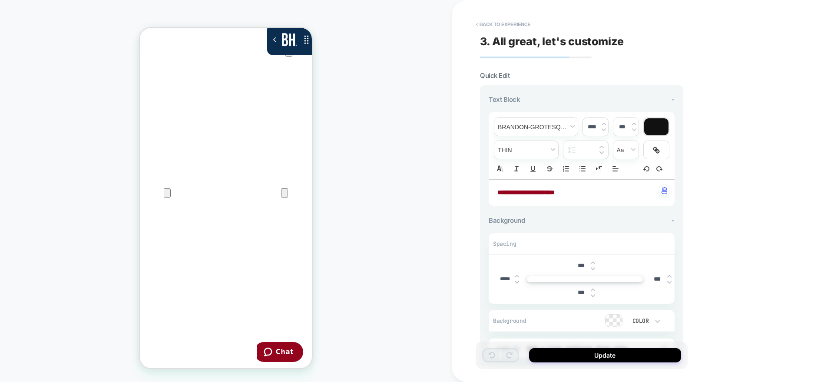
click at [541, 187] on div "**********" at bounding box center [582, 192] width 186 height 26
click at [603, 123] on img at bounding box center [604, 123] width 4 height 3
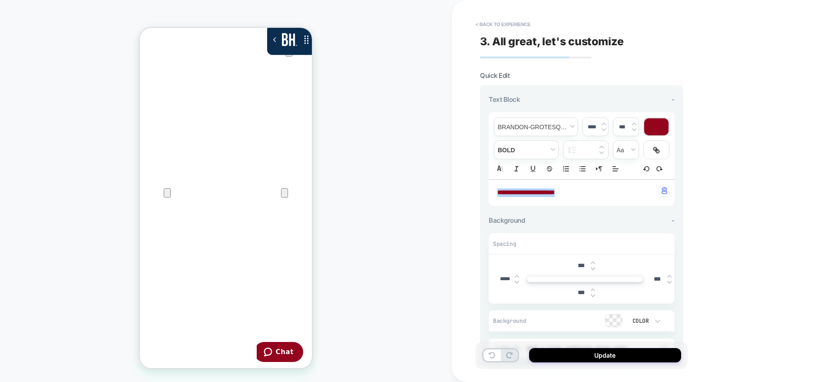
type input "****"
click at [573, 352] on button "Update" at bounding box center [605, 355] width 152 height 14
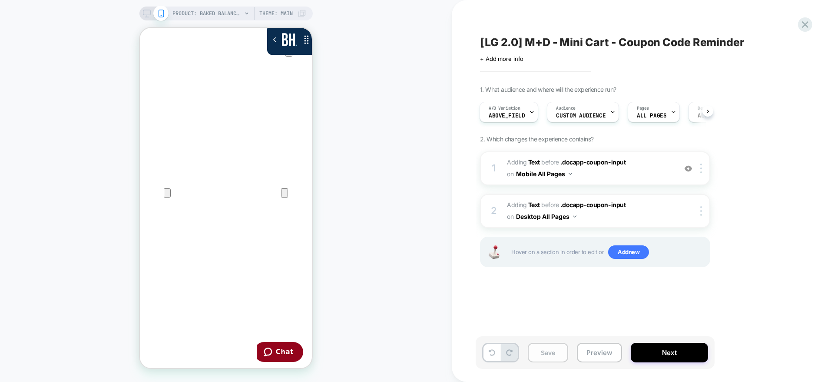
click at [541, 351] on button "Save" at bounding box center [548, 352] width 40 height 20
click at [660, 354] on button "Next" at bounding box center [669, 352] width 77 height 20
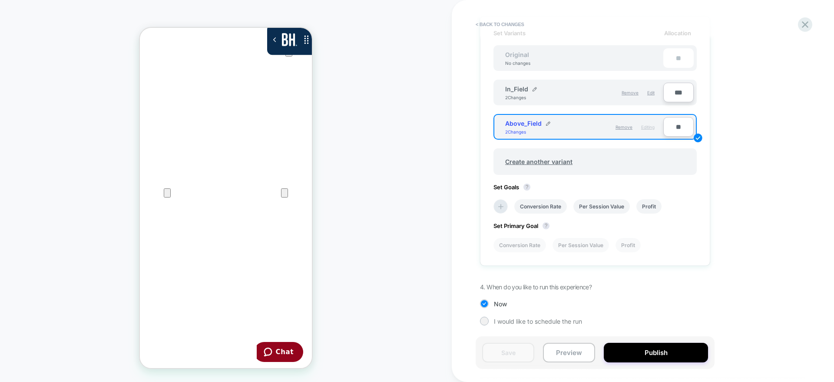
scroll to position [270, 0]
click at [681, 93] on input "***" at bounding box center [679, 93] width 30 height 20
type input "**"
click at [673, 130] on input "**" at bounding box center [679, 127] width 30 height 20
type input "***"
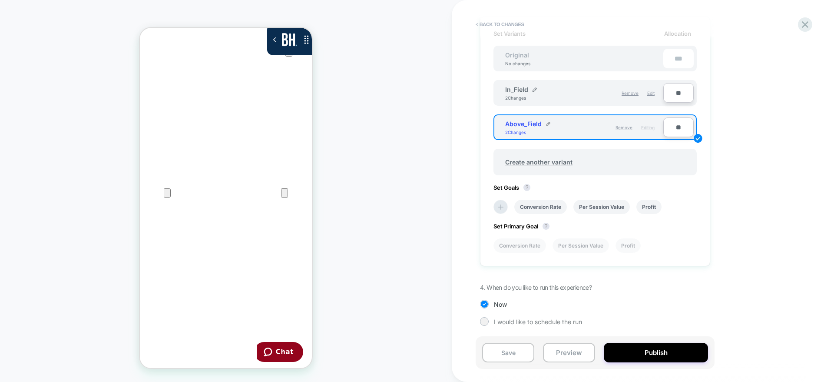
type input "***"
click at [521, 347] on button "Save" at bounding box center [508, 352] width 52 height 20
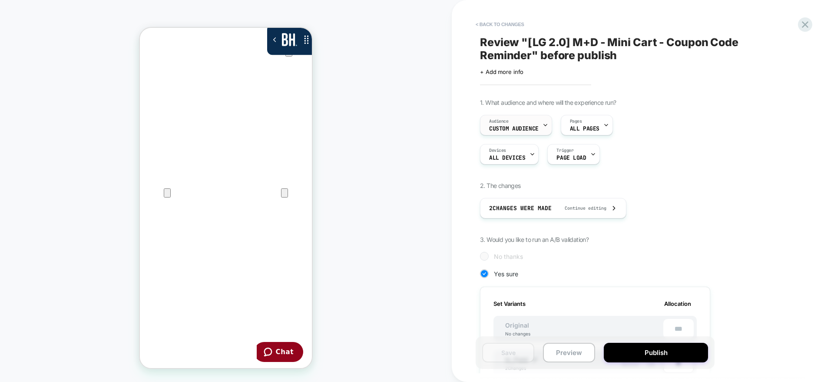
click at [519, 128] on span "Custom Audience" at bounding box center [514, 129] width 50 height 6
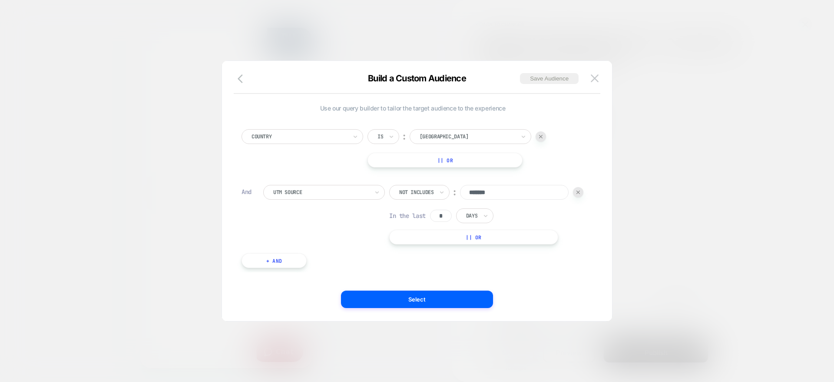
click at [282, 268] on button "+ And" at bounding box center [274, 260] width 65 height 15
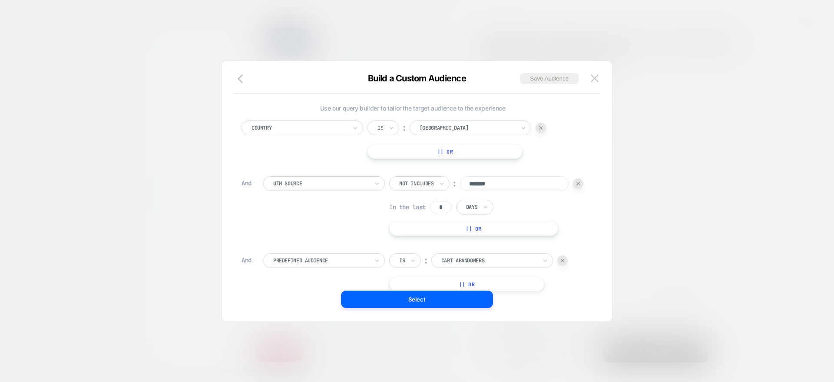
click at [292, 264] on div at bounding box center [321, 260] width 96 height 8
type input "****"
click at [295, 308] on div "UTM Source" at bounding box center [328, 311] width 113 height 14
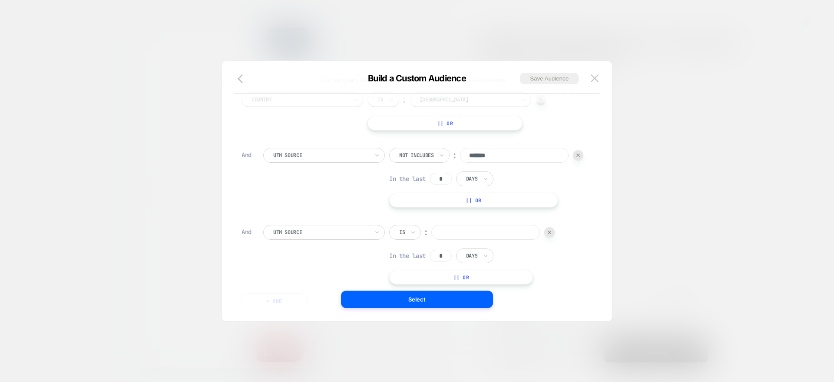
scroll to position [91, 0]
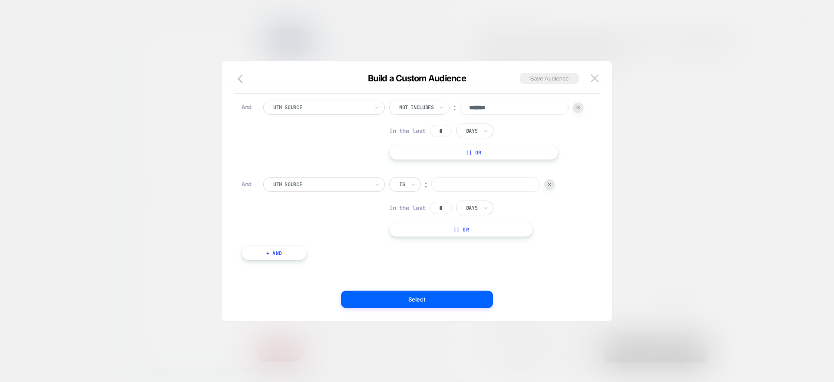
click at [408, 179] on div "Is" at bounding box center [405, 184] width 32 height 15
click at [408, 249] on div "Not includes" at bounding box center [426, 250] width 56 height 14
click at [460, 192] on input at bounding box center [514, 184] width 109 height 15
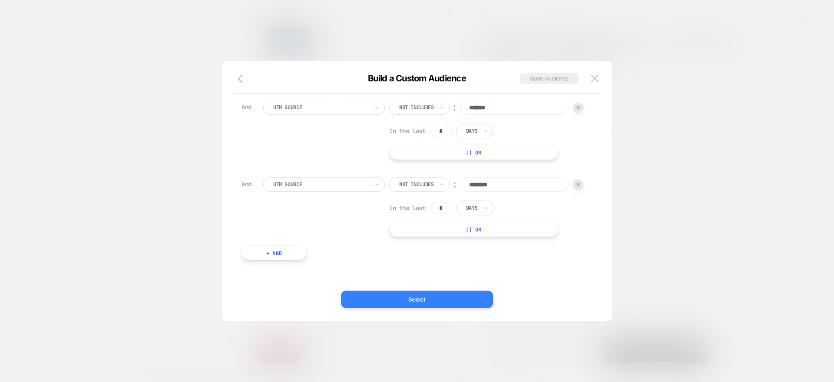
type input "********"
click at [409, 299] on button "Select" at bounding box center [417, 298] width 152 height 17
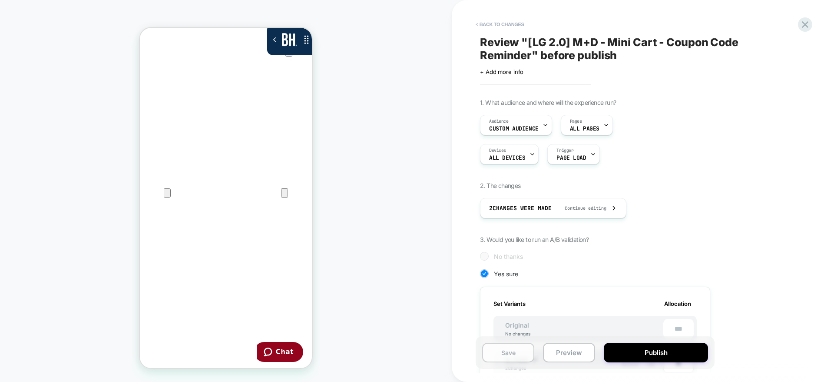
click at [493, 349] on button "Save" at bounding box center [508, 352] width 52 height 20
